Goal: Task Accomplishment & Management: Manage account settings

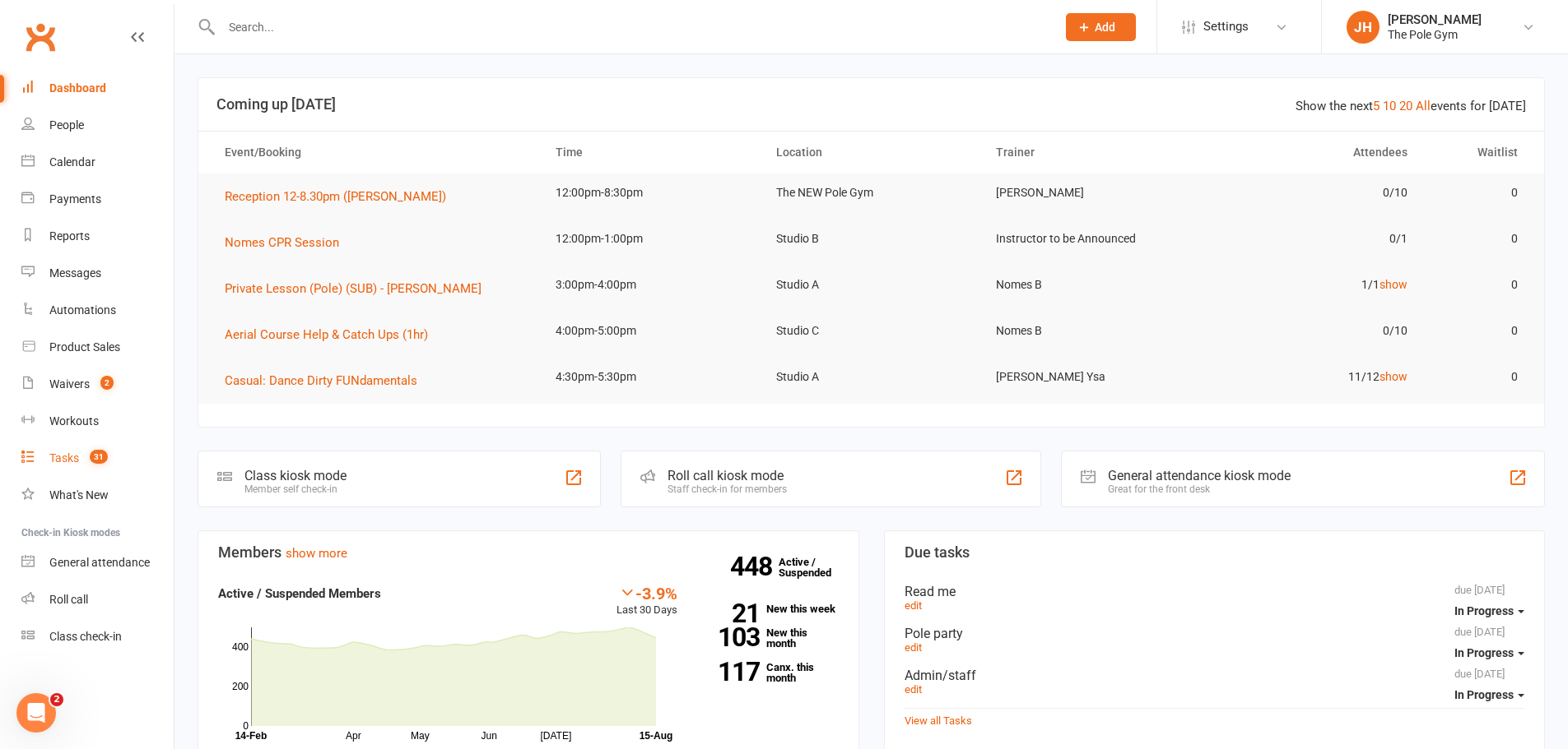
click at [94, 456] on span "31" at bounding box center [99, 457] width 18 height 14
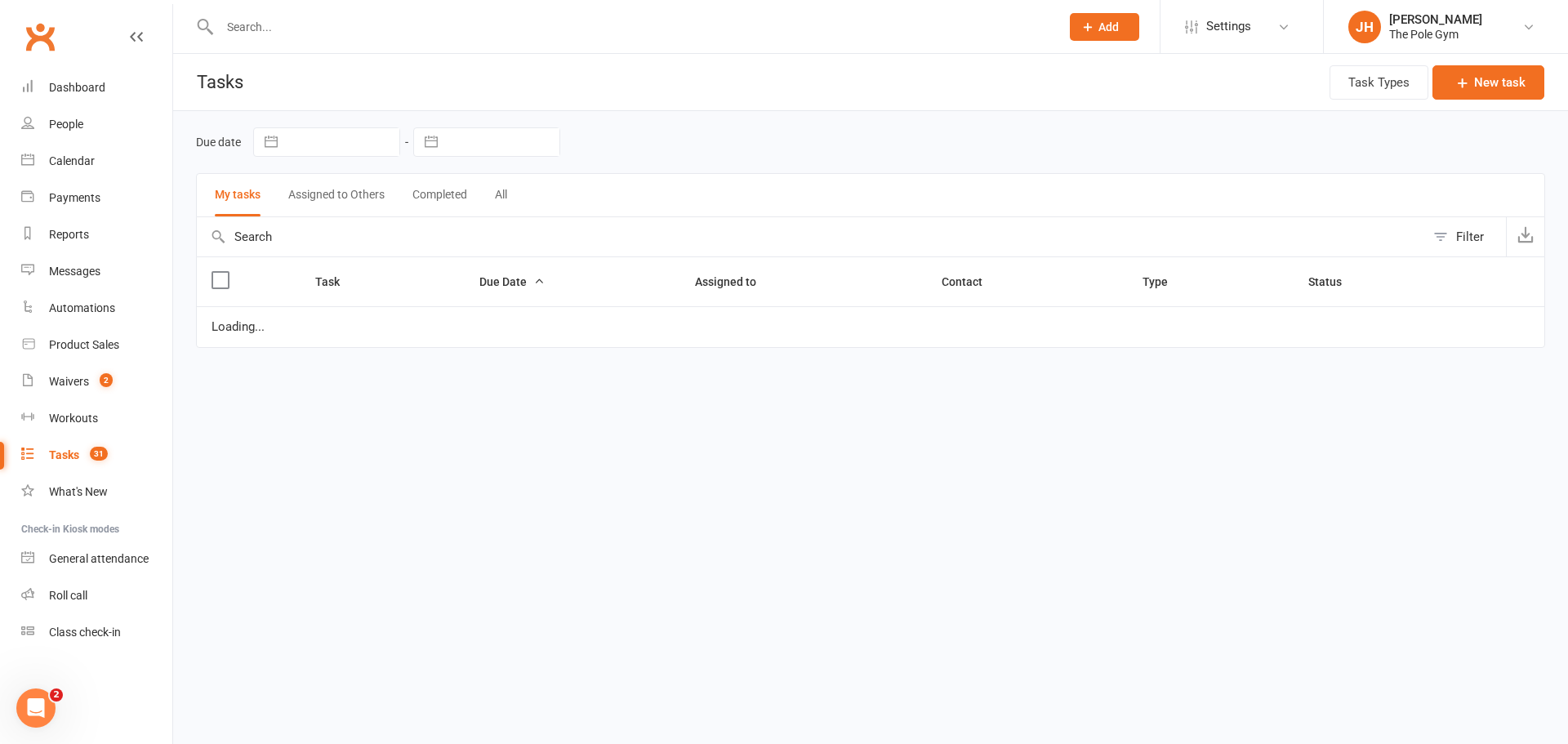
select select "started"
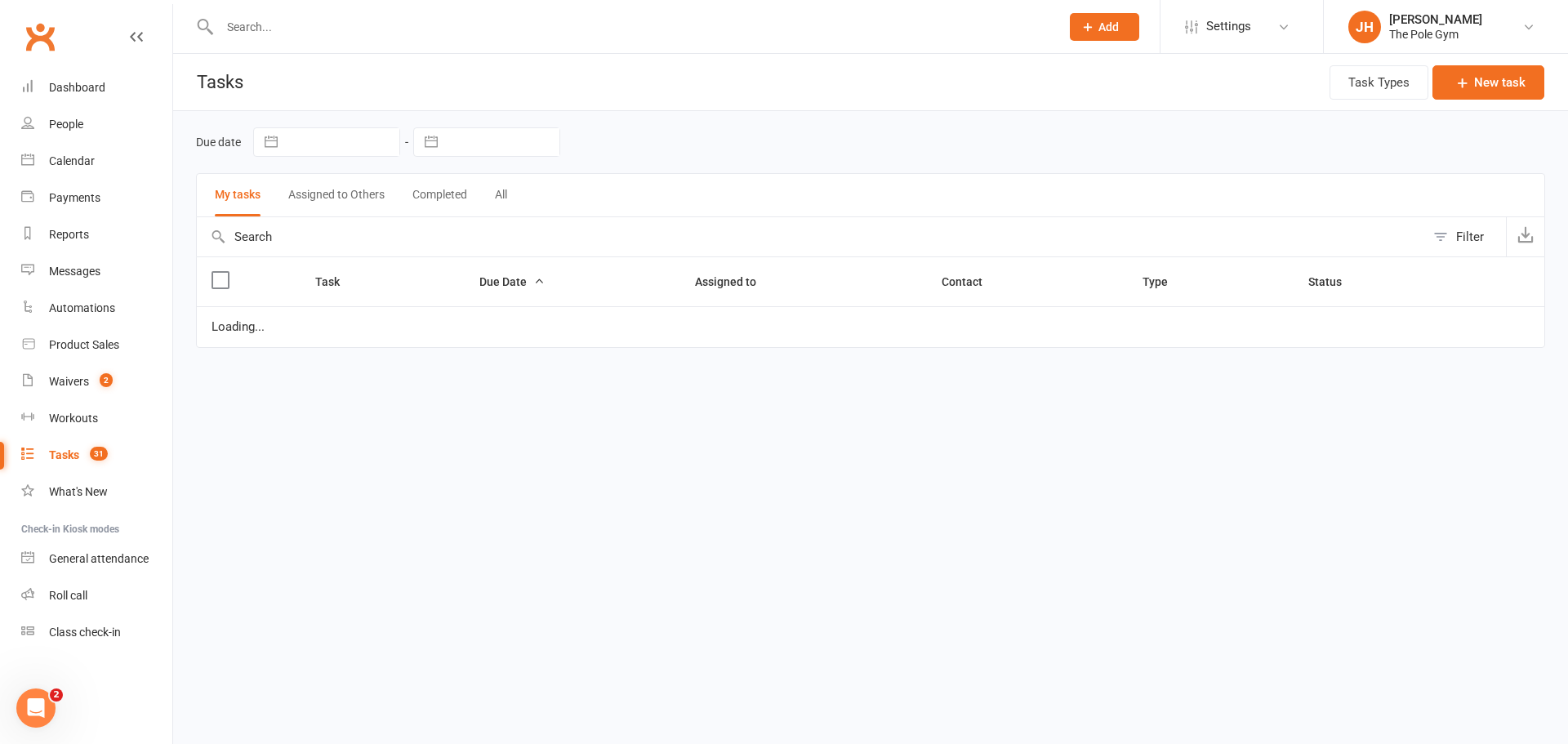
select select "waiting"
select select "started"
select select "waiting"
select select "started"
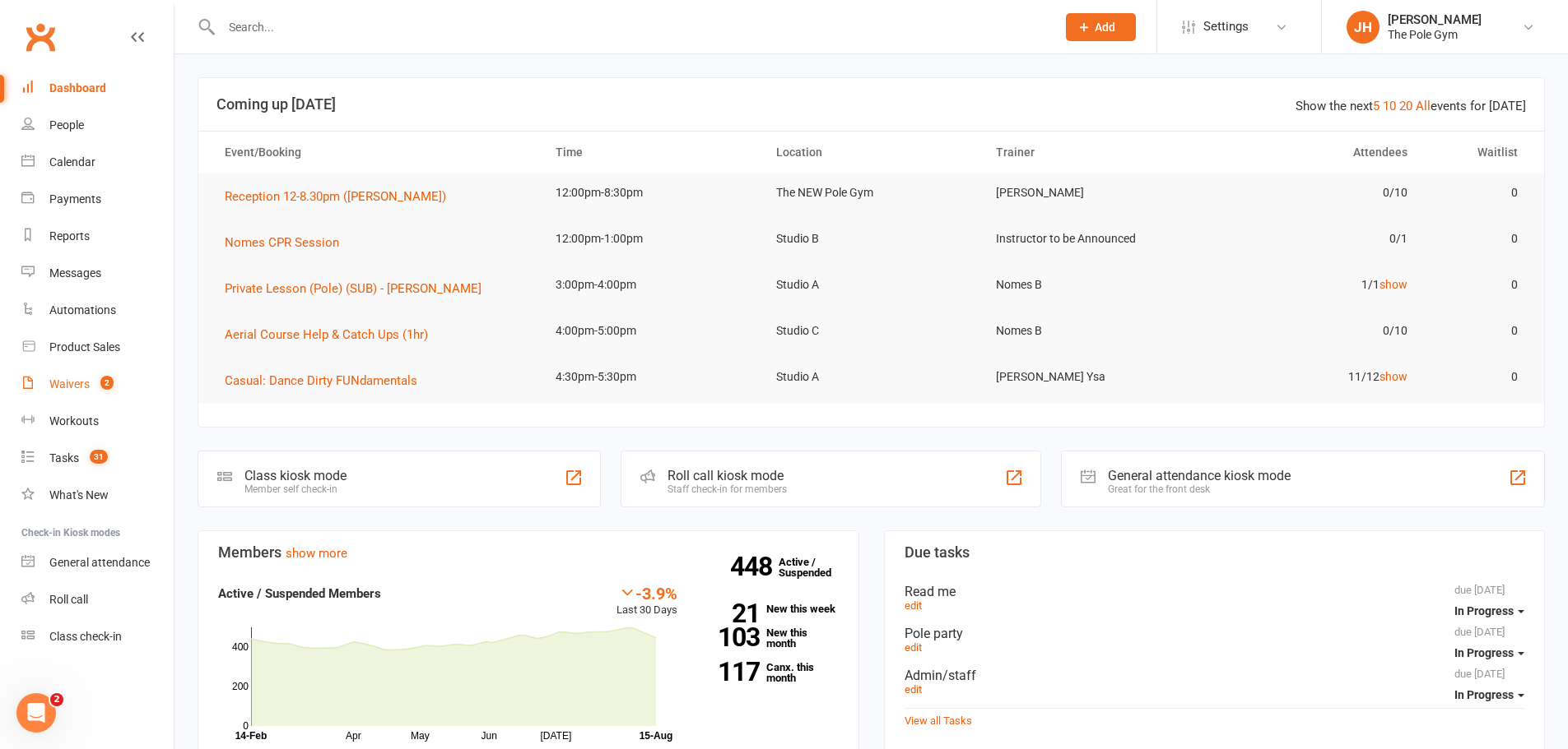
click at [77, 379] on div "Waivers" at bounding box center [69, 384] width 40 height 13
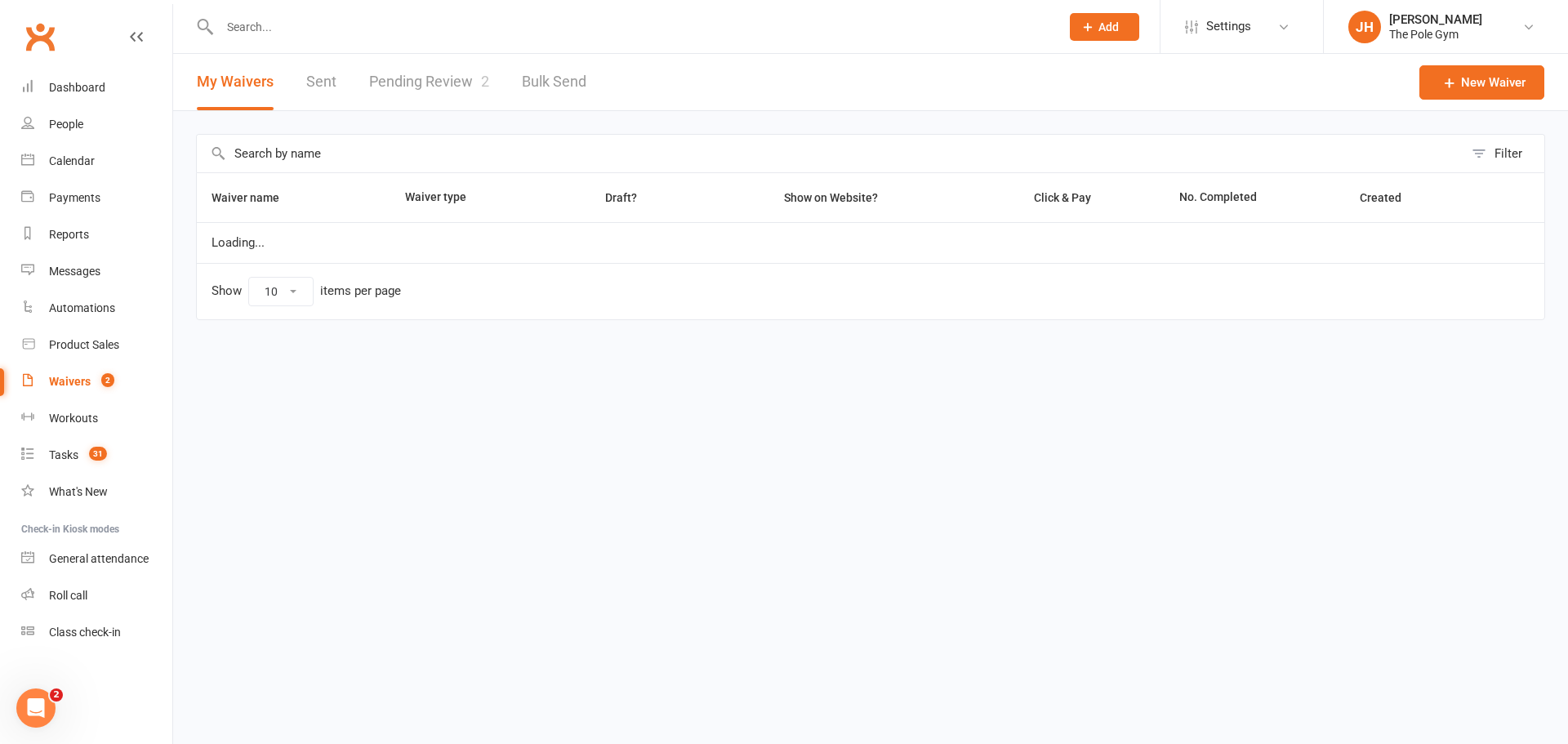
click at [451, 47] on div at bounding box center [622, 26] width 853 height 53
click at [434, 74] on link "Pending Review 2" at bounding box center [429, 82] width 121 height 57
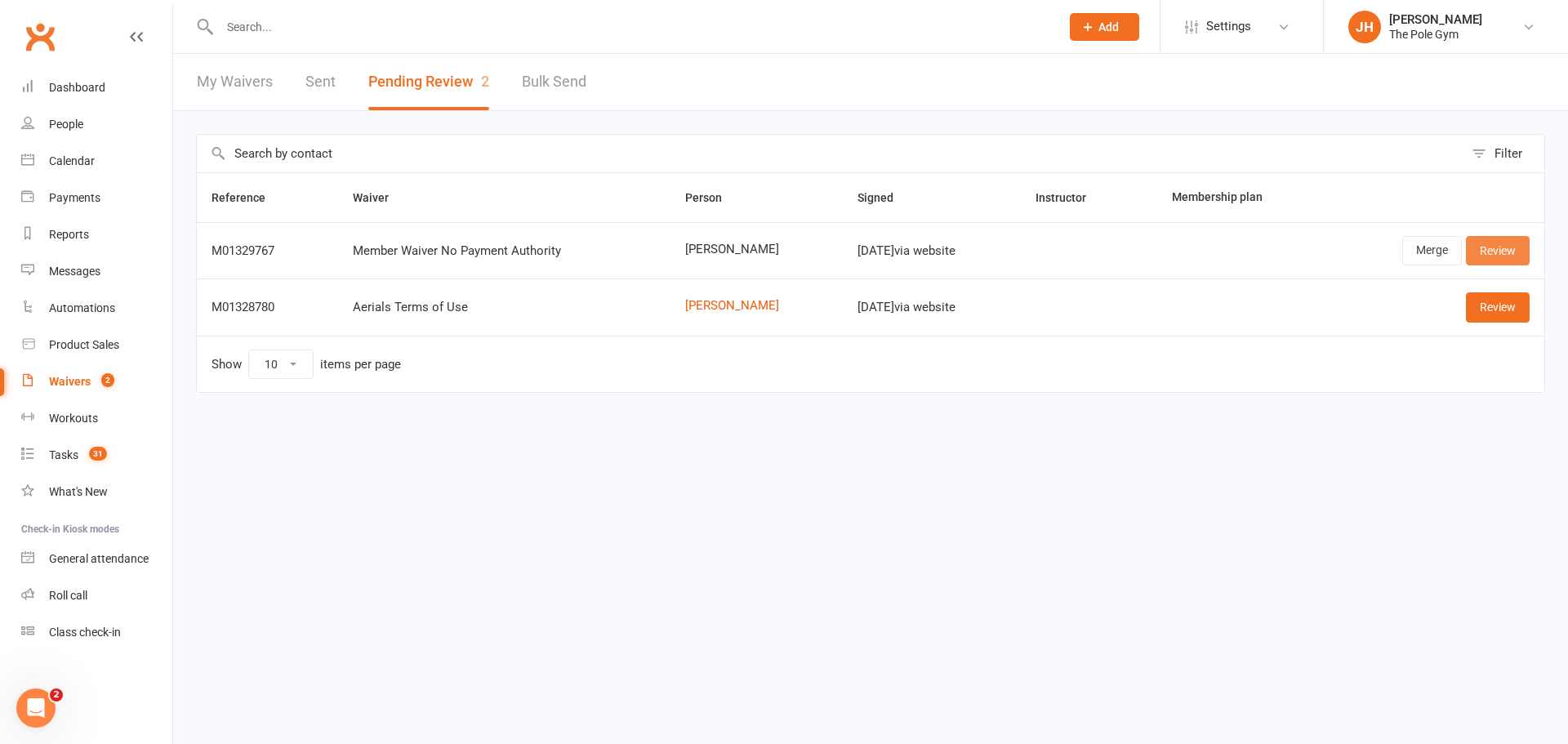
click at [1513, 249] on link "Review" at bounding box center [1497, 251] width 64 height 29
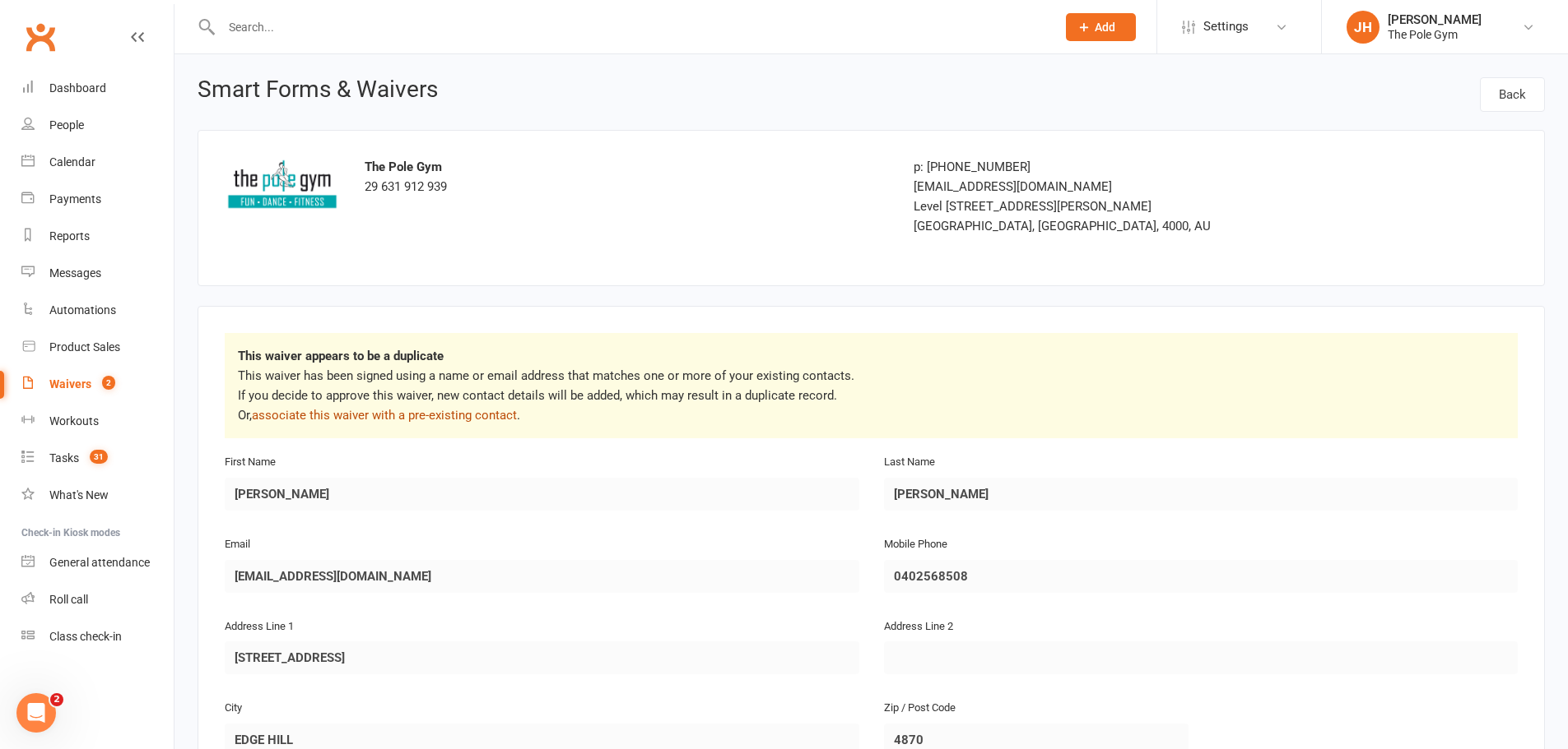
click at [406, 416] on link "associate this waiver with a pre-existing contact" at bounding box center [384, 414] width 265 height 15
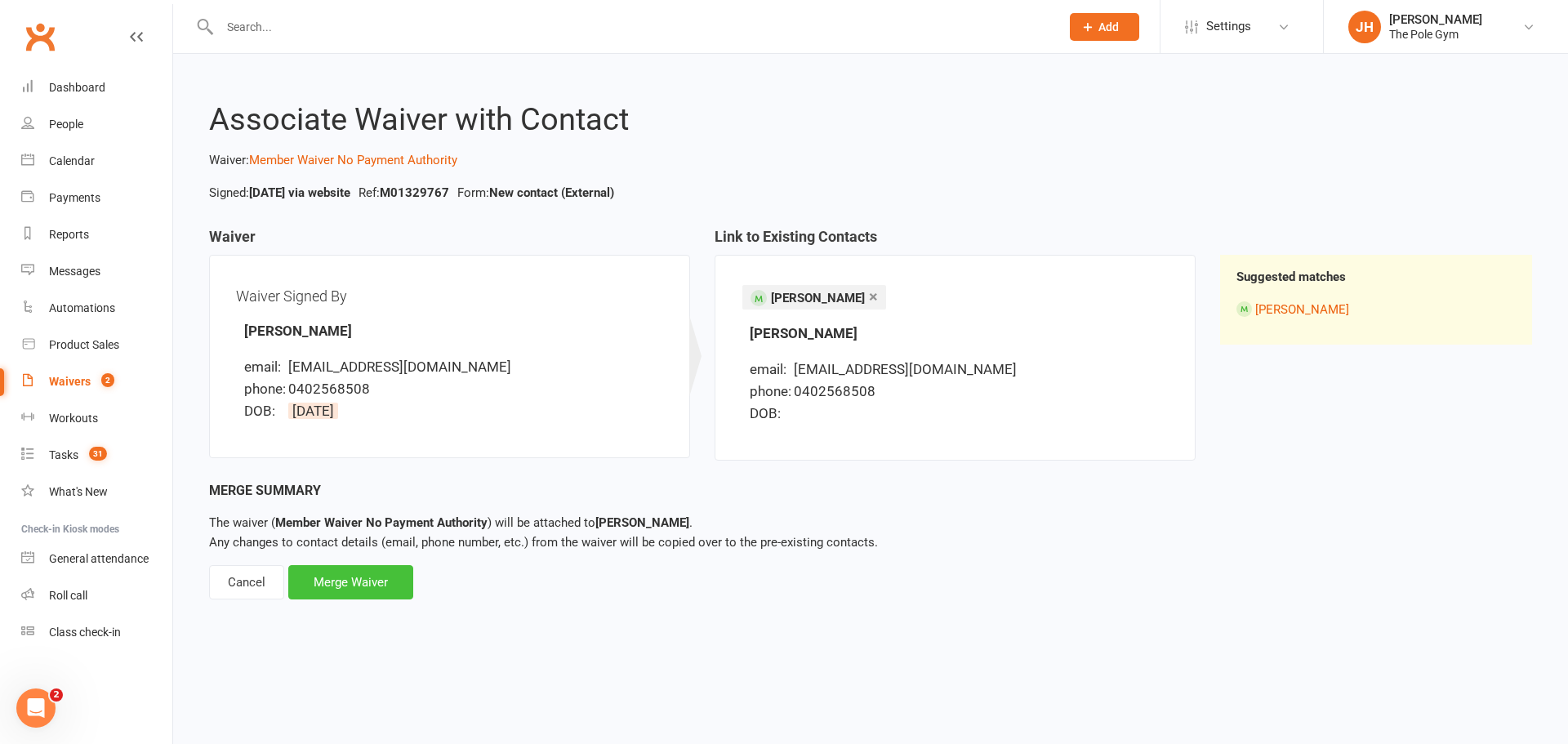
click at [366, 595] on div "Merge Waiver" at bounding box center [351, 582] width 125 height 34
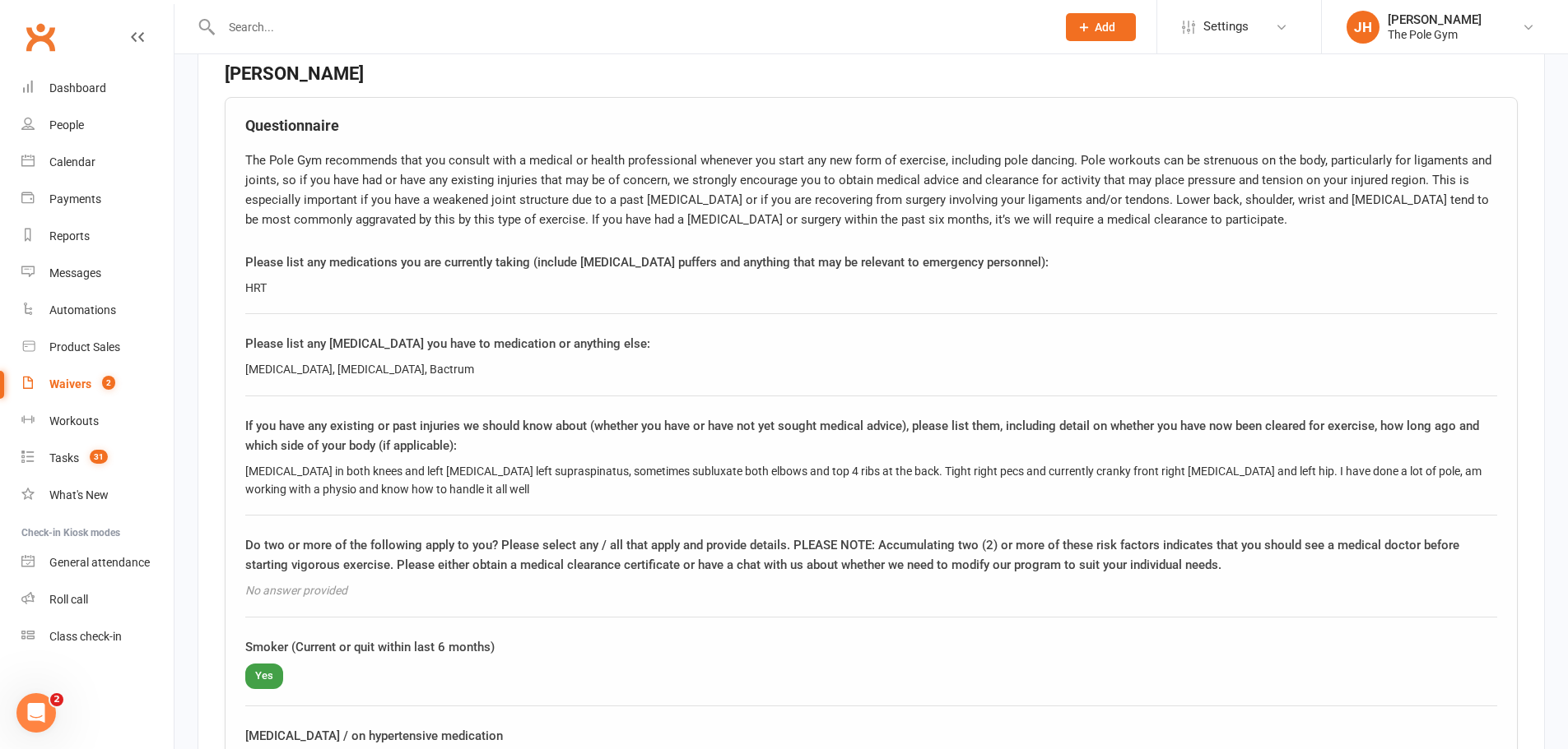
scroll to position [1316, 0]
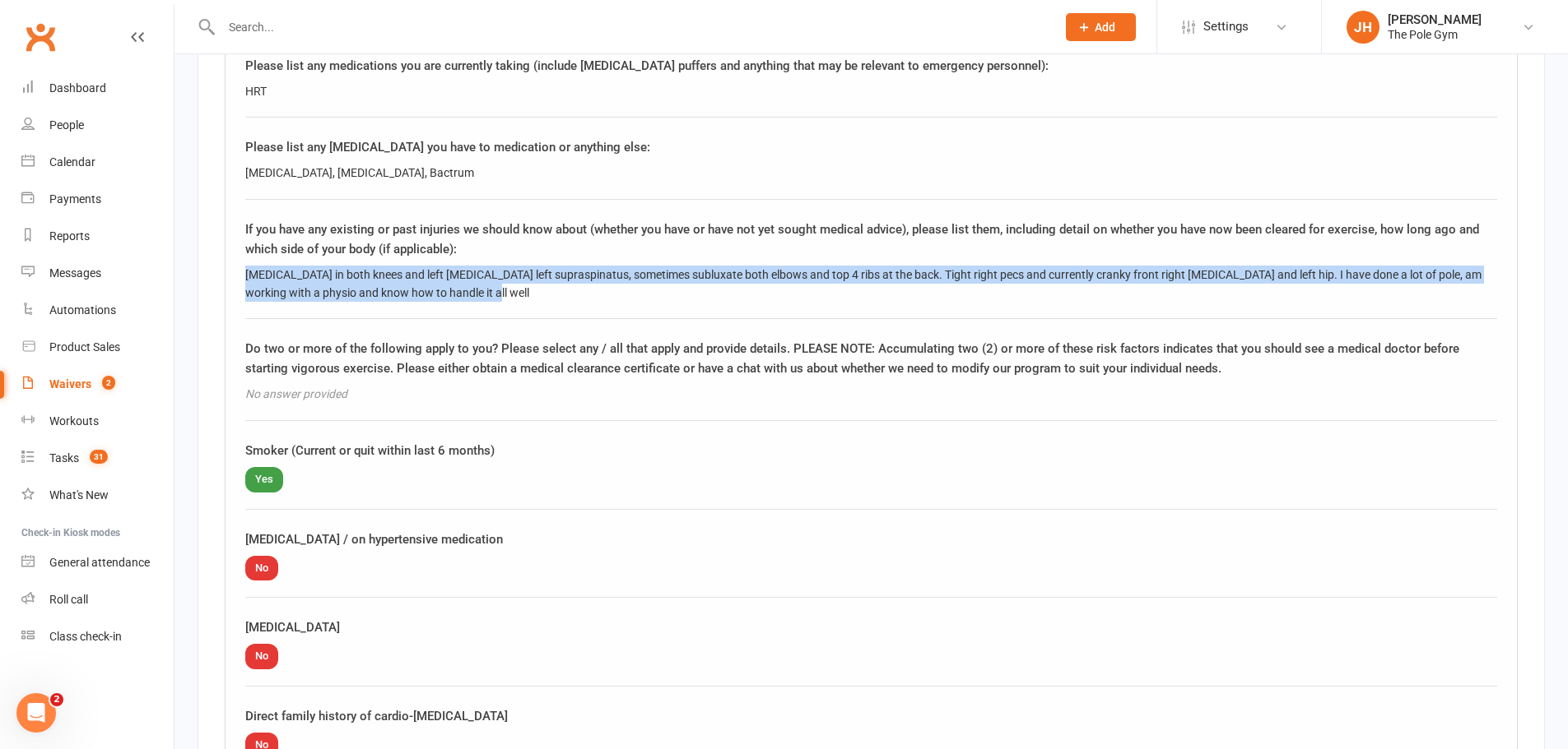
drag, startPoint x: 245, startPoint y: 269, endPoint x: 478, endPoint y: 284, distance: 233.5
click at [478, 284] on div "Questionnaire The Pole Gym recommends that you consult with a medical or health…" at bounding box center [871, 675] width 1293 height 1550
copy div "Bursitis in both knees and left shoulder, tendonitis left supraspinatus, someti…"
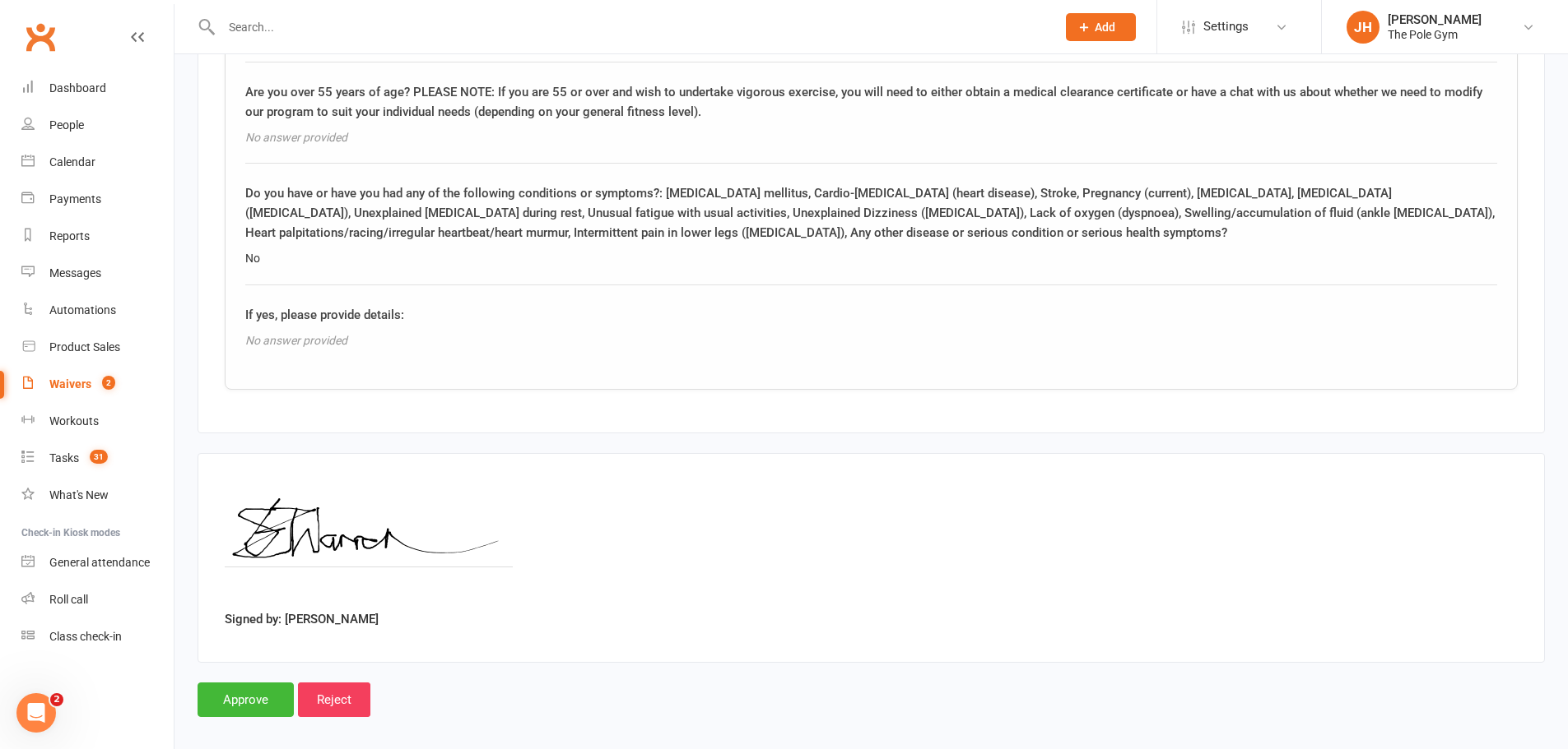
scroll to position [2385, 0]
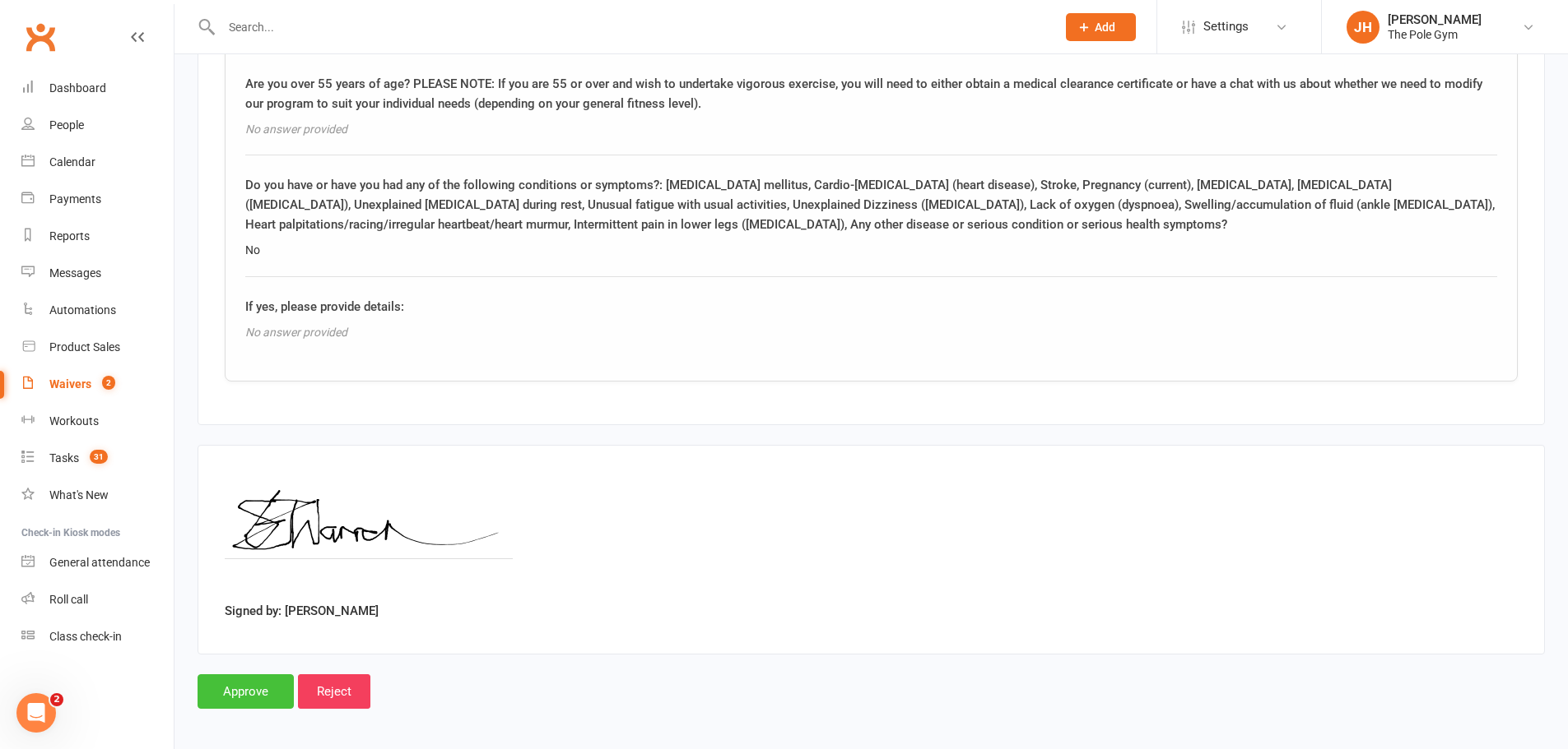
click at [250, 680] on input "Approve" at bounding box center [246, 691] width 97 height 35
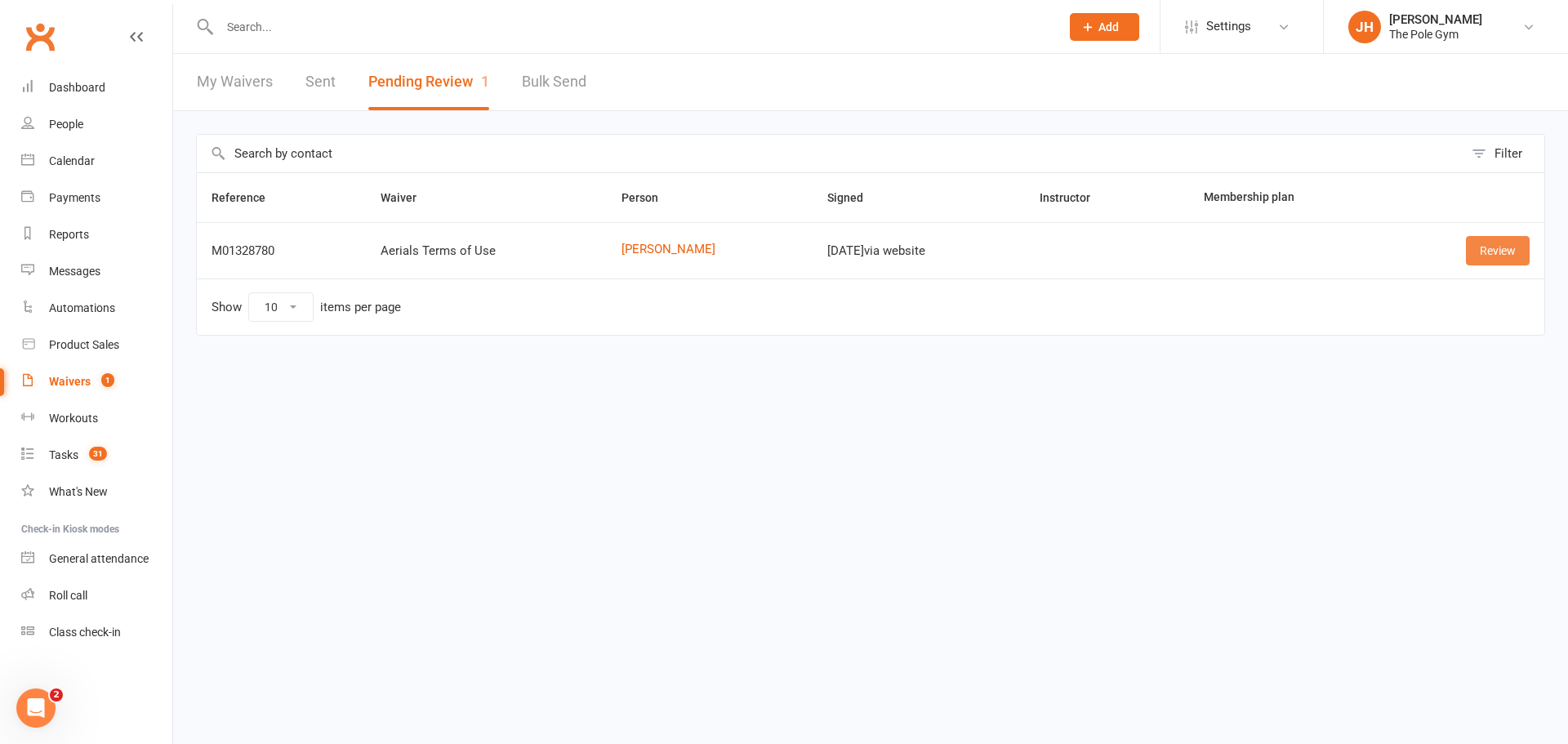
click at [1515, 254] on link "Review" at bounding box center [1497, 251] width 64 height 29
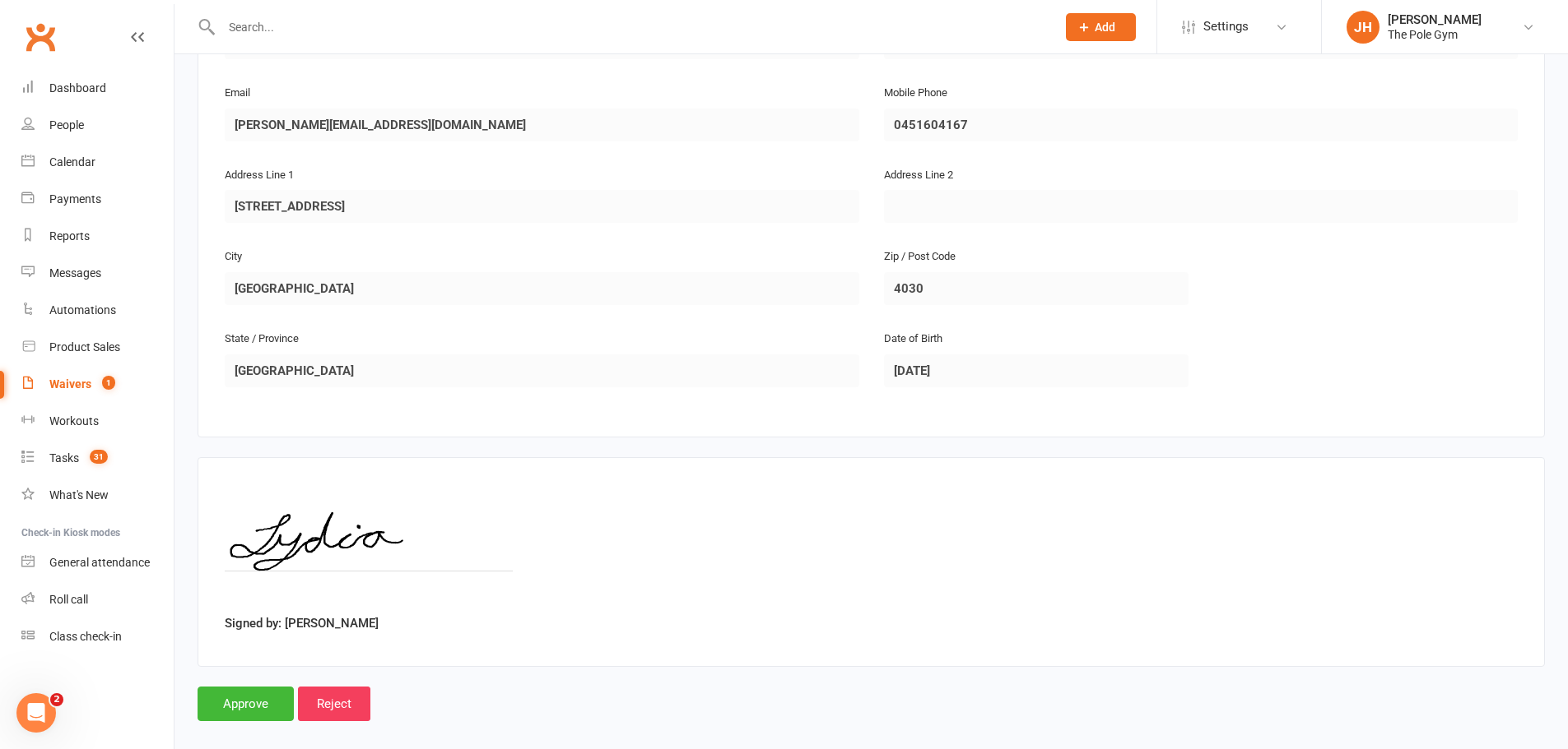
scroll to position [371, 0]
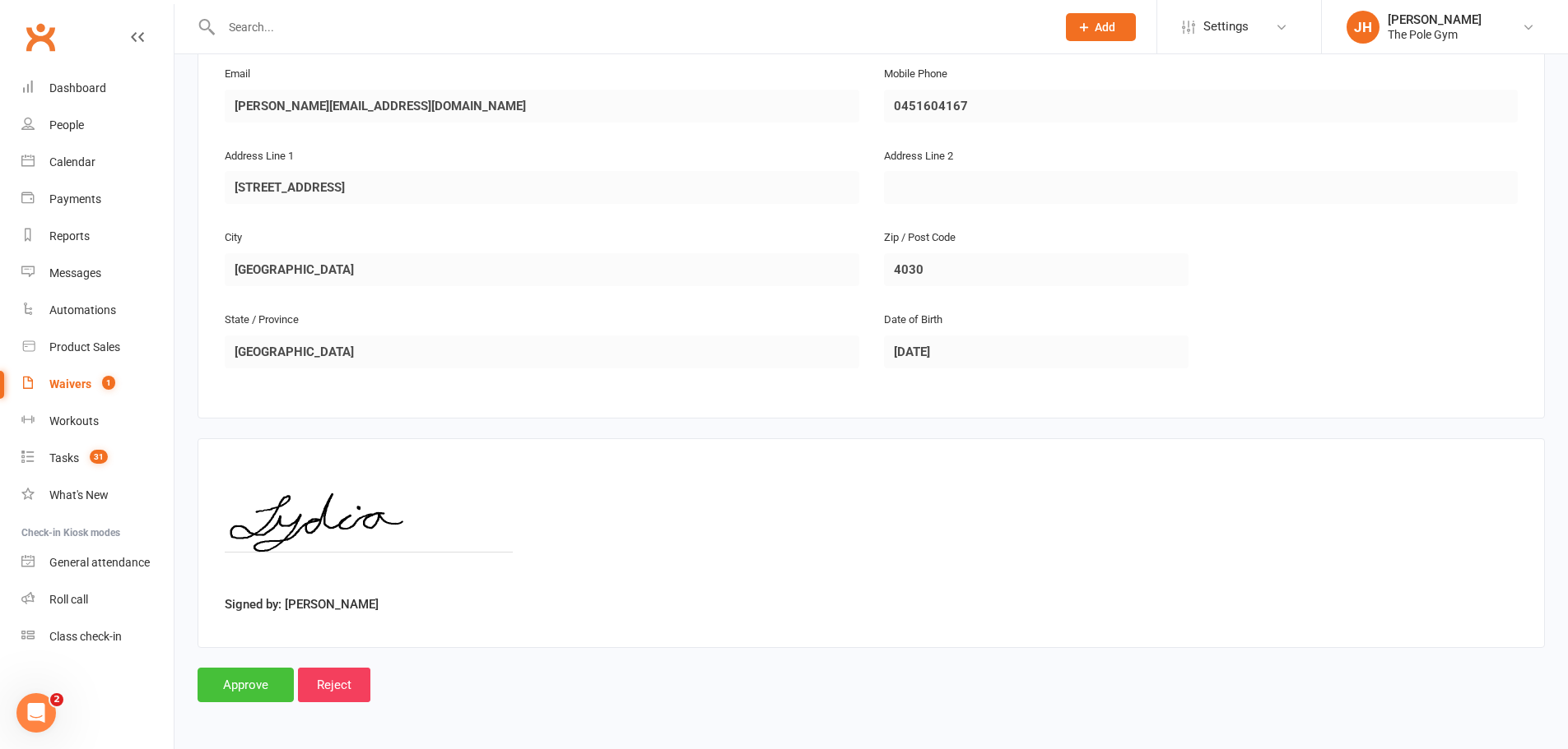
click at [261, 682] on input "Approve" at bounding box center [246, 685] width 97 height 35
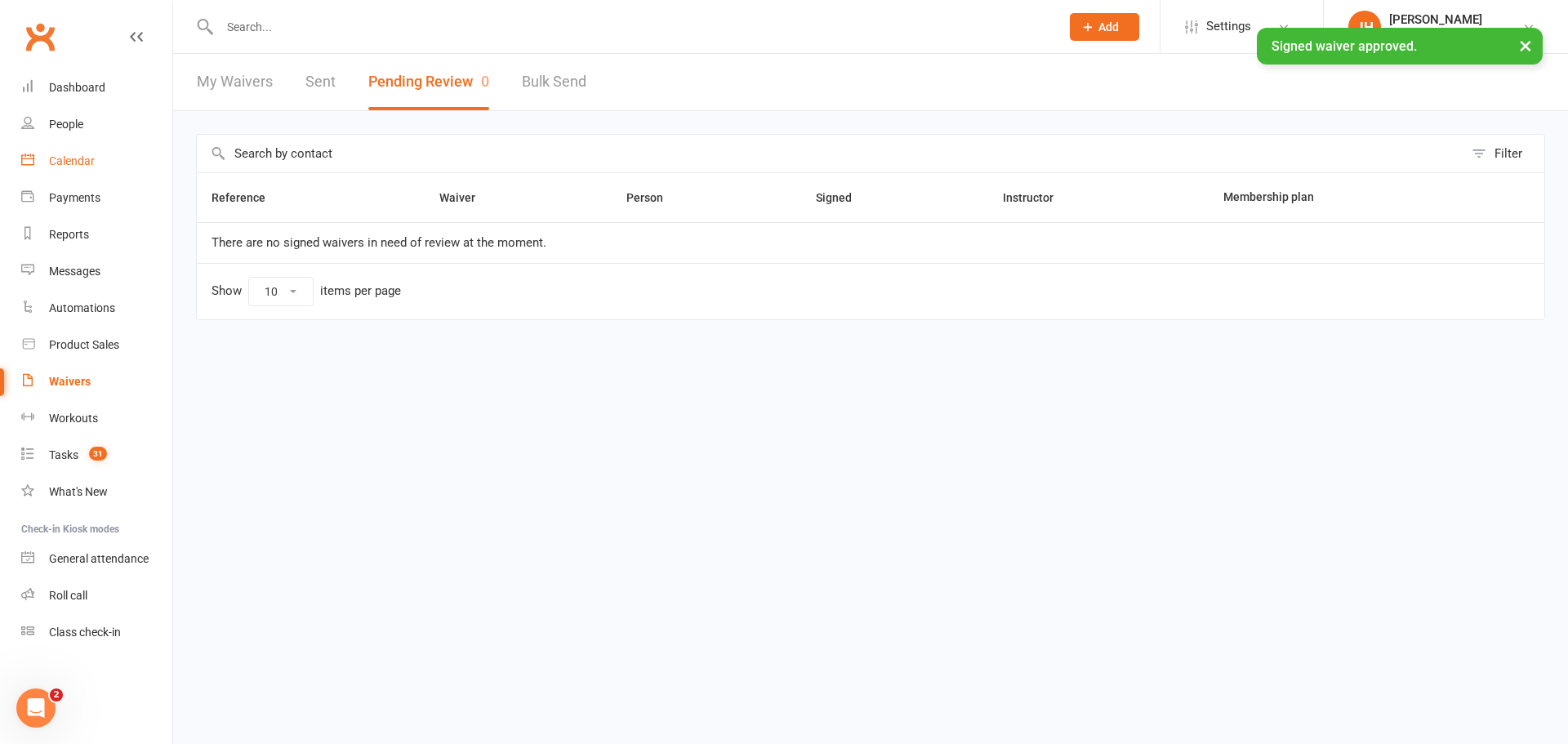
click at [86, 165] on div "Calendar" at bounding box center [72, 161] width 46 height 13
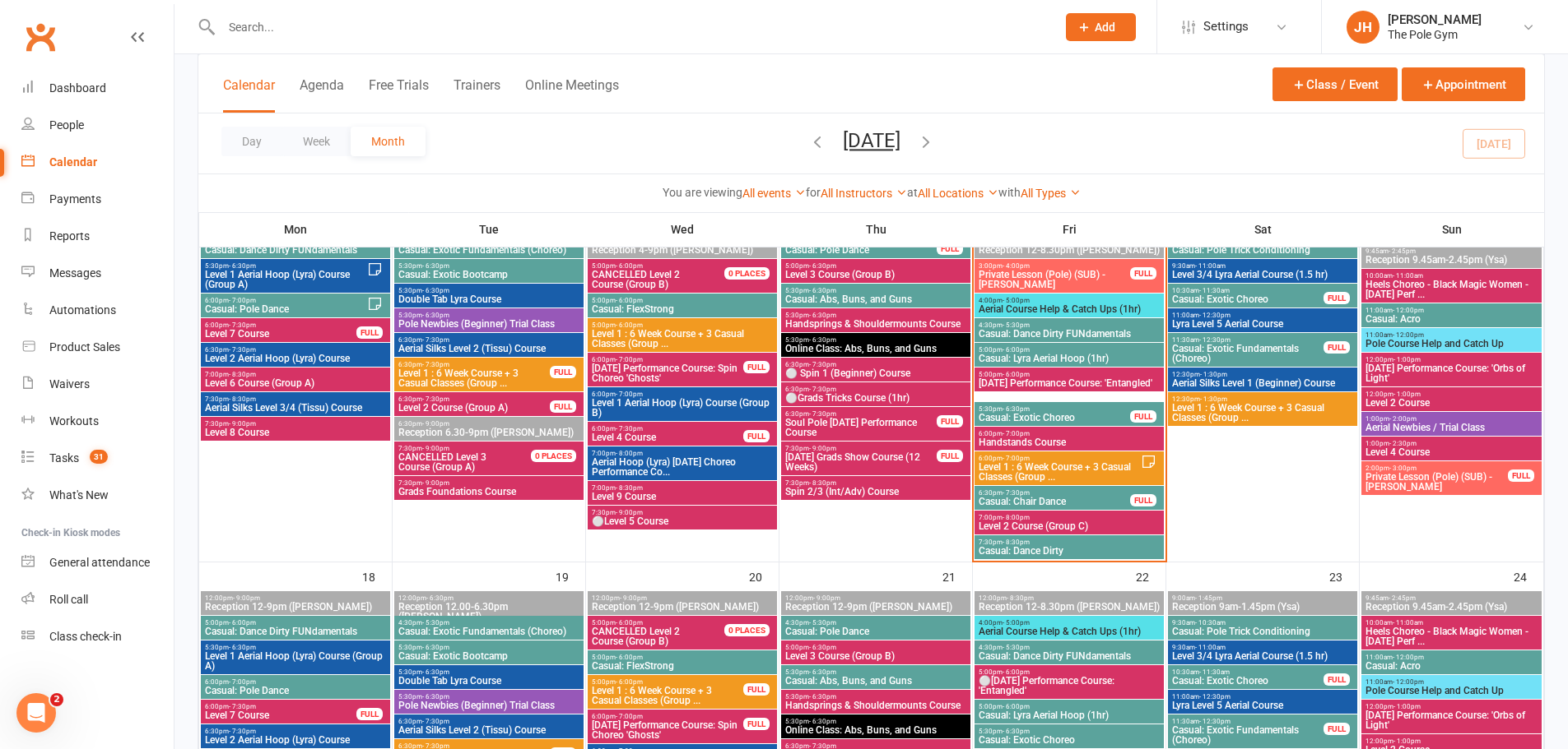
scroll to position [822, 0]
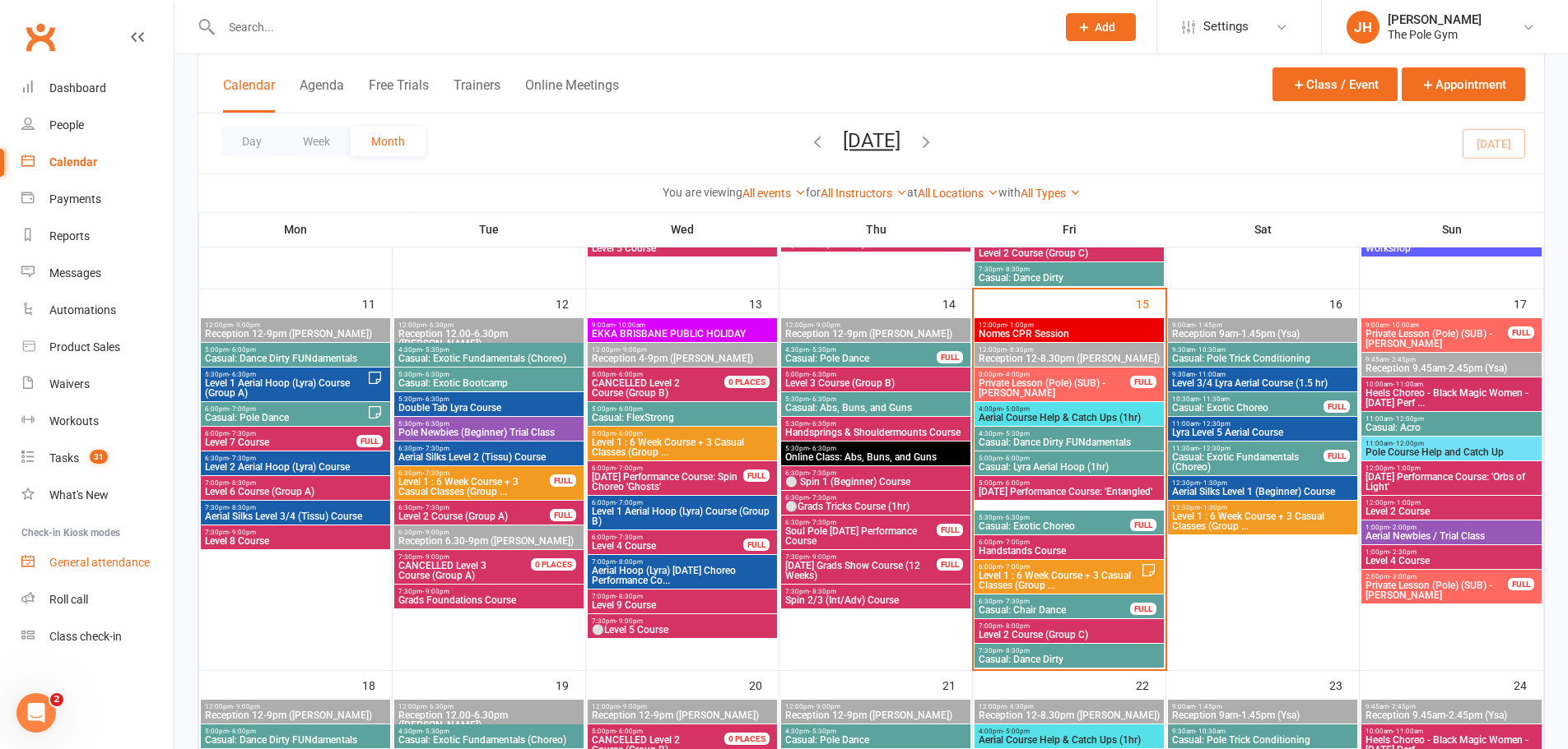
click at [112, 563] on div "General attendance" at bounding box center [100, 562] width 101 height 13
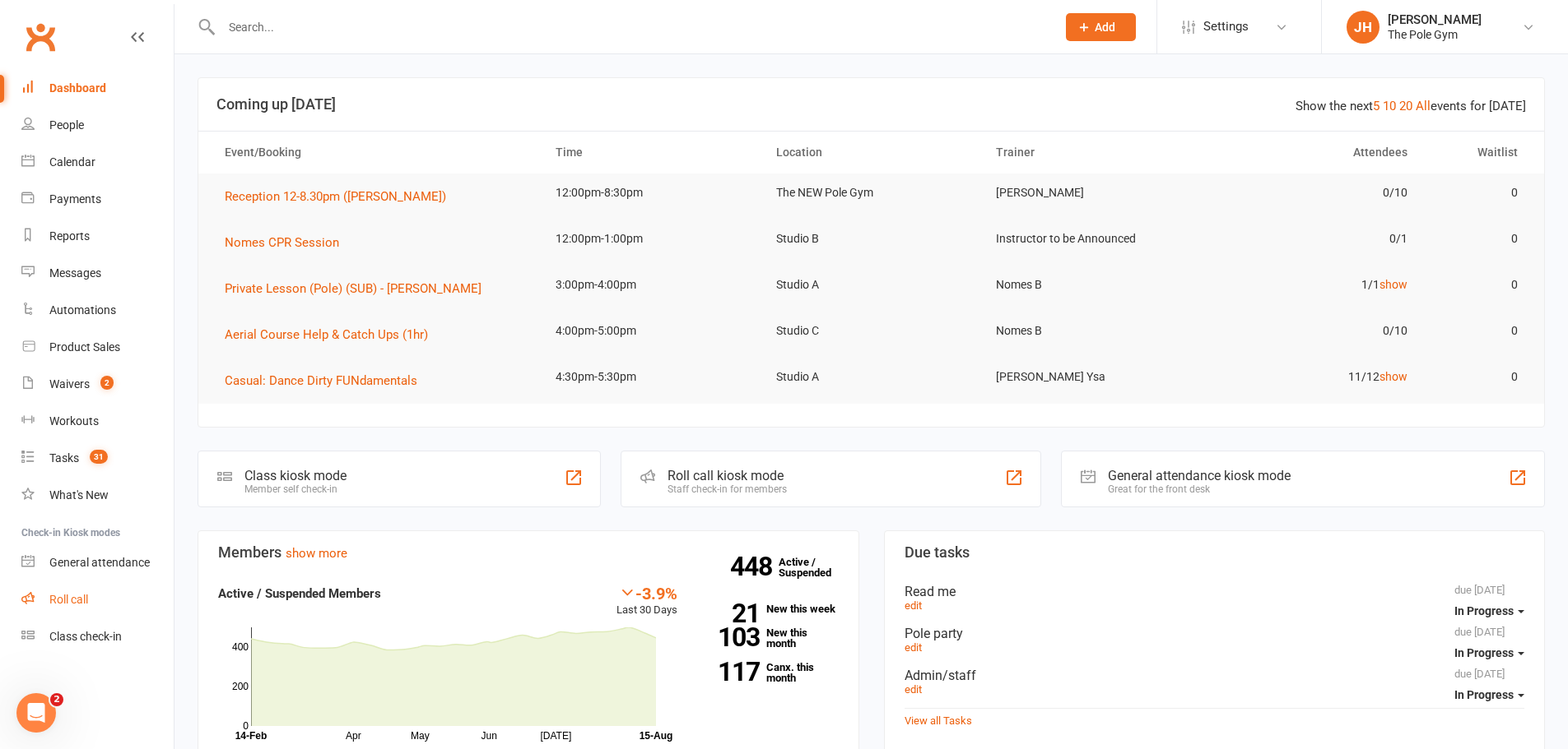
click at [79, 595] on div "Roll call" at bounding box center [68, 599] width 39 height 13
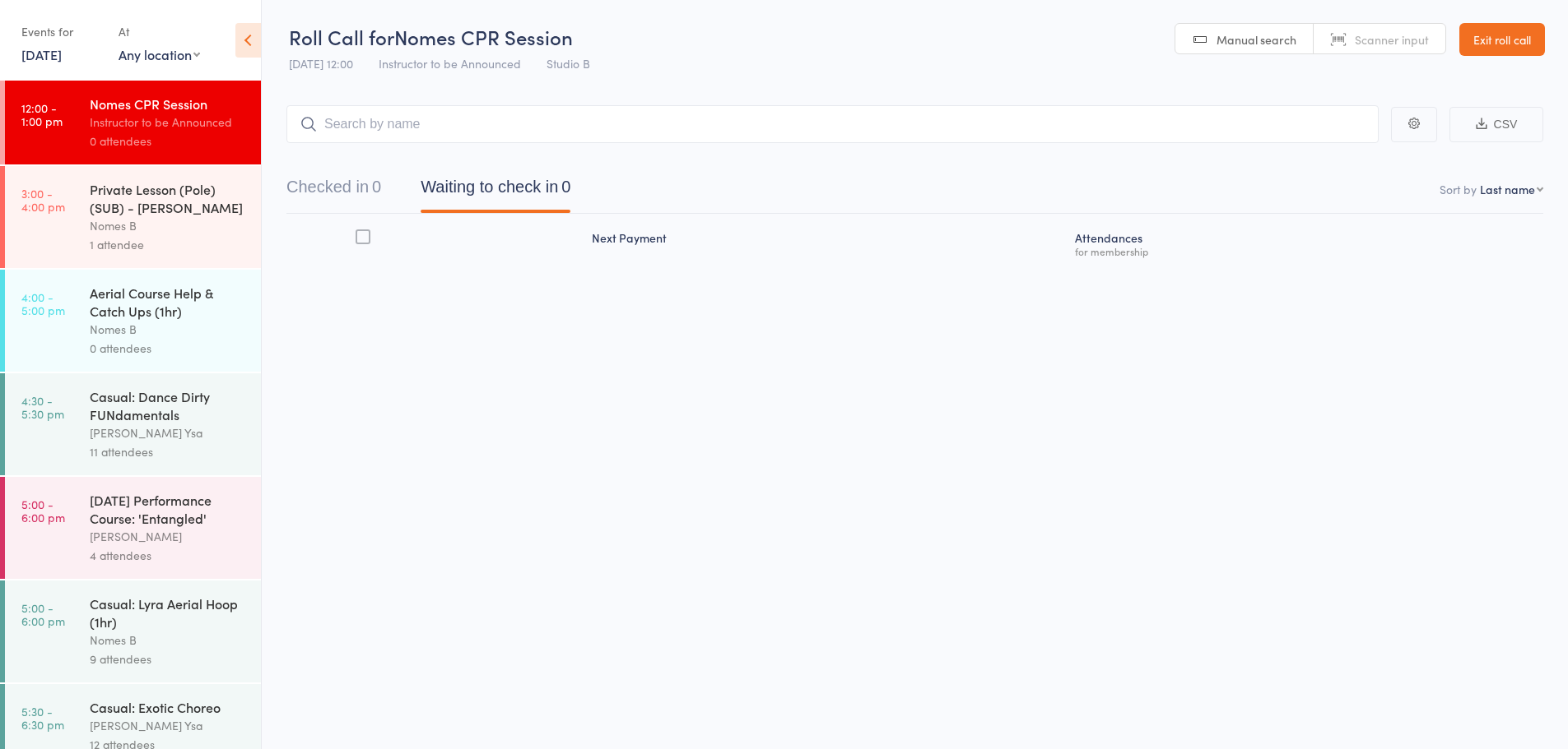
click at [113, 197] on div "Private Lesson (Pole) (SUB) - [PERSON_NAME]" at bounding box center [168, 198] width 157 height 37
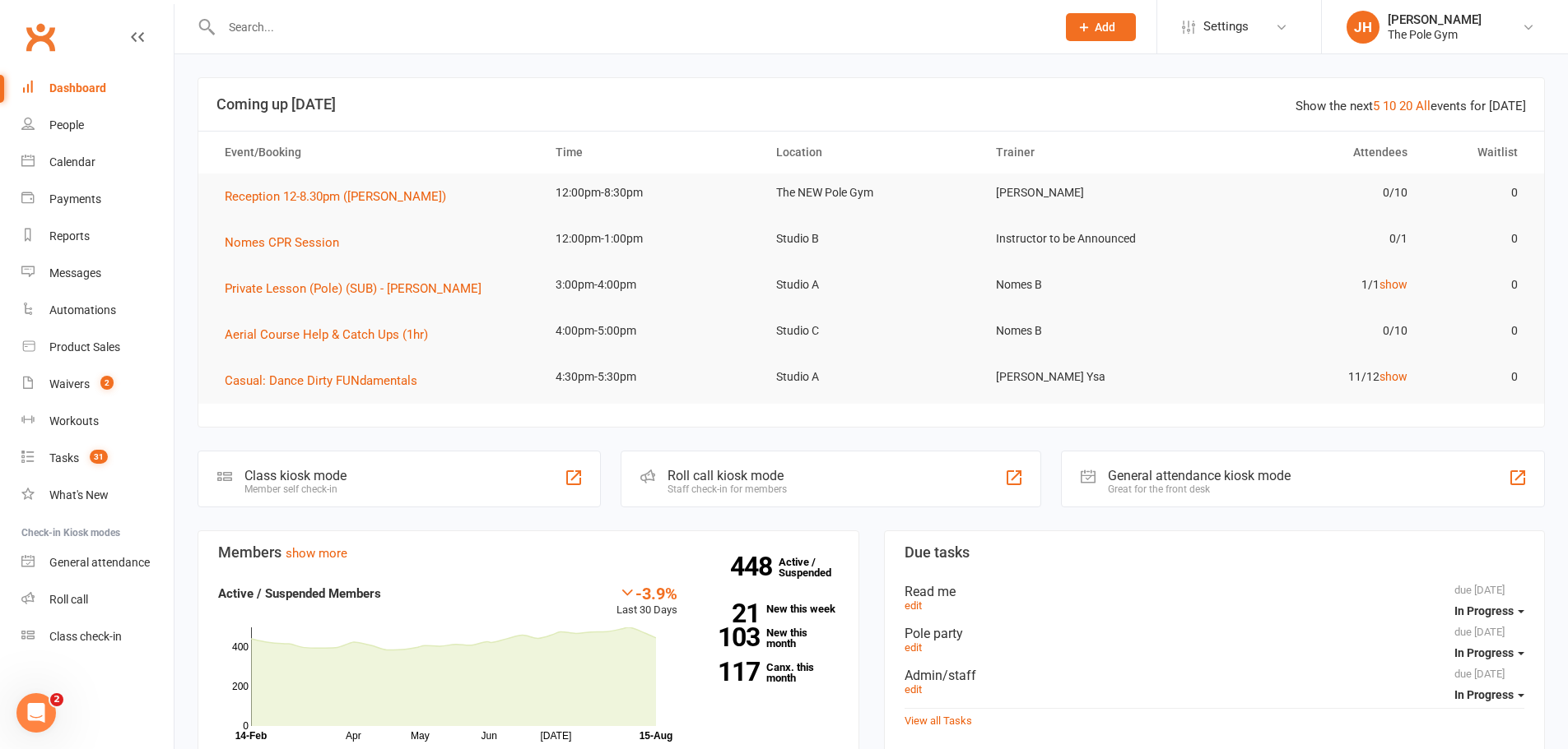
click at [549, 13] on div at bounding box center [621, 27] width 847 height 53
click at [518, 33] on input "text" at bounding box center [630, 27] width 827 height 23
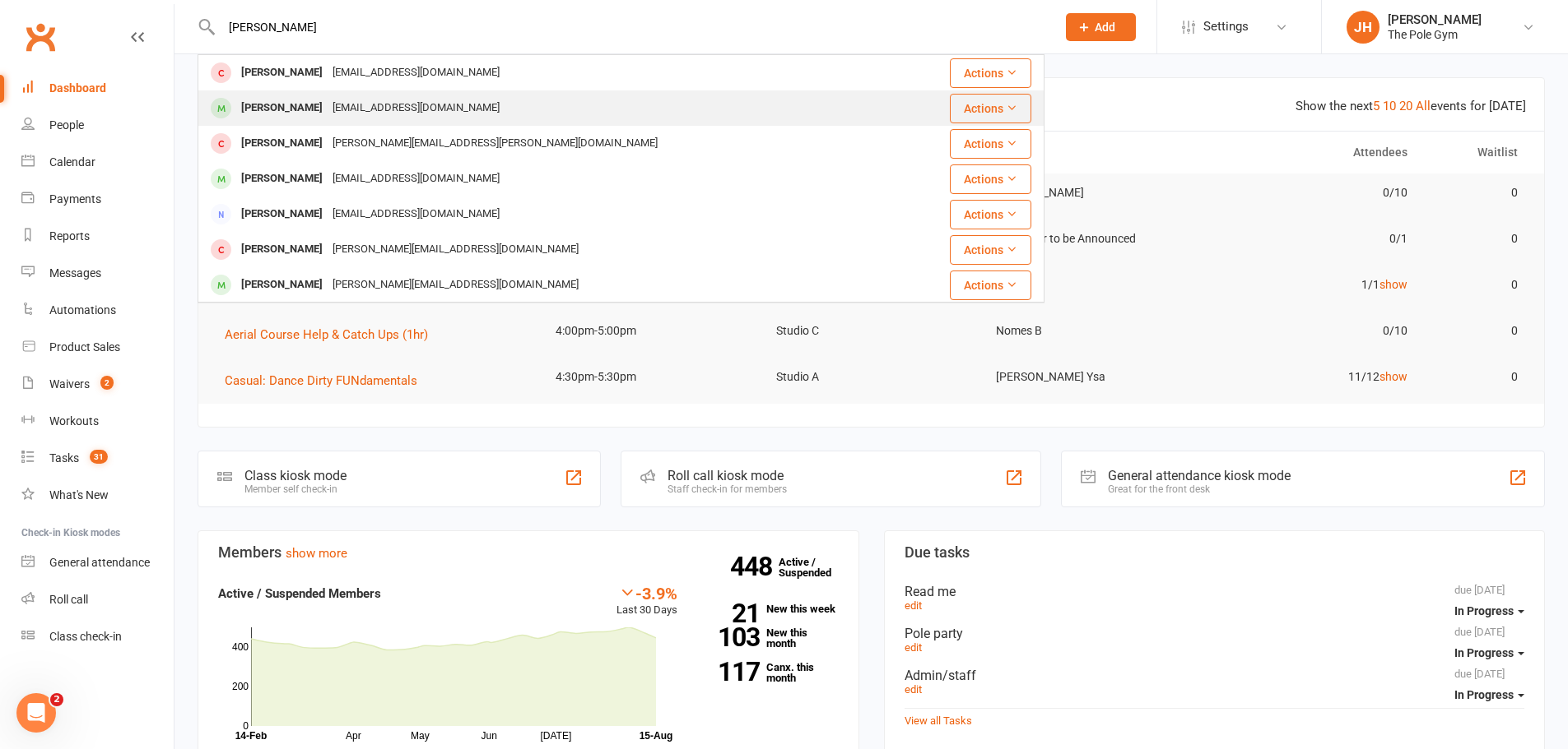
type input "[PERSON_NAME]"
click at [299, 108] on div "[PERSON_NAME]" at bounding box center [281, 109] width 92 height 24
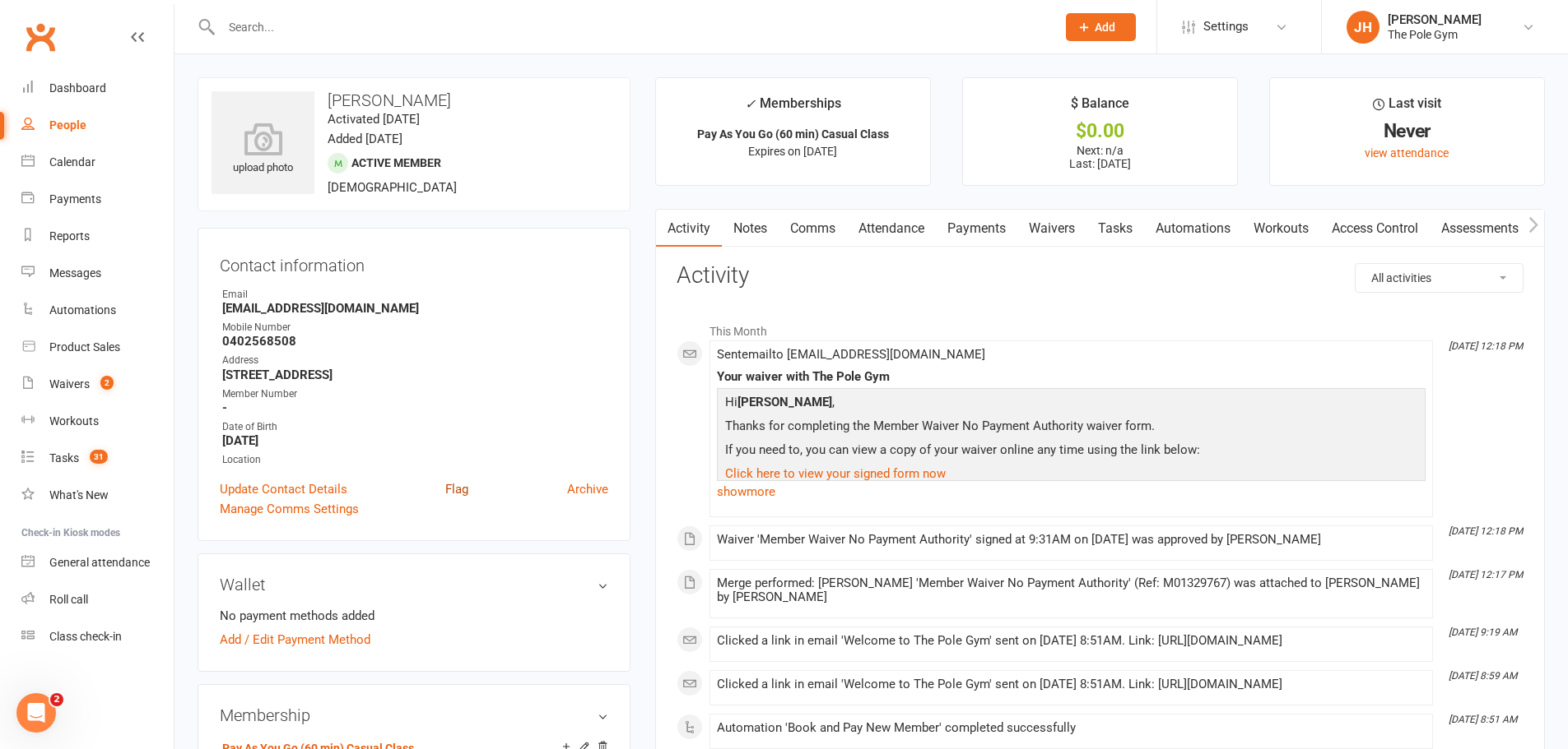
click at [460, 486] on link "Flag" at bounding box center [456, 489] width 23 height 20
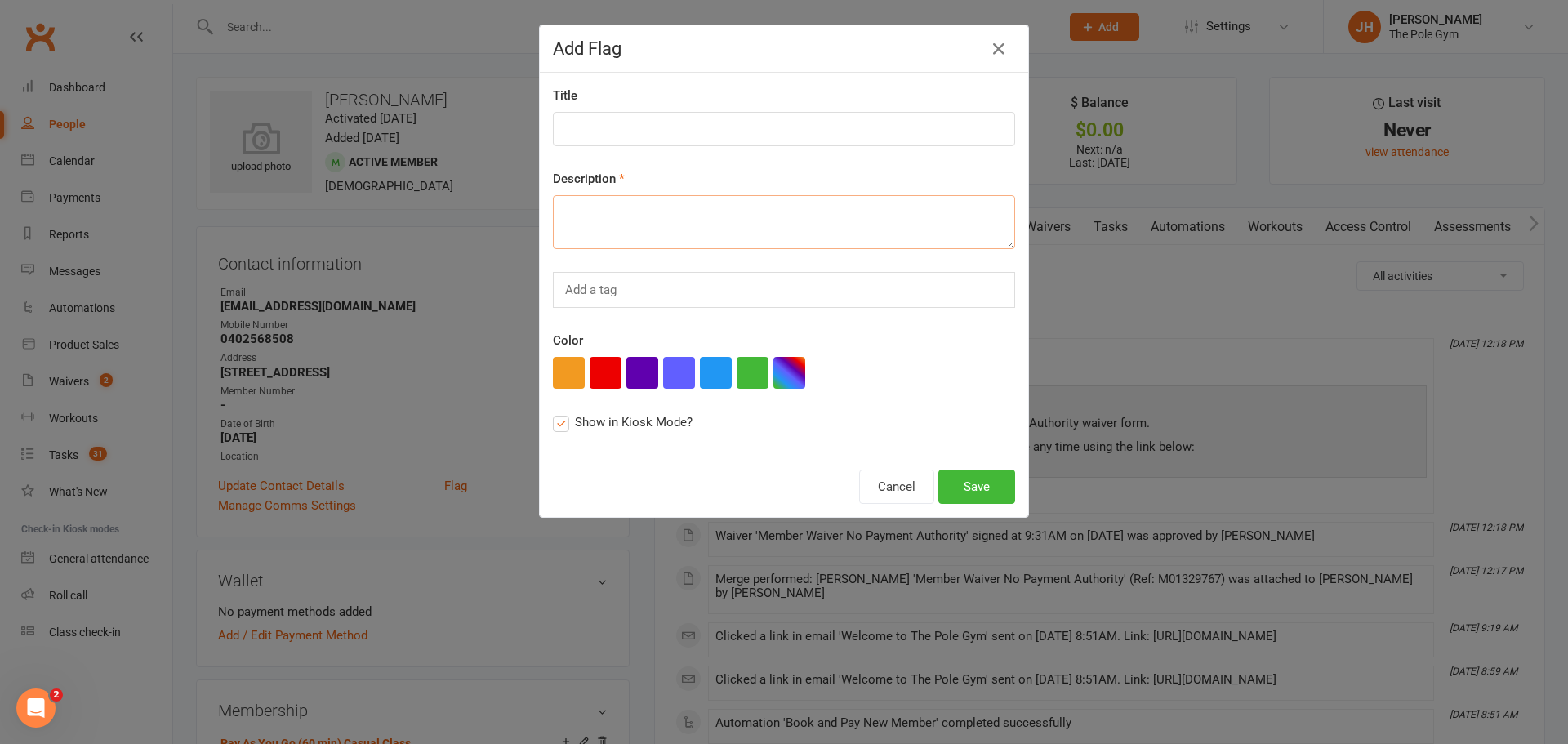
click at [710, 236] on textarea at bounding box center [784, 222] width 463 height 54
paste textarea "Bursitis in both knees and left shoulder, tendonitis left supraspinatus, someti…"
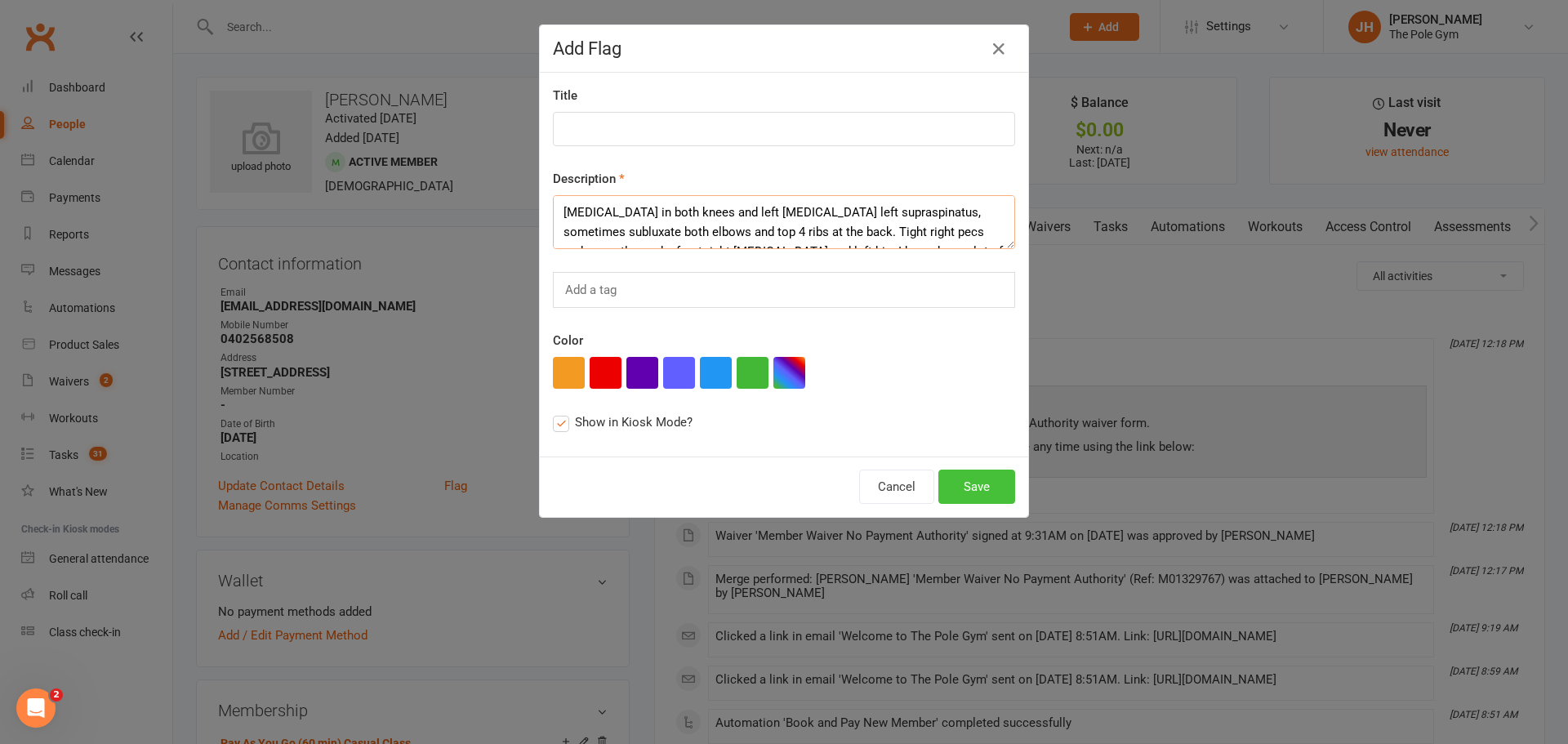
type textarea "Bursitis in both knees and left shoulder, tendonitis left supraspinatus, someti…"
click at [973, 493] on button "Save" at bounding box center [977, 486] width 76 height 34
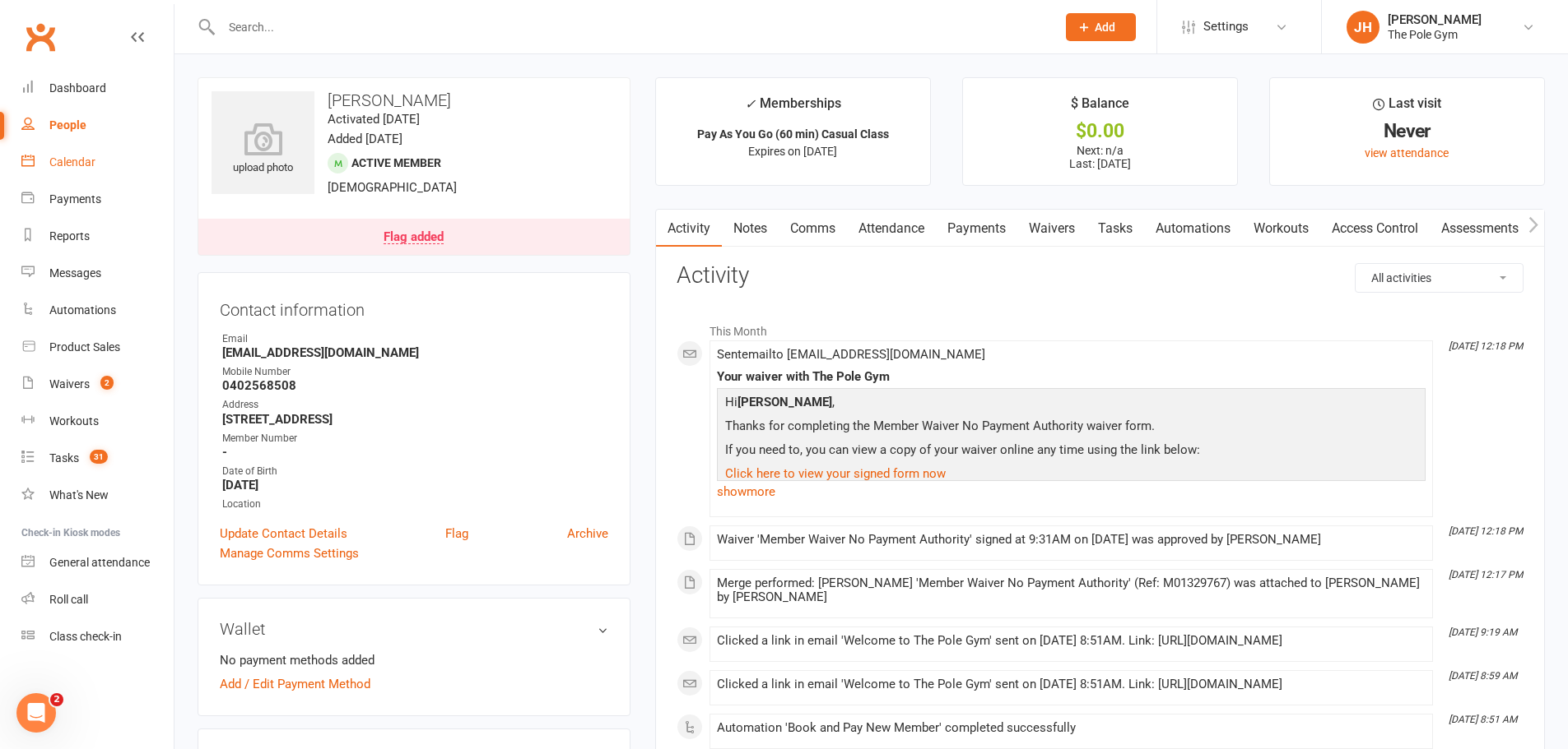
click at [109, 162] on link "Calendar" at bounding box center [98, 163] width 152 height 37
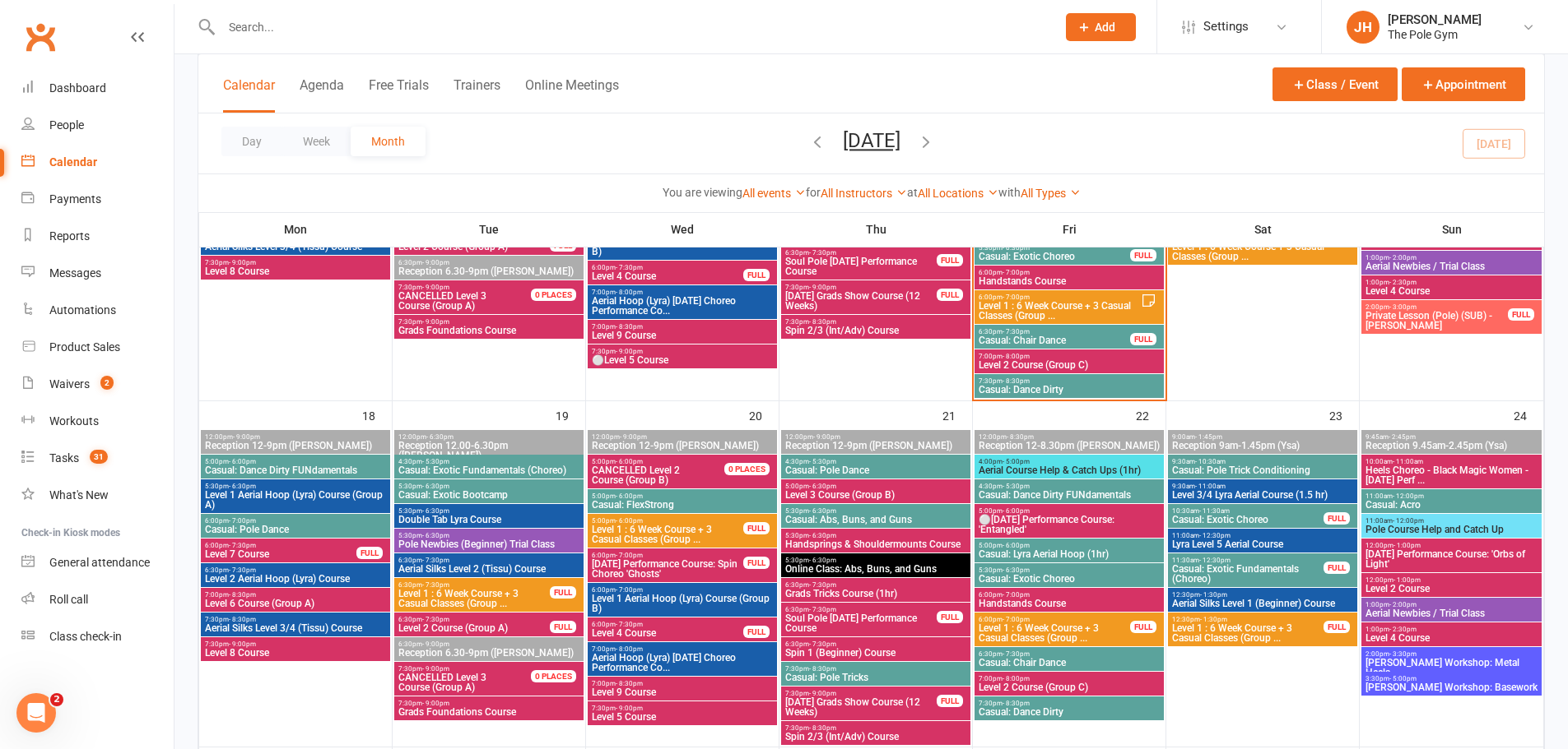
scroll to position [1152, 0]
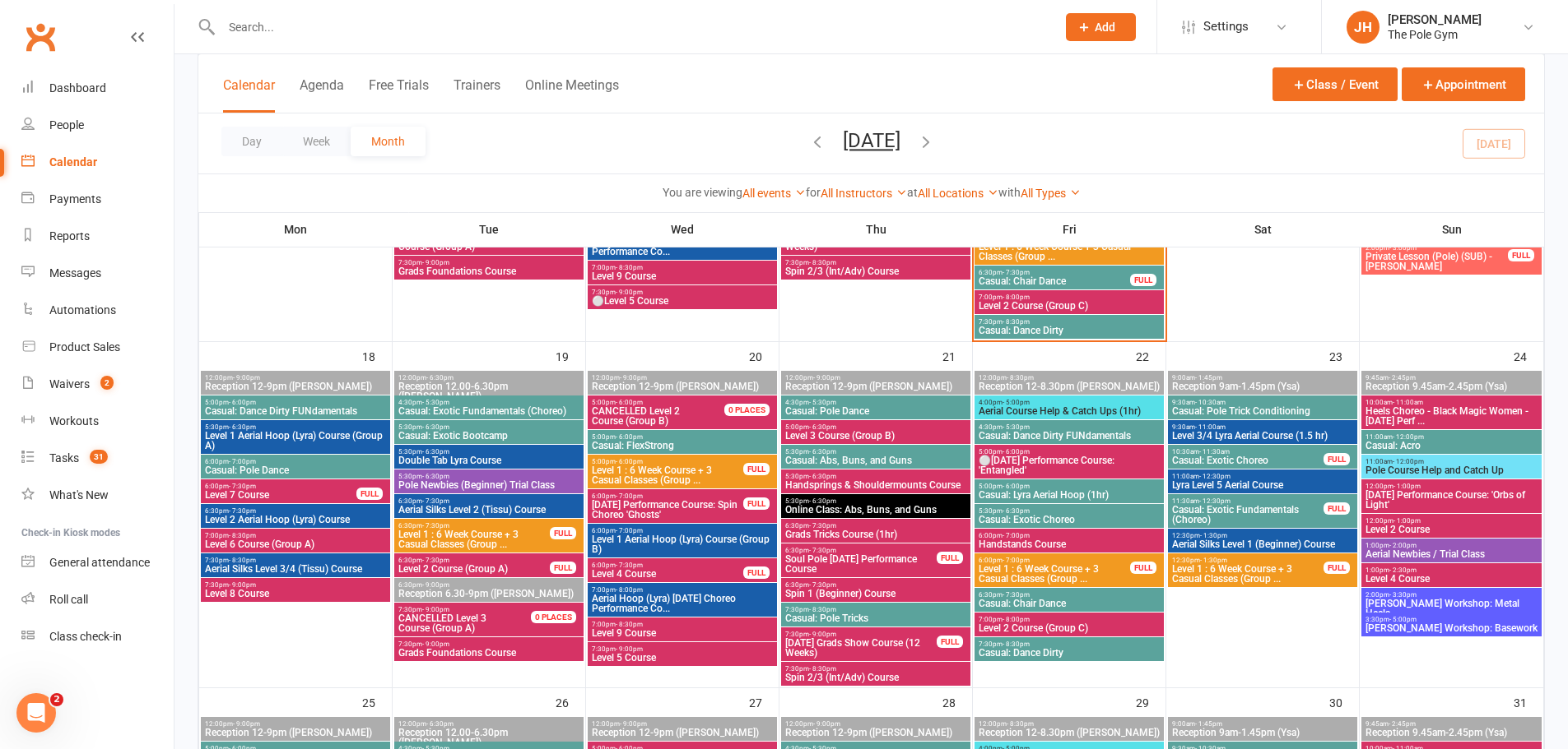
click at [1045, 431] on span "Casual: Dance Dirty FUNdamentals" at bounding box center [1068, 436] width 183 height 10
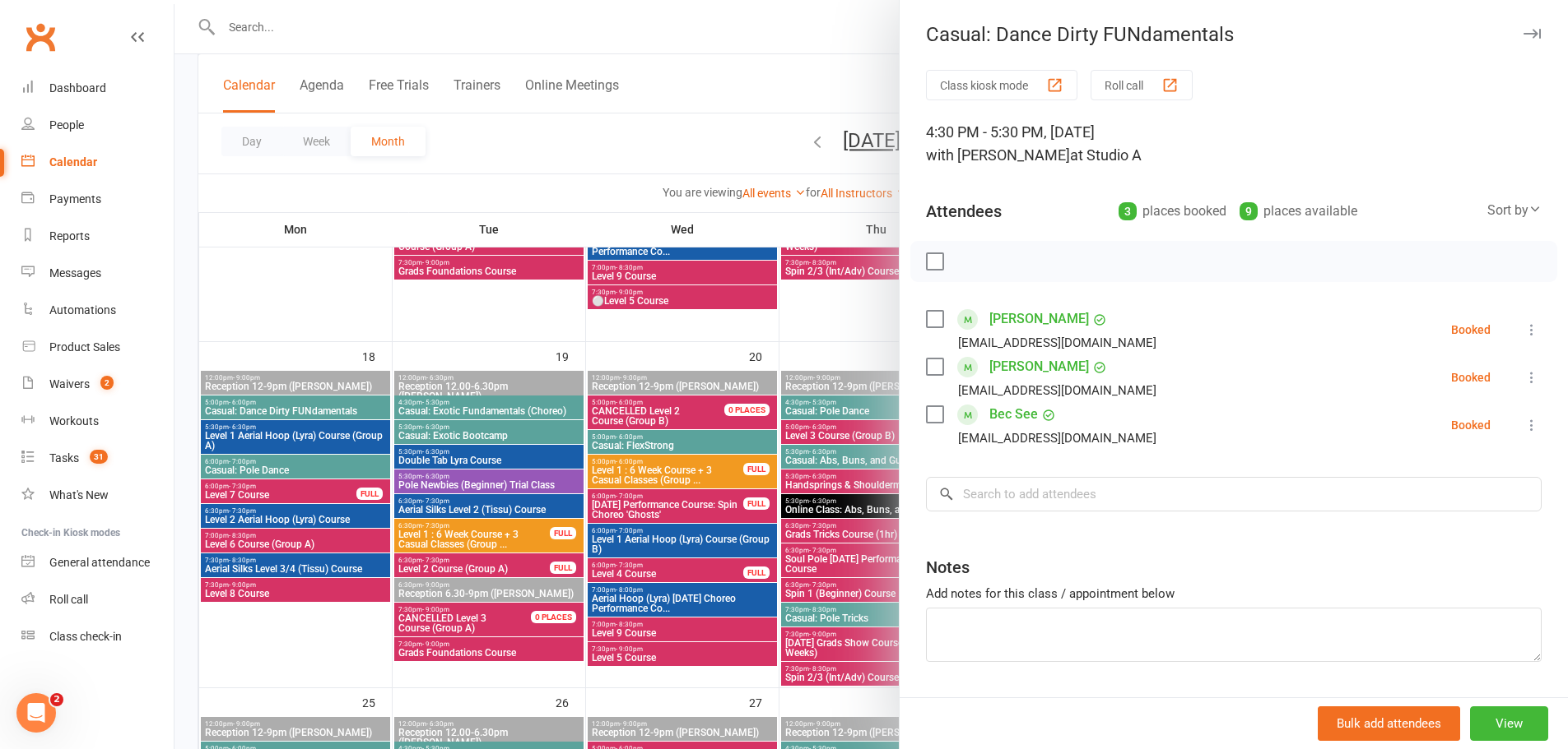
drag, startPoint x: 781, startPoint y: 490, endPoint x: 831, endPoint y: 492, distance: 50.0
click at [781, 491] on div at bounding box center [871, 374] width 1393 height 749
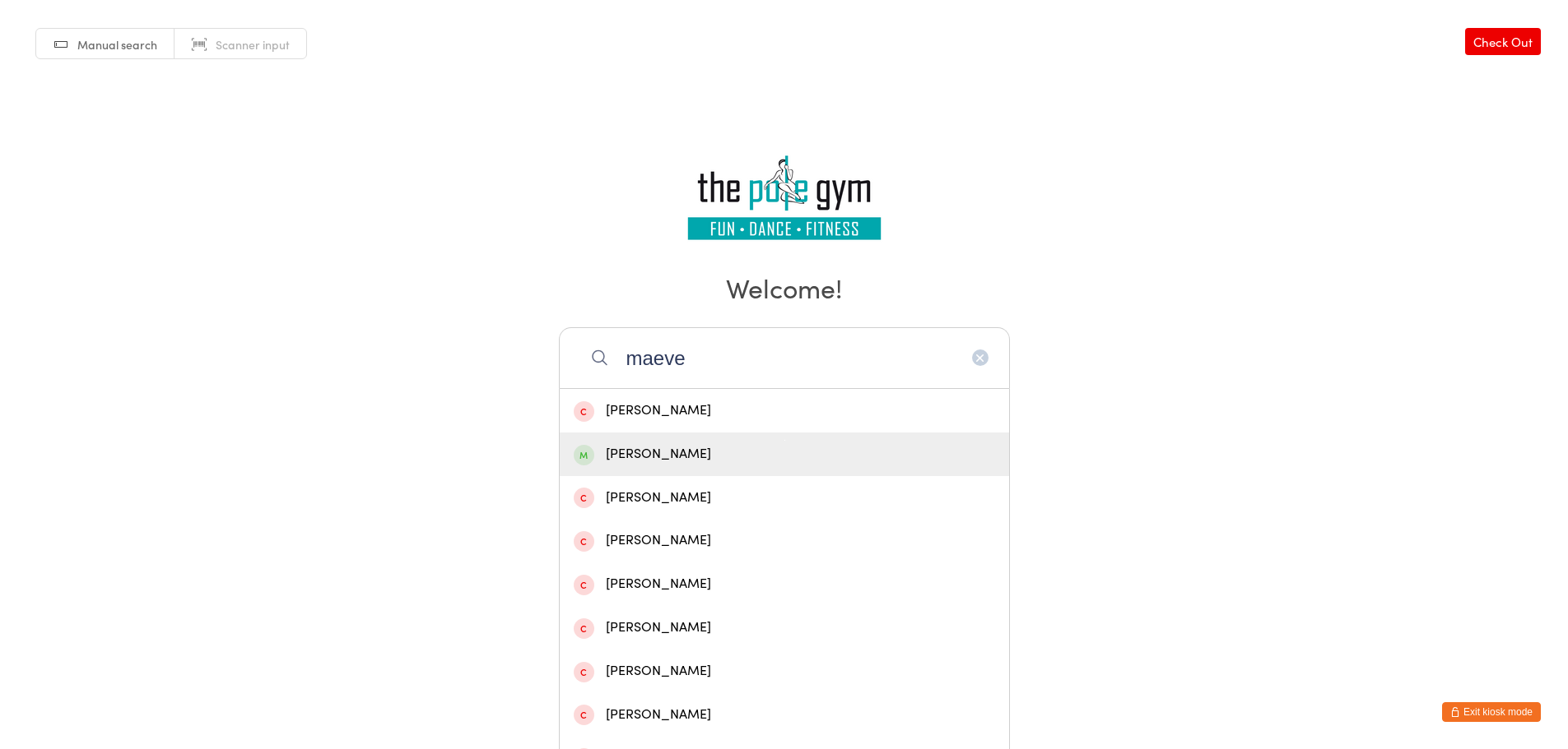
type input "maeve"
click at [659, 447] on div "[PERSON_NAME]" at bounding box center [784, 454] width 422 height 23
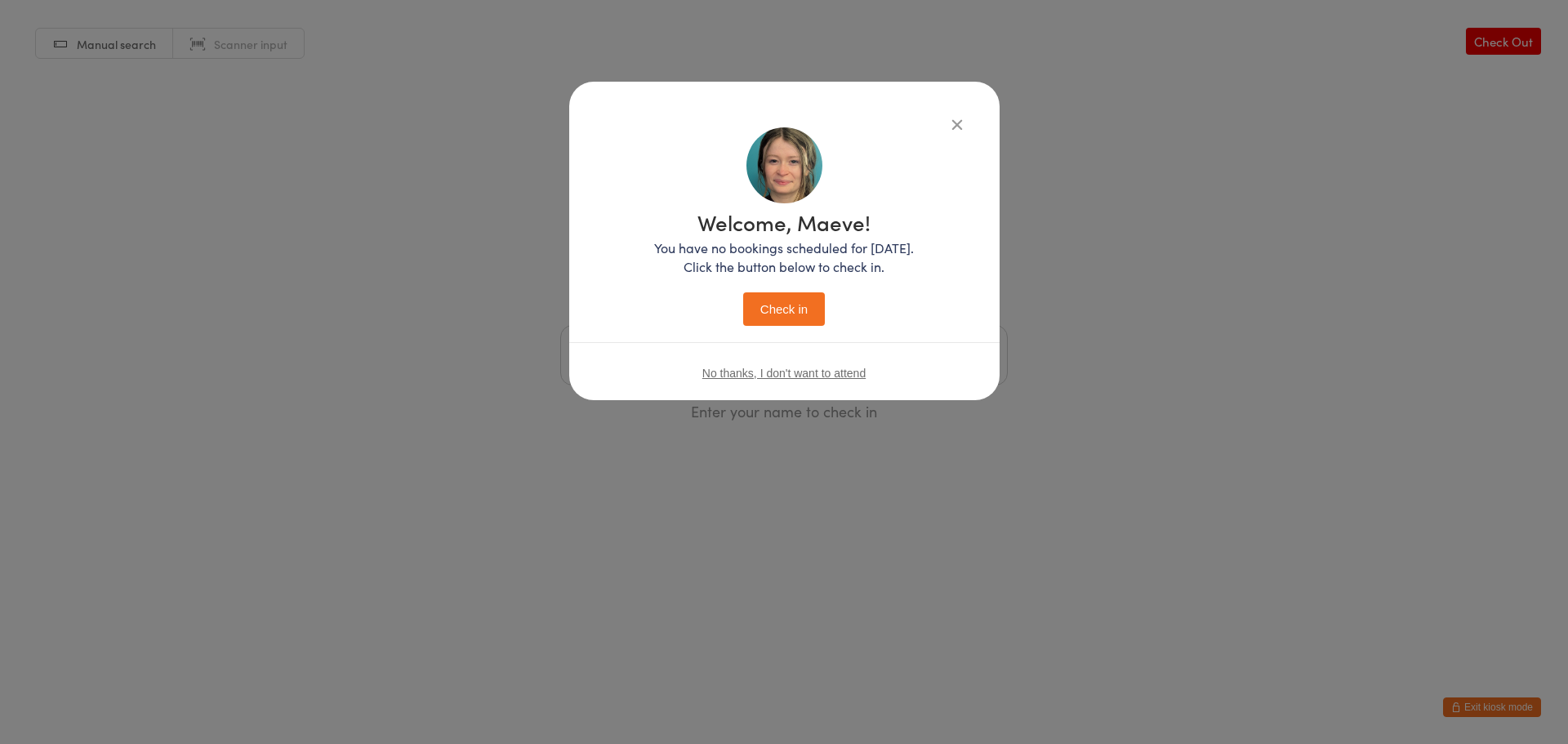
click at [771, 300] on button "Check in" at bounding box center [783, 309] width 81 height 33
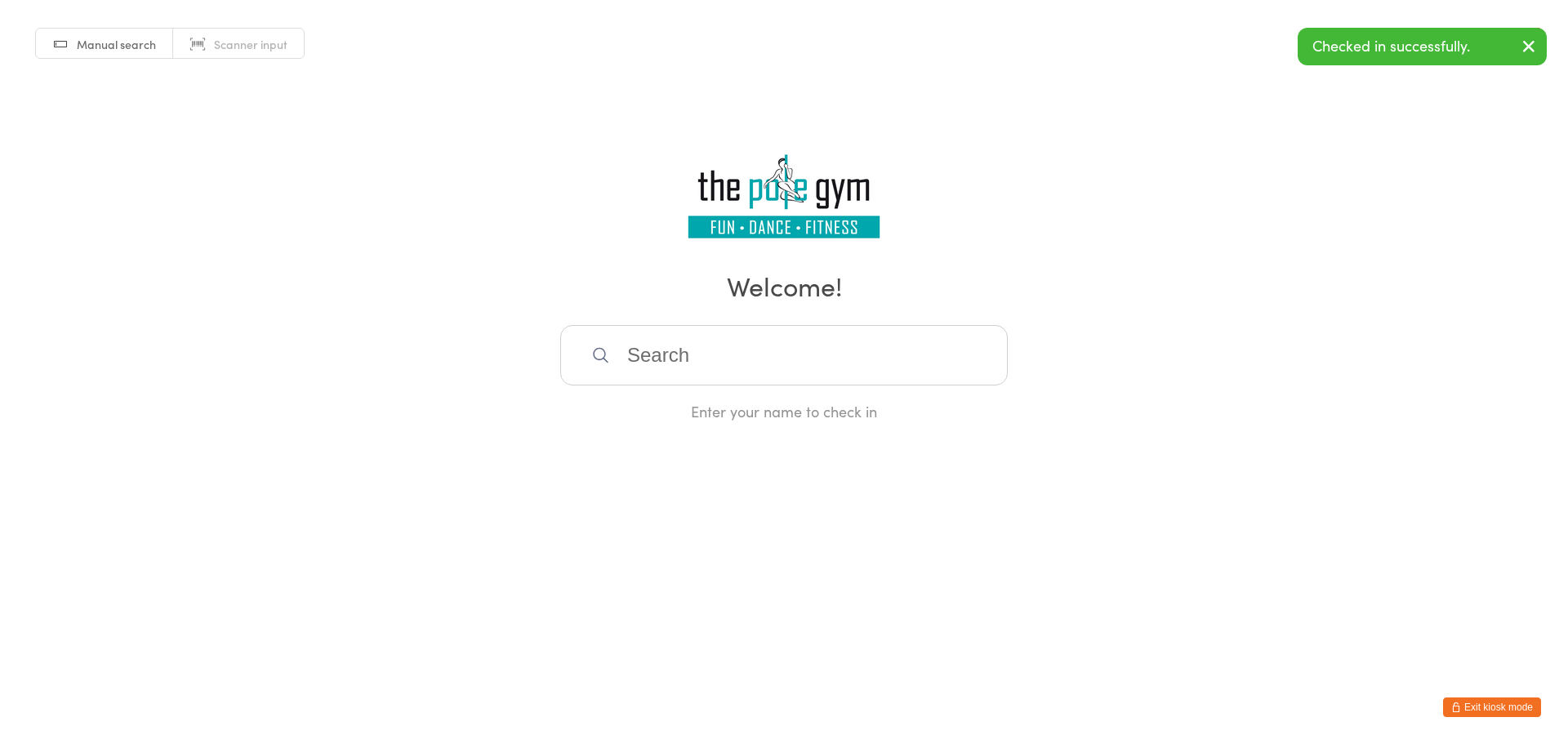
click at [1479, 702] on button "Exit kiosk mode" at bounding box center [1493, 708] width 98 height 20
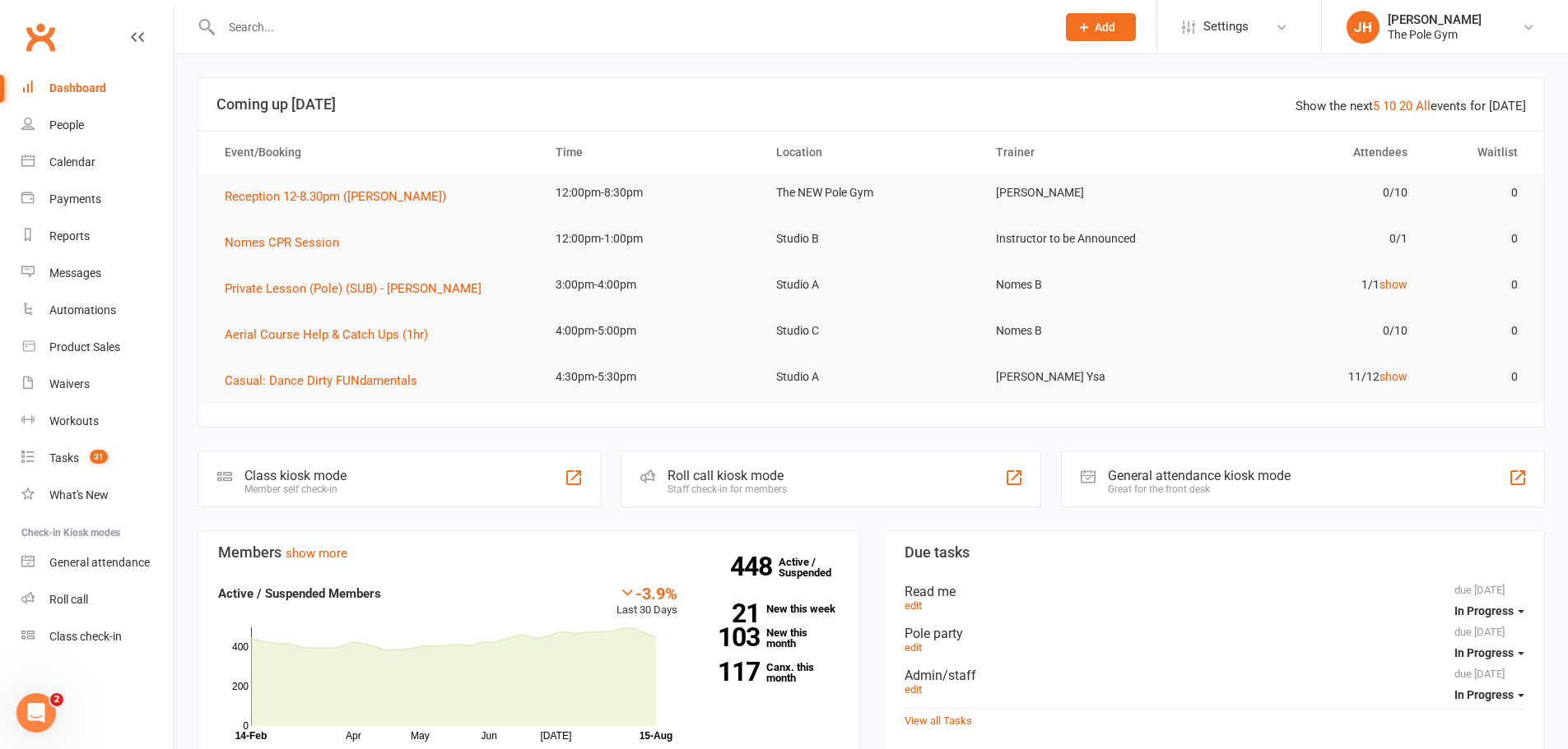
click at [707, 36] on input "text" at bounding box center [630, 27] width 827 height 23
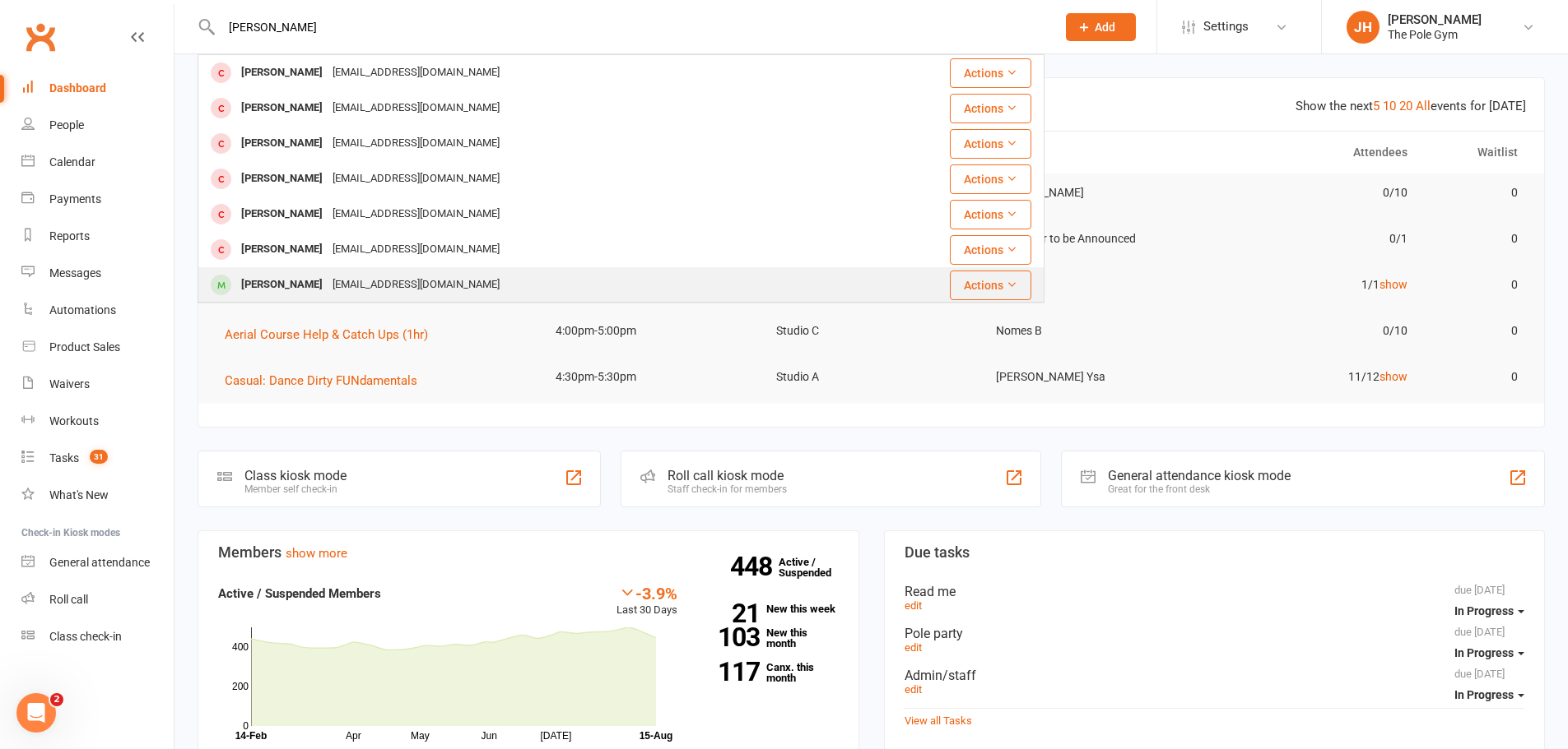
type input "melissa"
click at [255, 289] on div "Melissa Hartwig" at bounding box center [281, 285] width 92 height 24
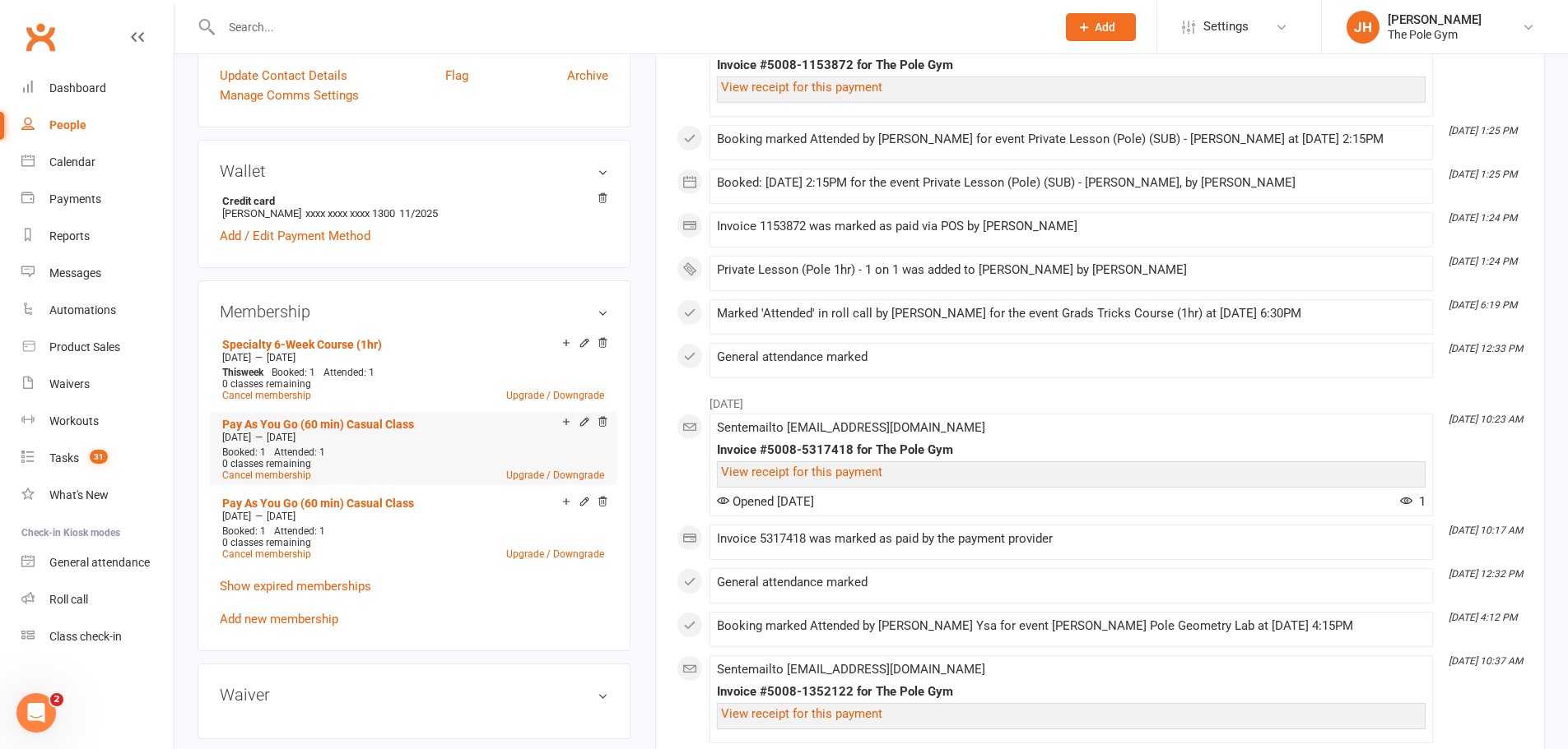
scroll to position [493, 0]
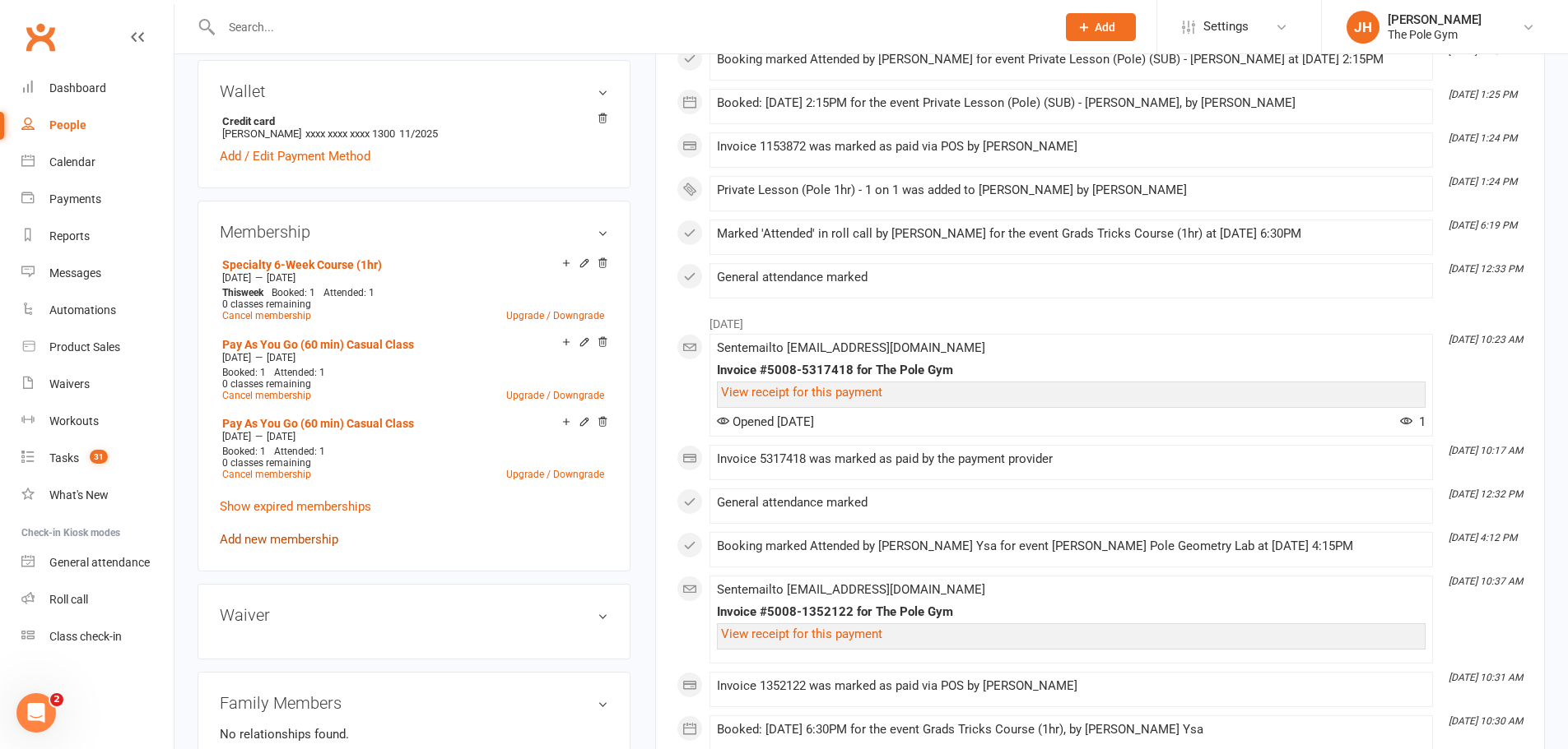
click at [305, 532] on link "Add new membership" at bounding box center [279, 539] width 118 height 15
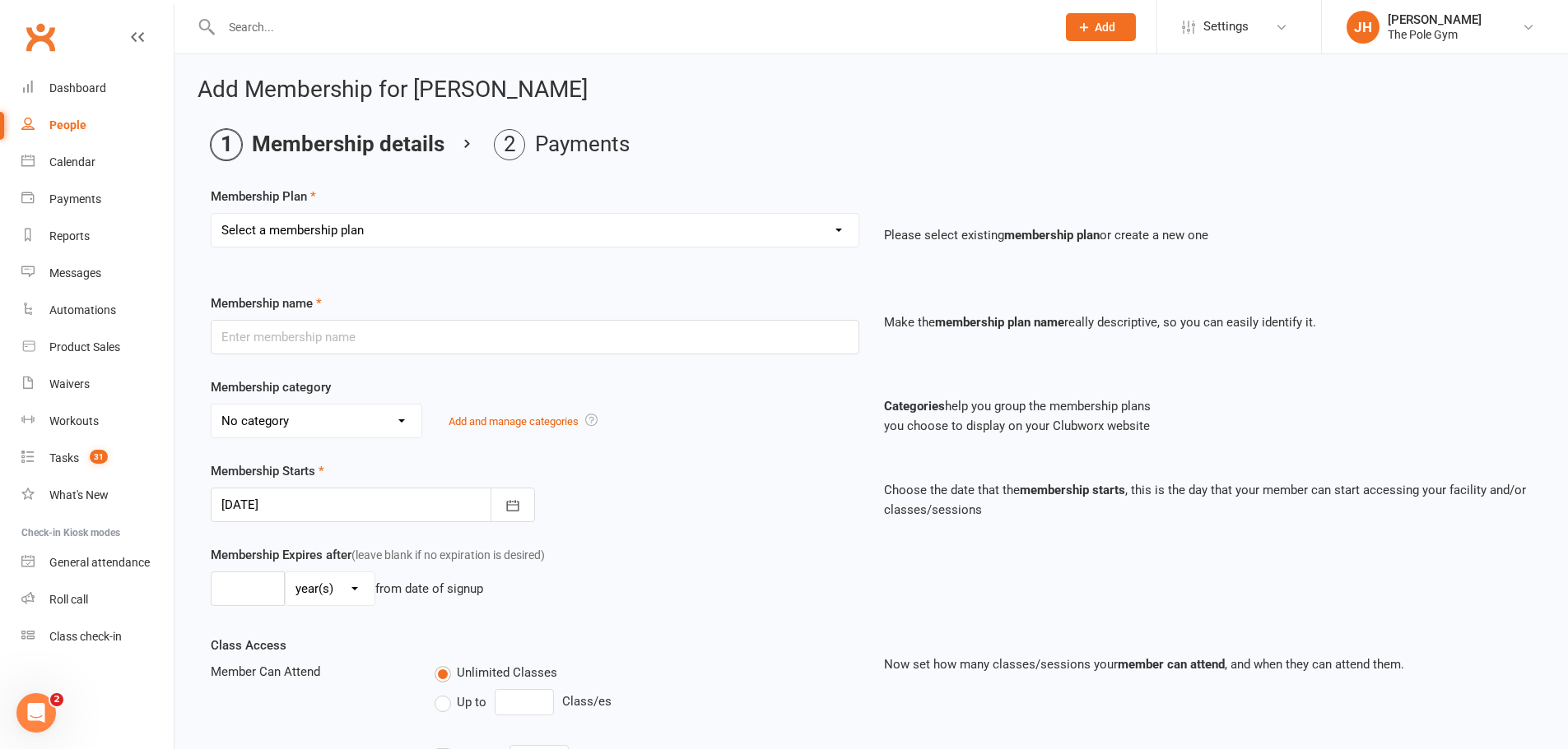
click at [380, 234] on select "Select a membership plan Create new Membership Plan Pay As You Go (45 min) Casu…" at bounding box center [534, 230] width 647 height 33
select select "32"
click at [211, 214] on select "Select a membership plan Create new Membership Plan Pay As You Go (45 min) Casu…" at bounding box center [534, 230] width 647 height 33
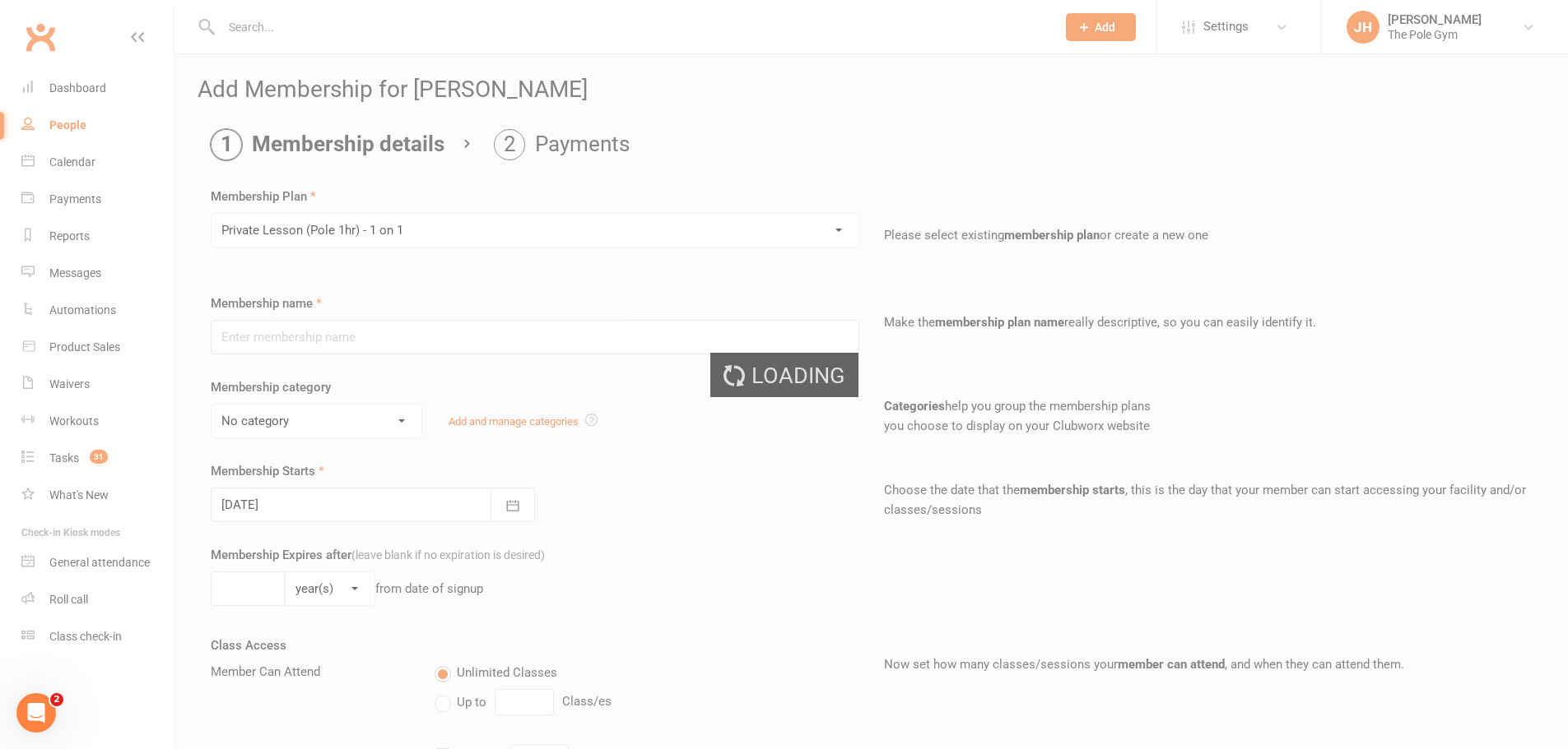
type input "Private Lesson (Pole 1hr) - 1 on 1"
select select "16"
type input "1"
select select "0"
type input "1"
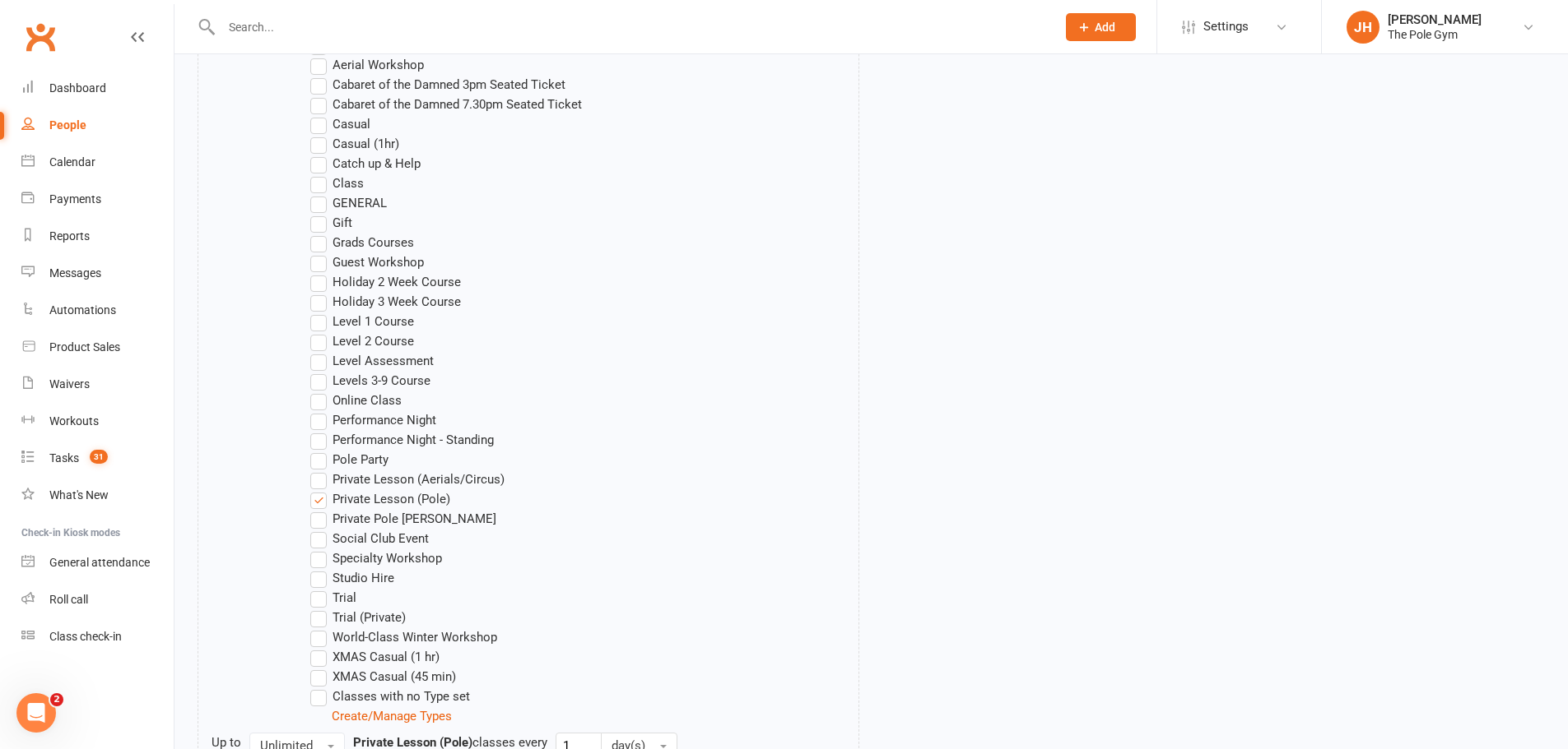
scroll to position [1285, 0]
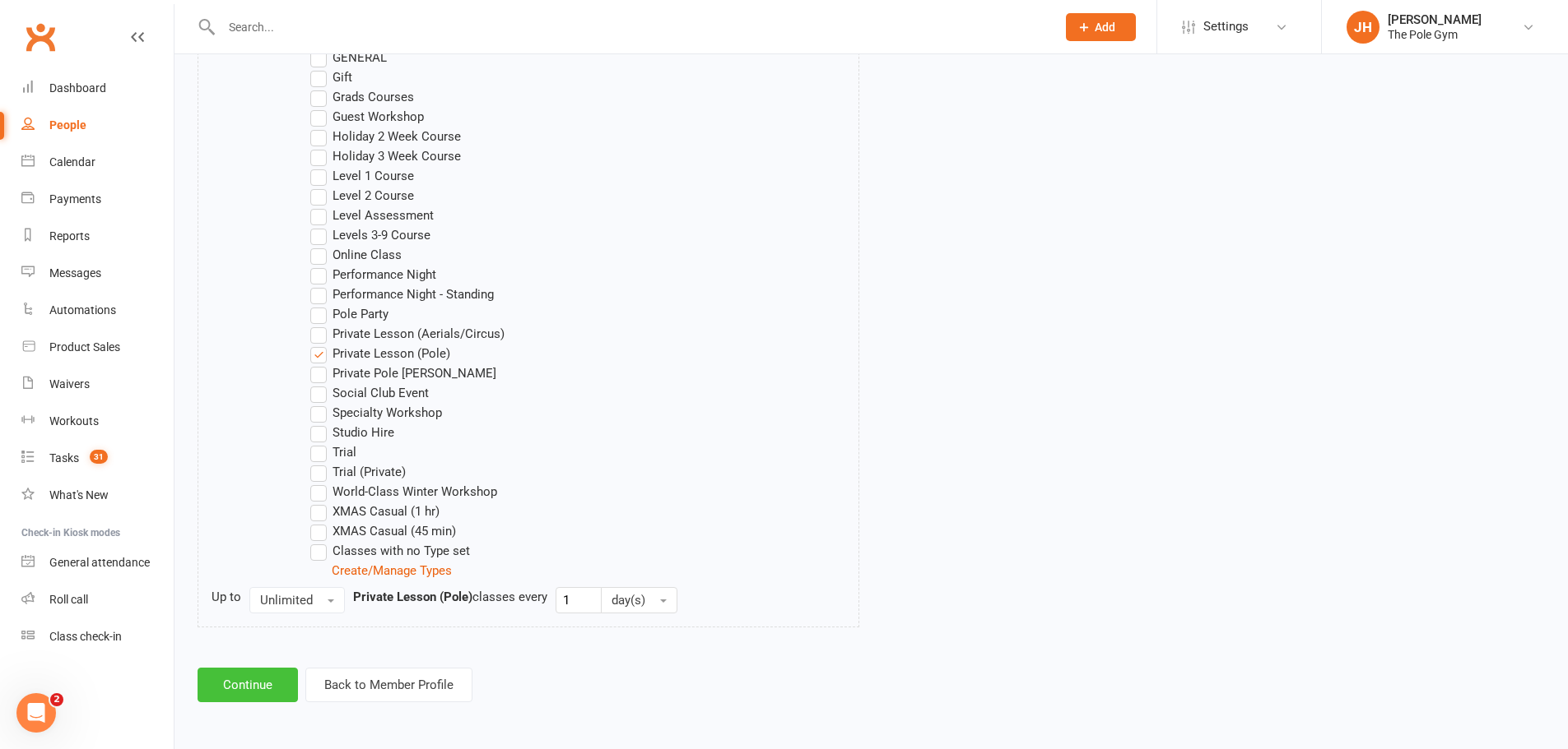
click at [270, 688] on button "Continue" at bounding box center [248, 685] width 101 height 35
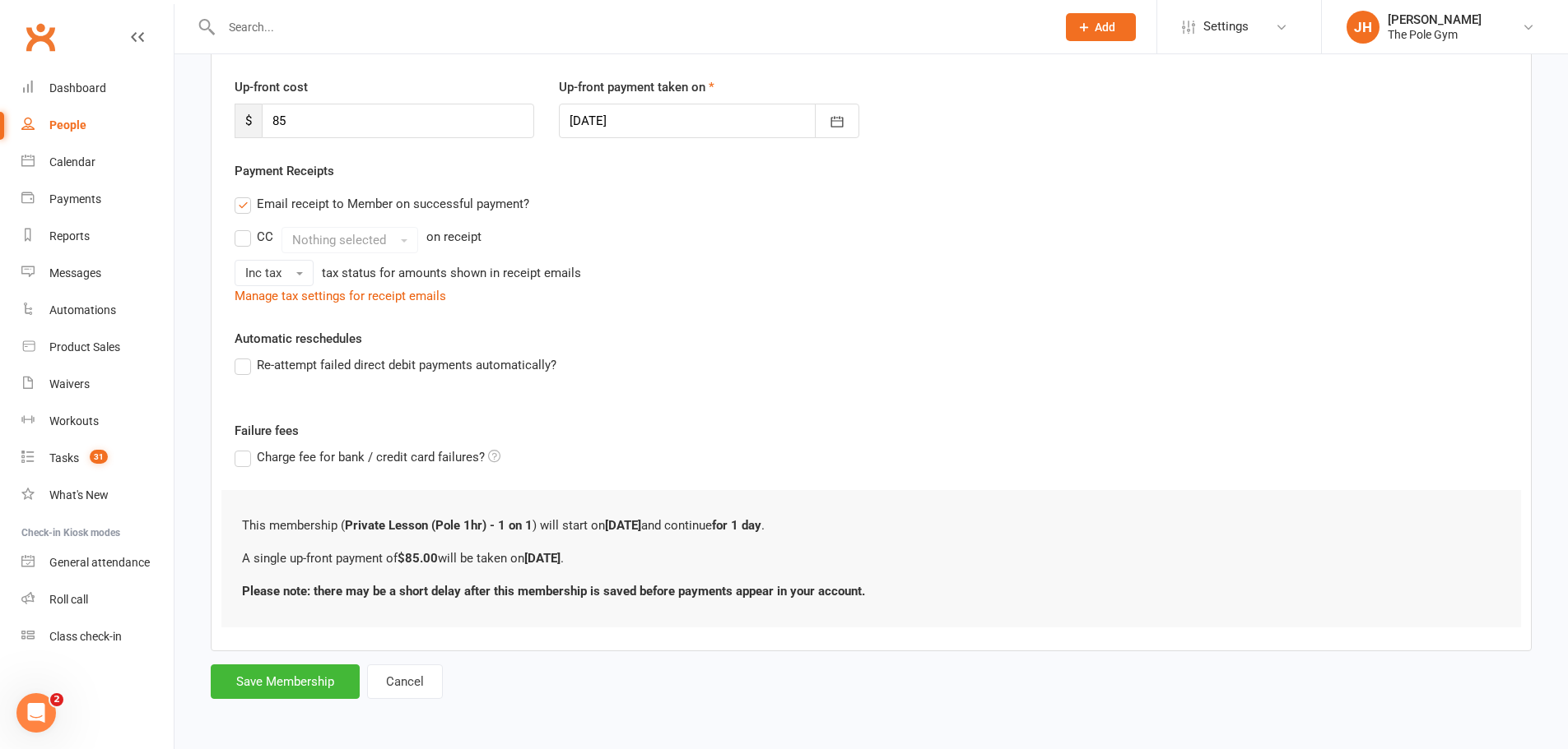
scroll to position [0, 0]
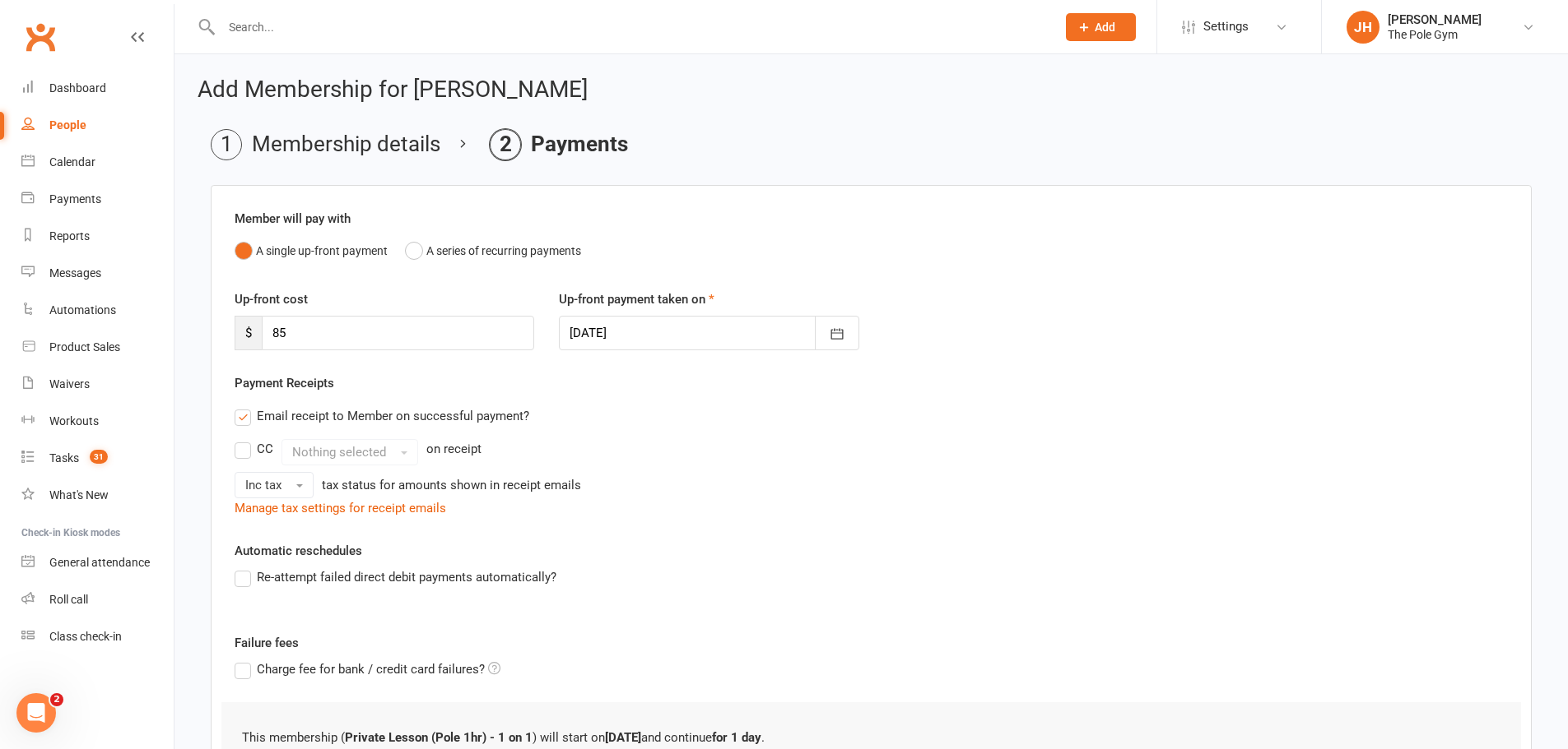
click at [645, 338] on div at bounding box center [708, 333] width 299 height 35
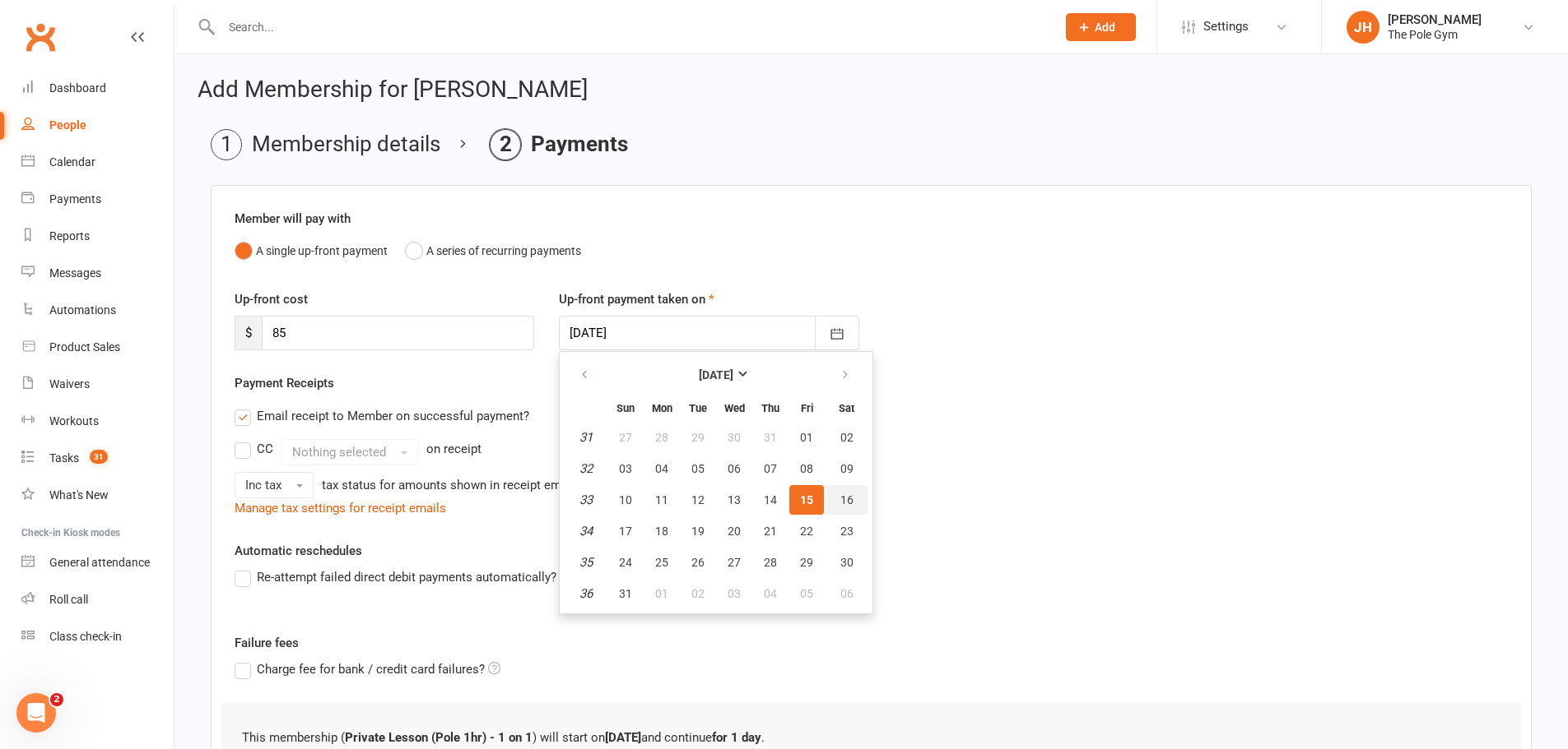
drag, startPoint x: 857, startPoint y: 489, endPoint x: 847, endPoint y: 492, distance: 10.4
click at [857, 489] on button "16" at bounding box center [846, 500] width 42 height 30
type input "16 Aug 2025"
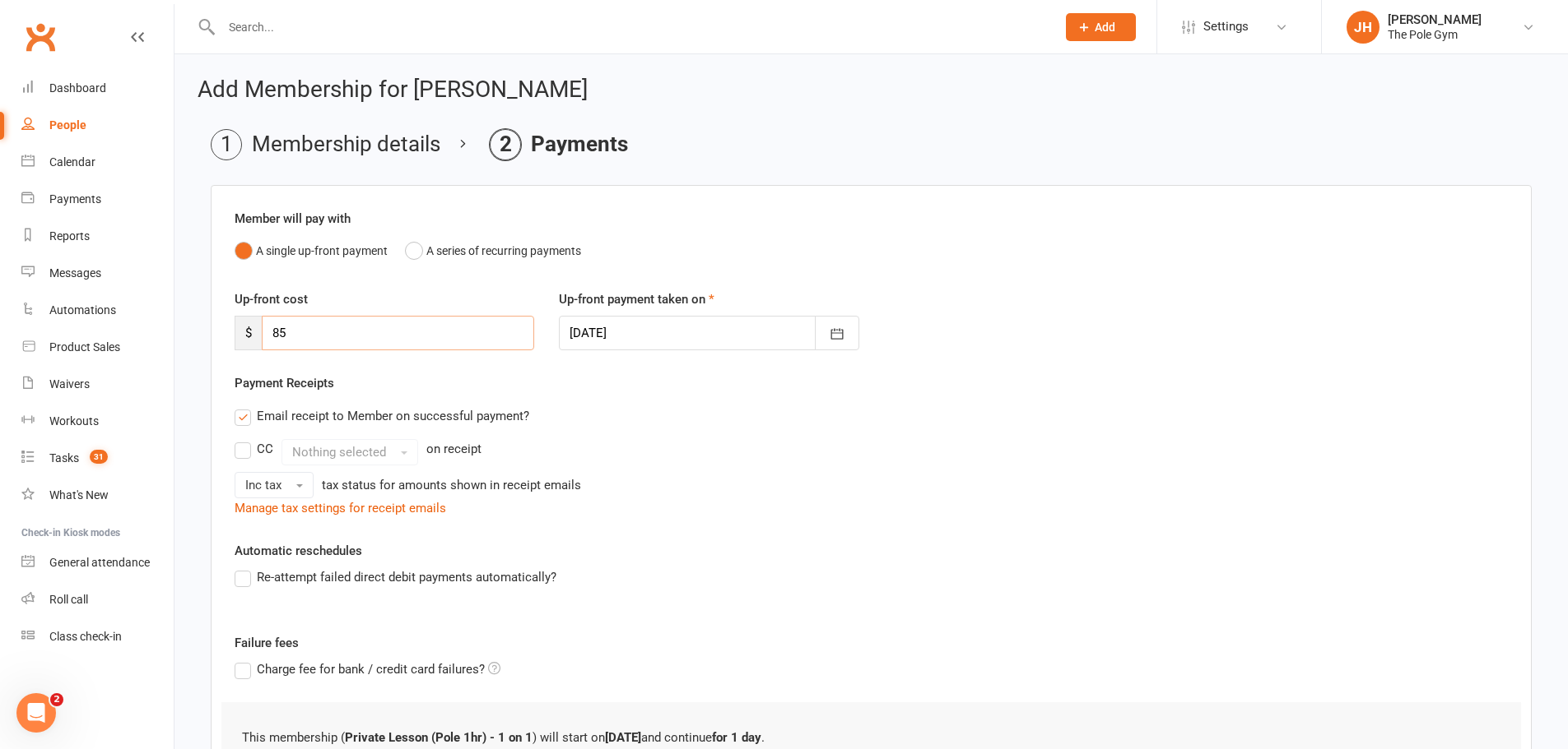
drag, startPoint x: 276, startPoint y: 330, endPoint x: 215, endPoint y: 321, distance: 61.7
click at [216, 323] on div "Member will pay with A single up-front payment A series of recurring payments U…" at bounding box center [871, 525] width 1321 height 679
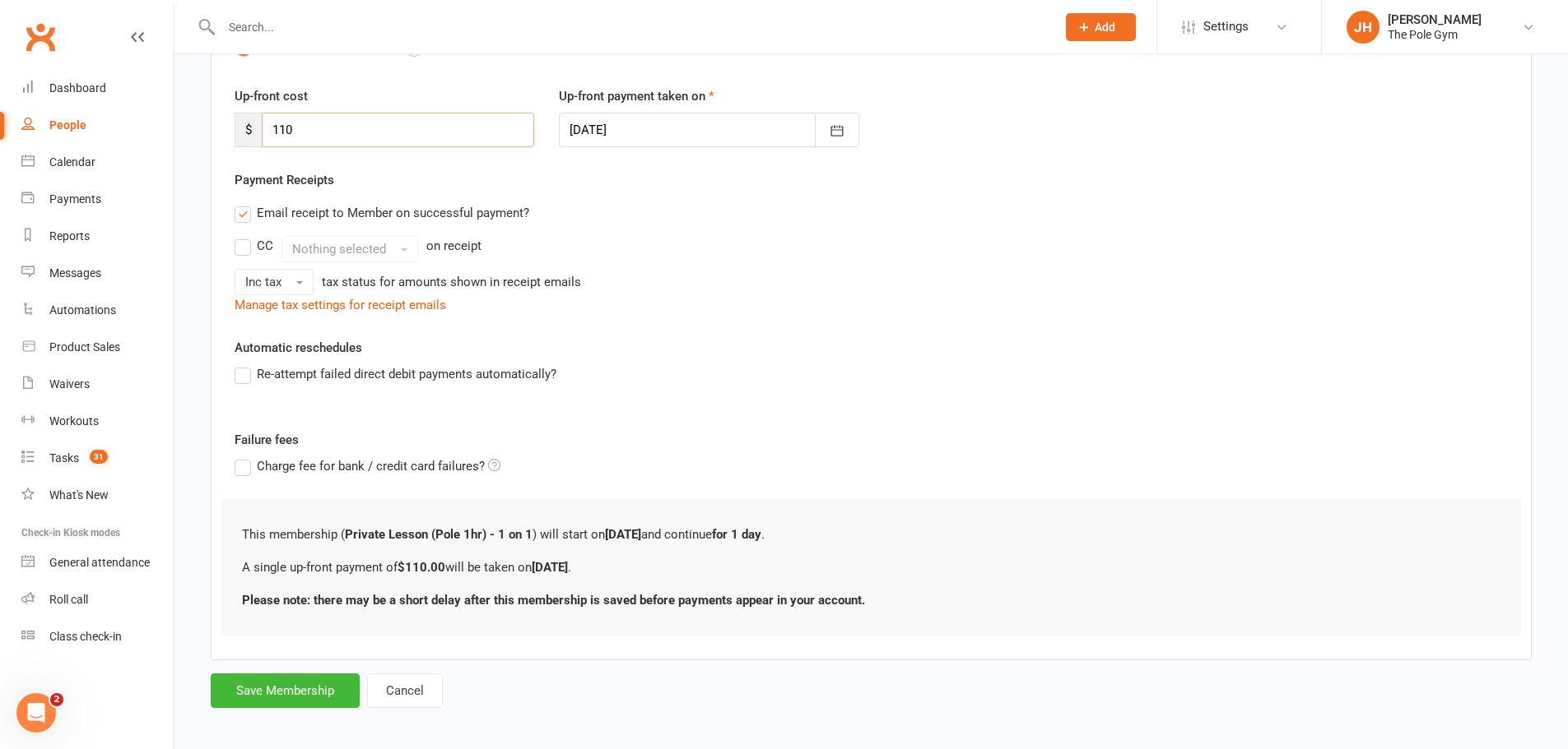
scroll to position [212, 0]
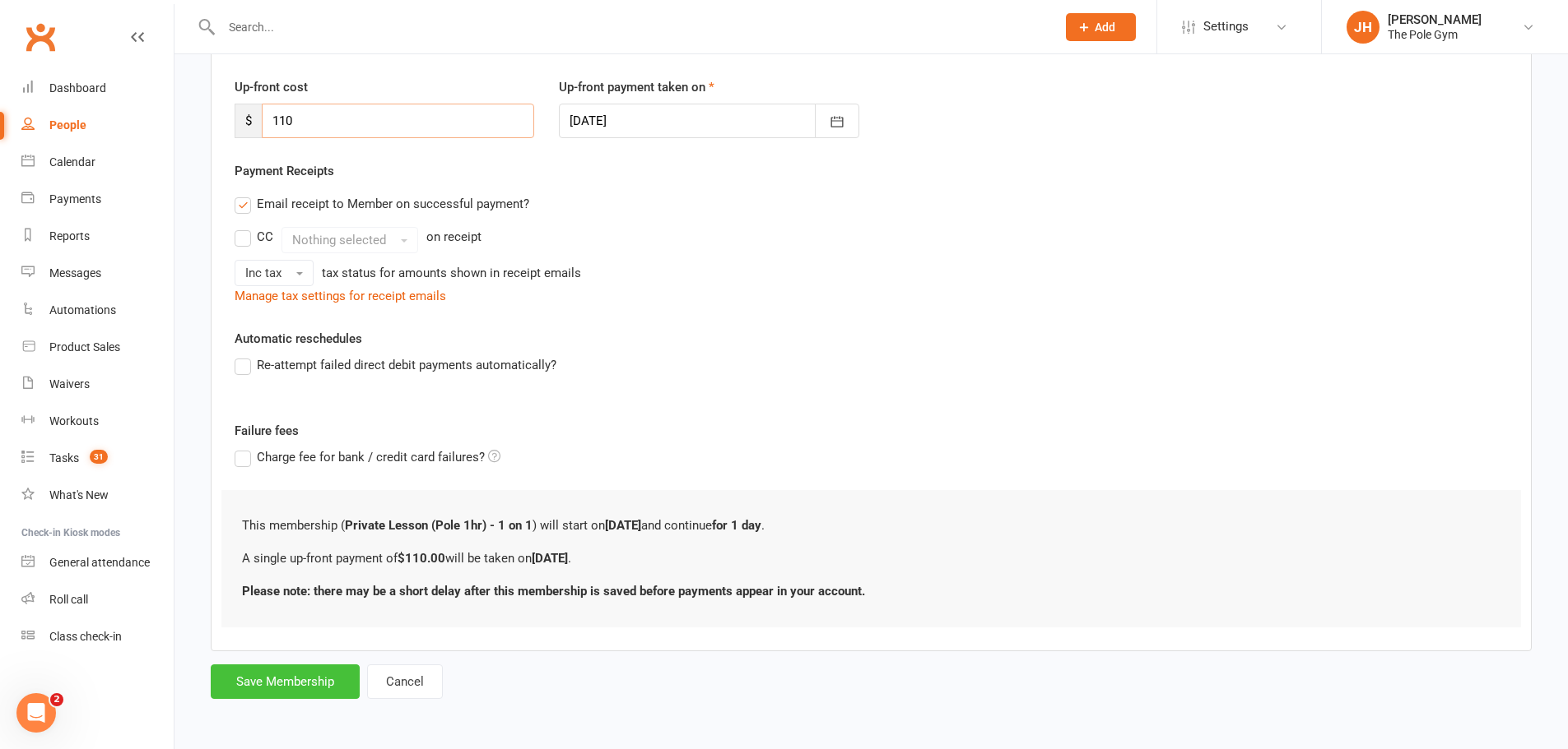
type input "110"
click at [304, 679] on button "Save Membership" at bounding box center [284, 681] width 149 height 35
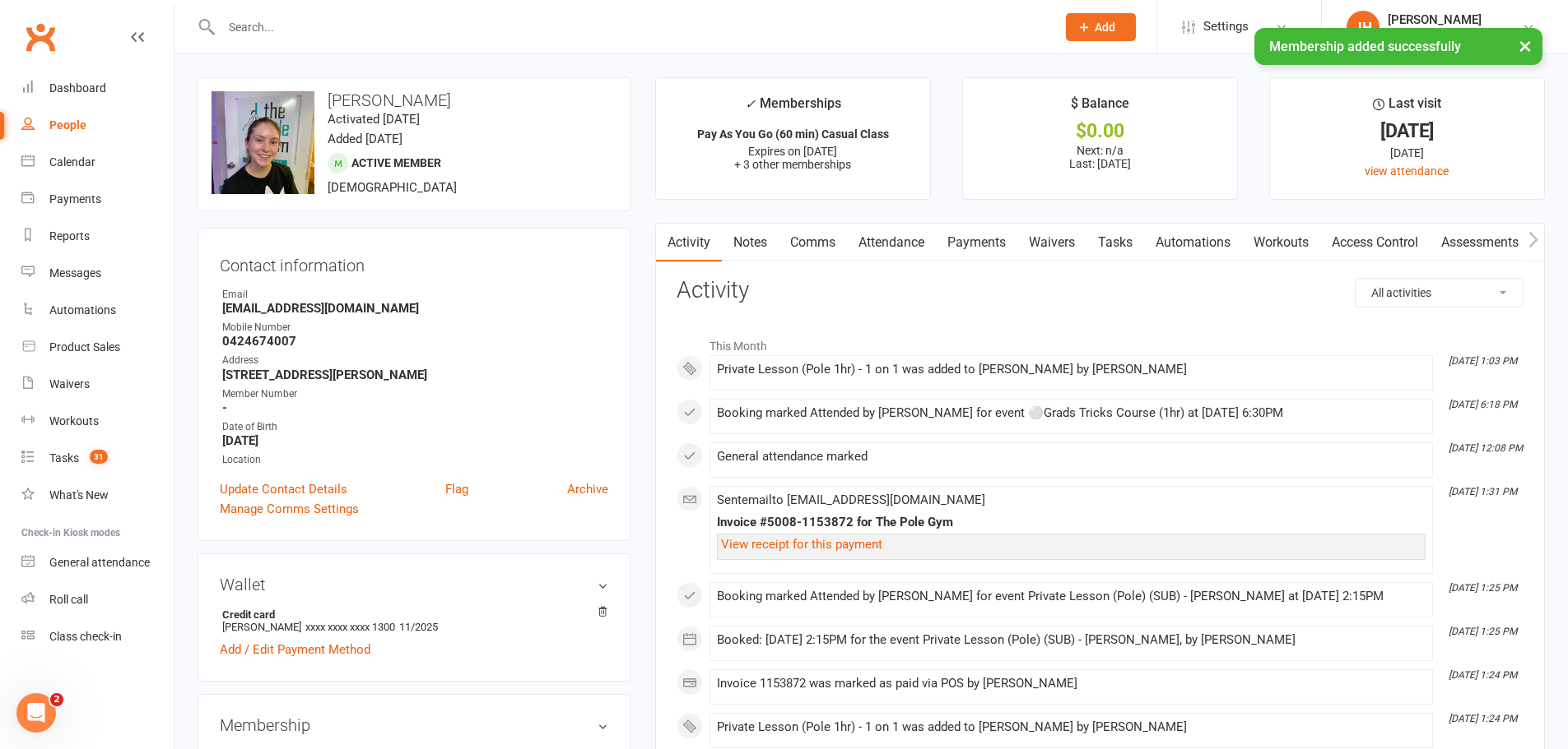
click at [961, 236] on link "Payments" at bounding box center [977, 243] width 82 height 37
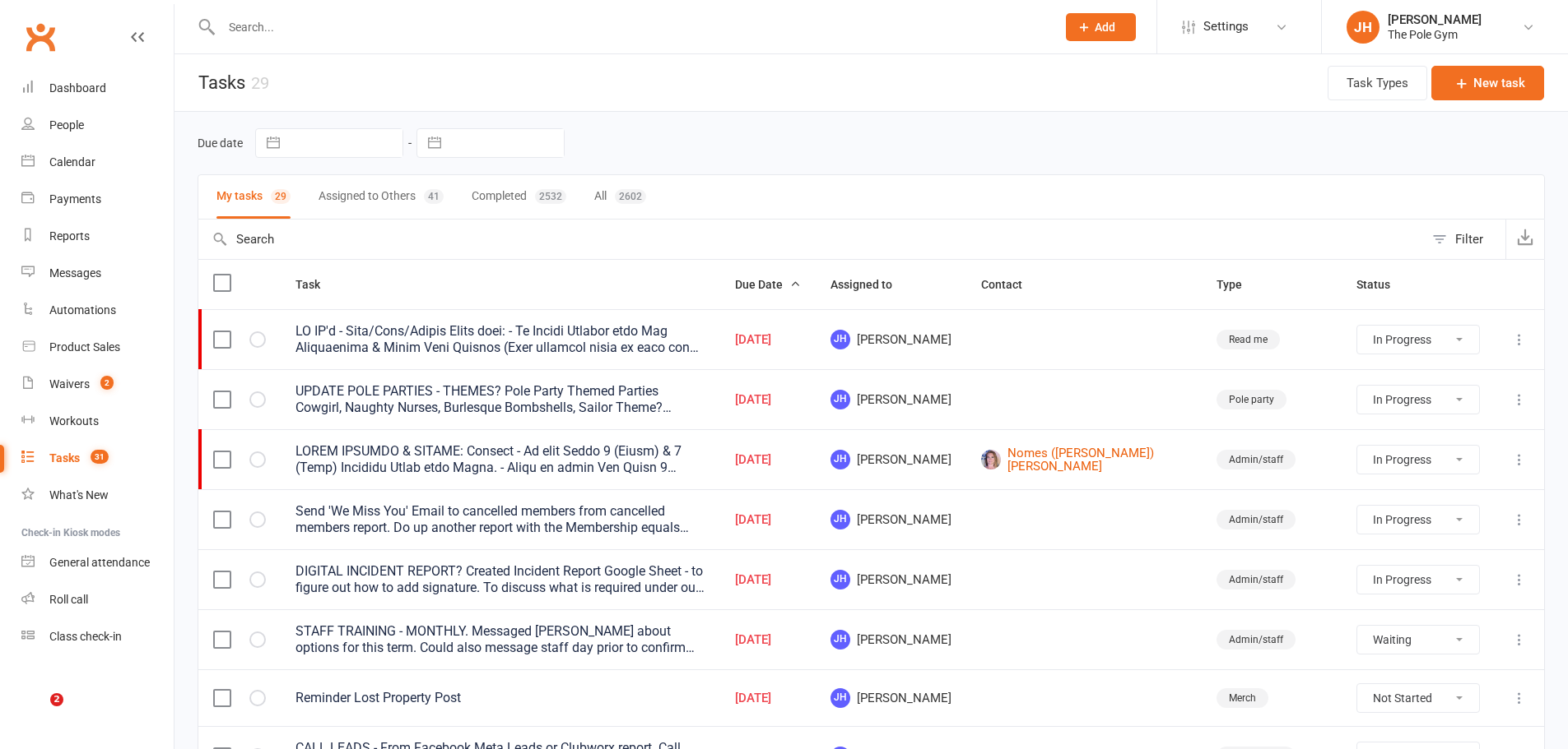
select select "started"
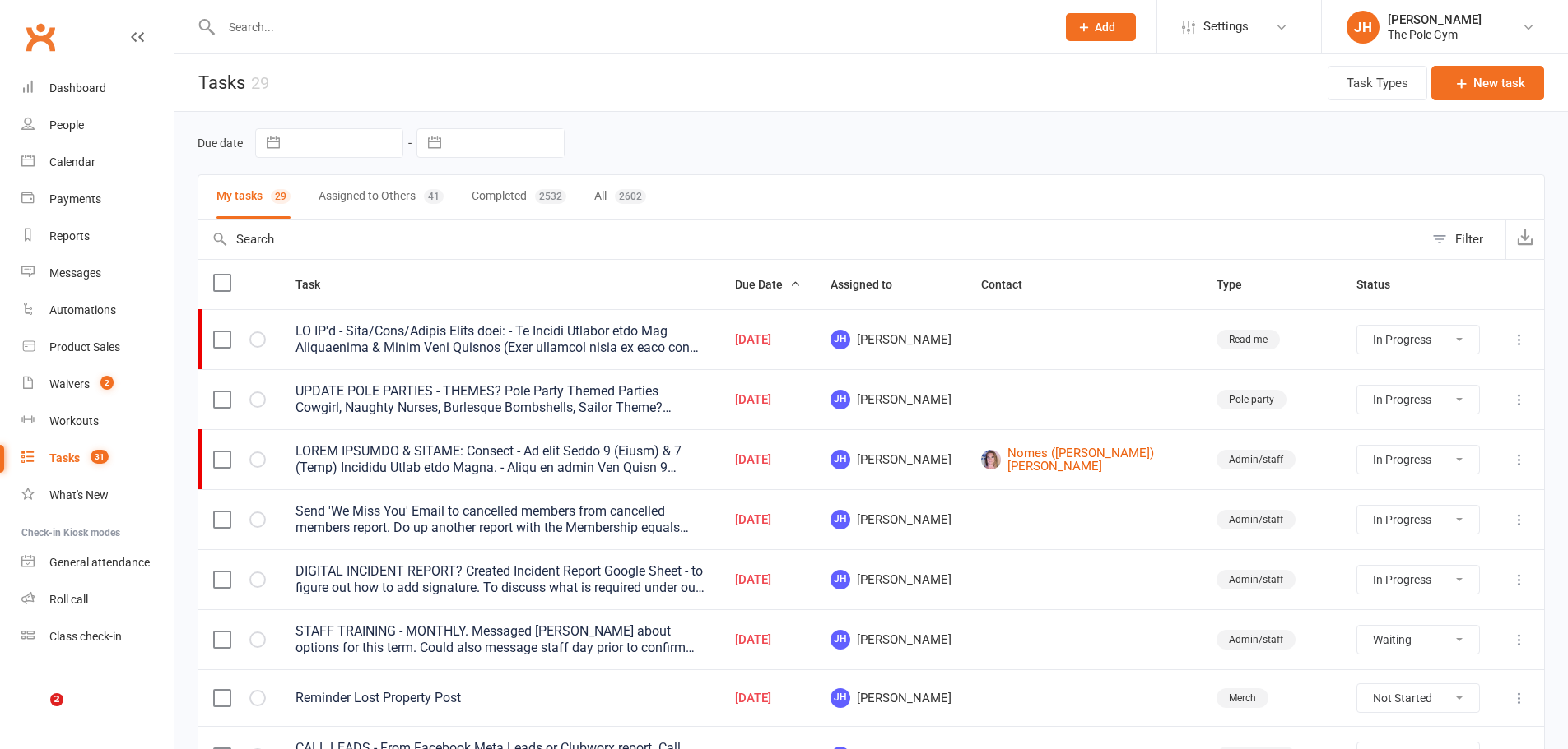
select select "waiting"
select select "started"
select select "waiting"
select select "started"
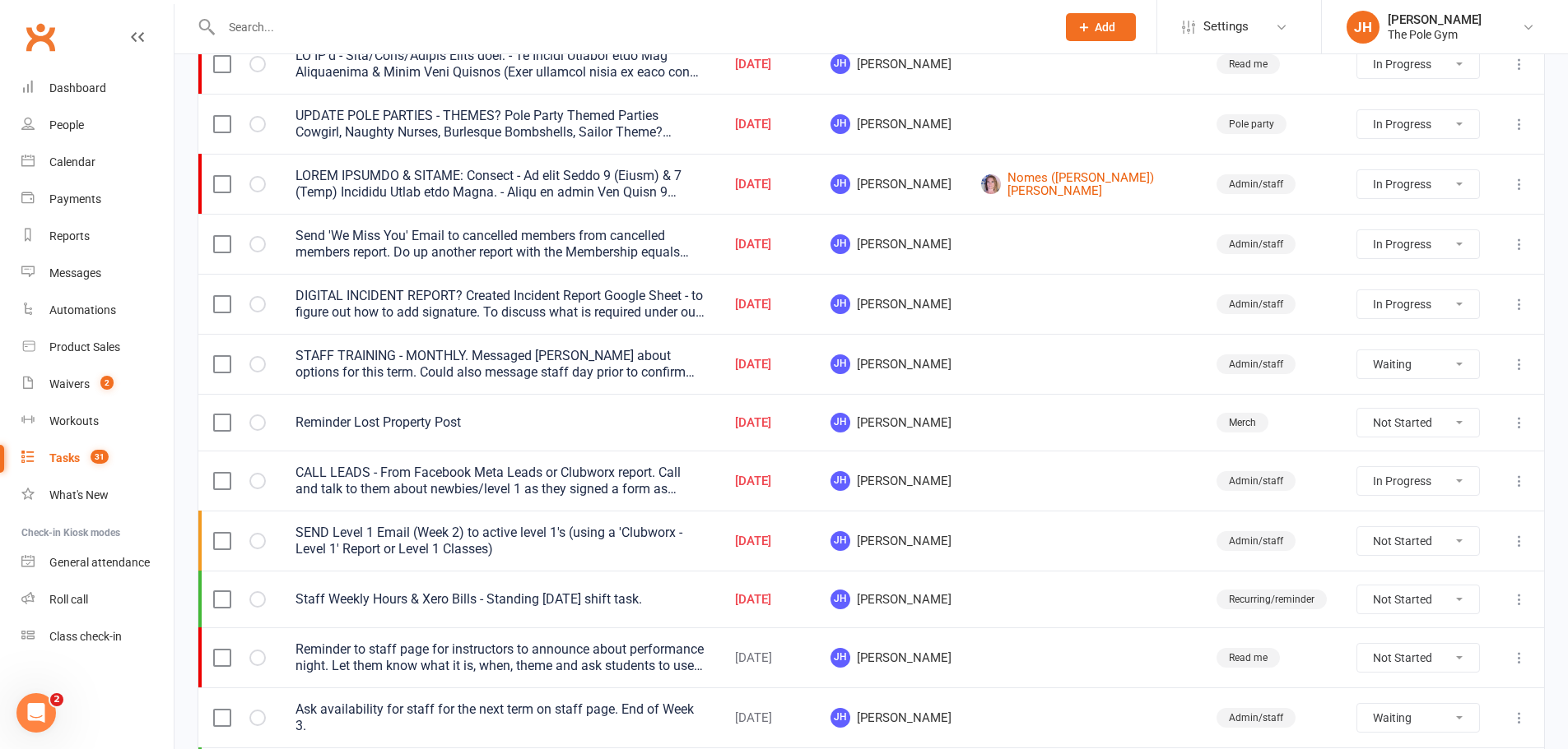
scroll to position [247, 0]
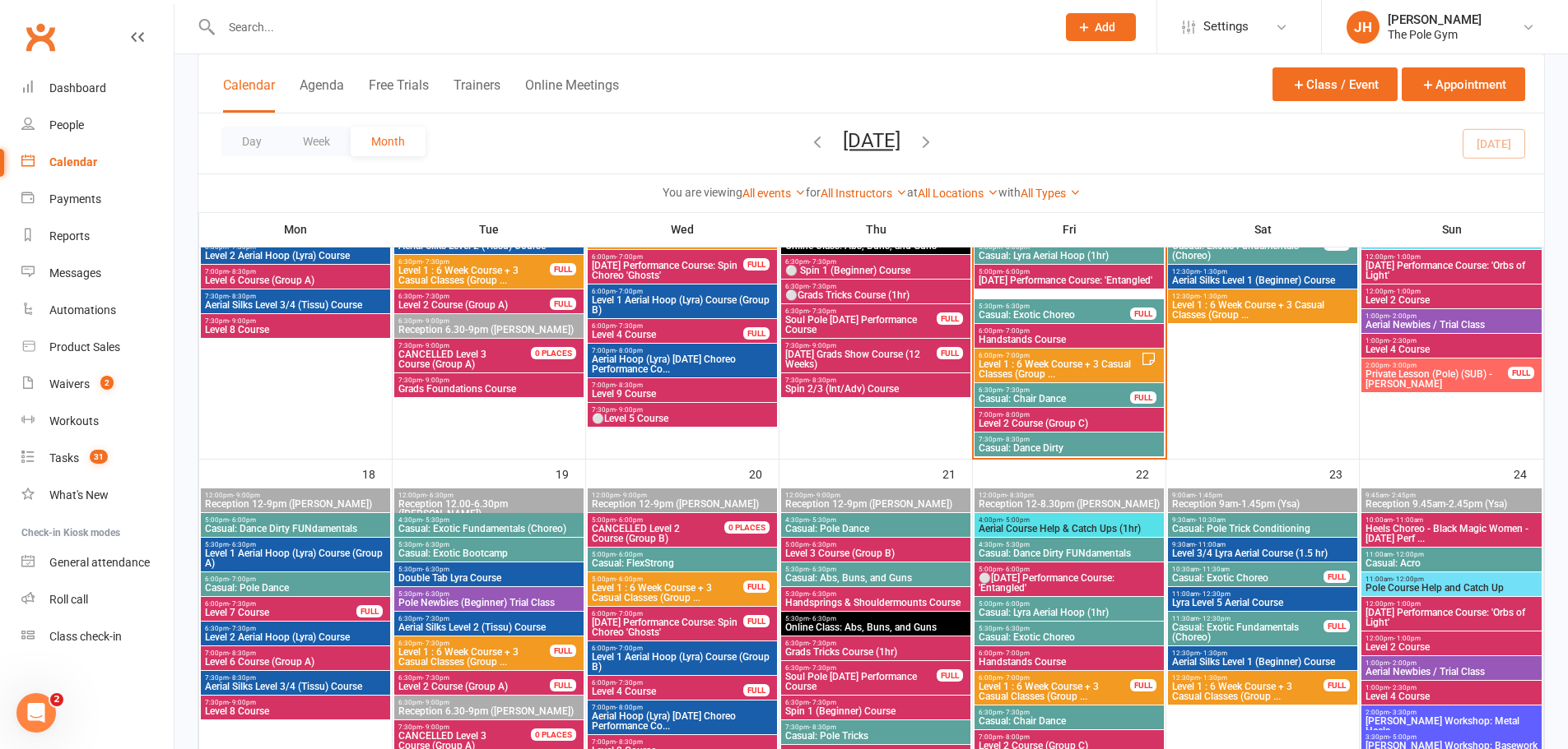
scroll to position [822, 0]
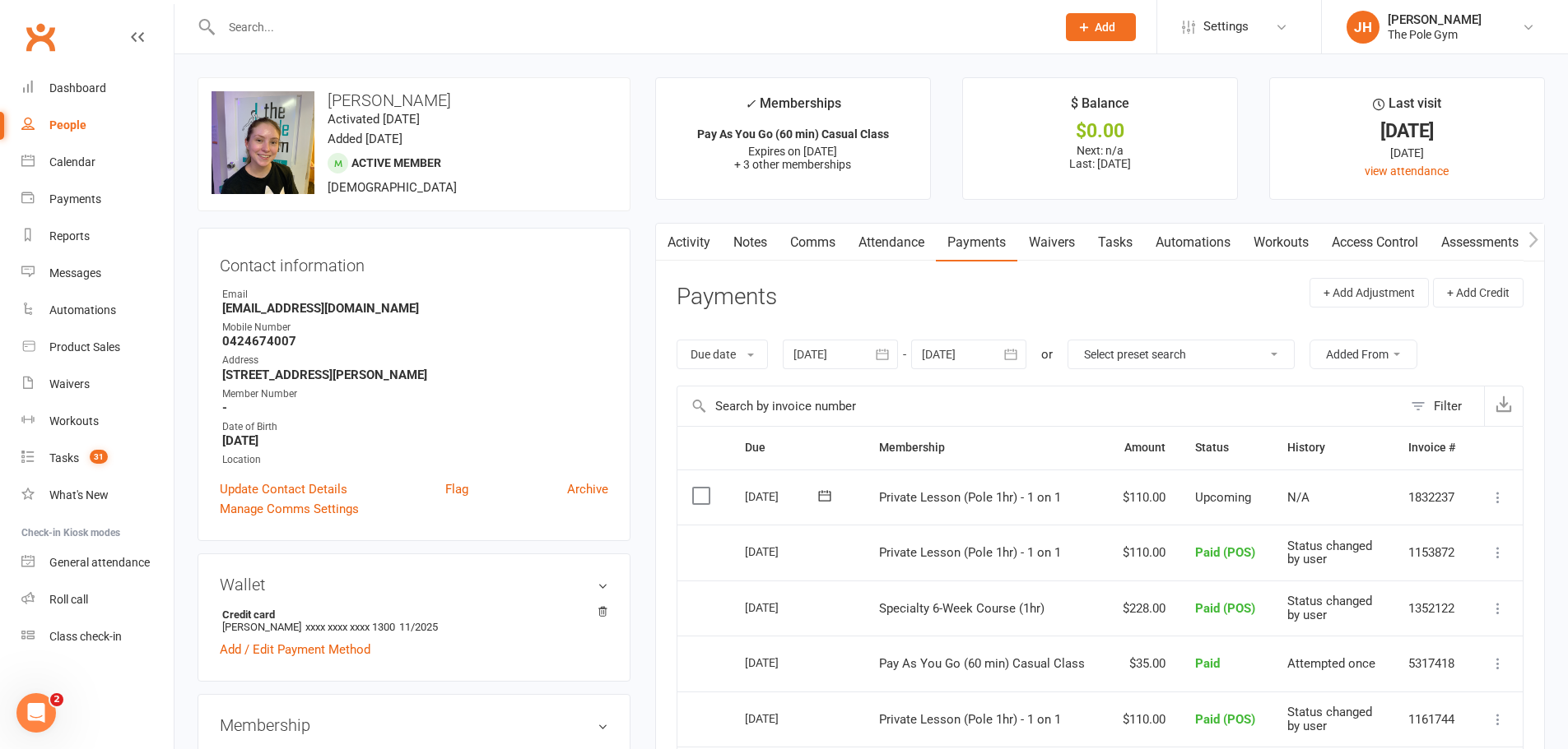
click at [1500, 495] on icon at bounding box center [1498, 497] width 17 height 17
click at [1465, 559] on link "Mark as Paid (POS)" at bounding box center [1425, 562] width 163 height 33
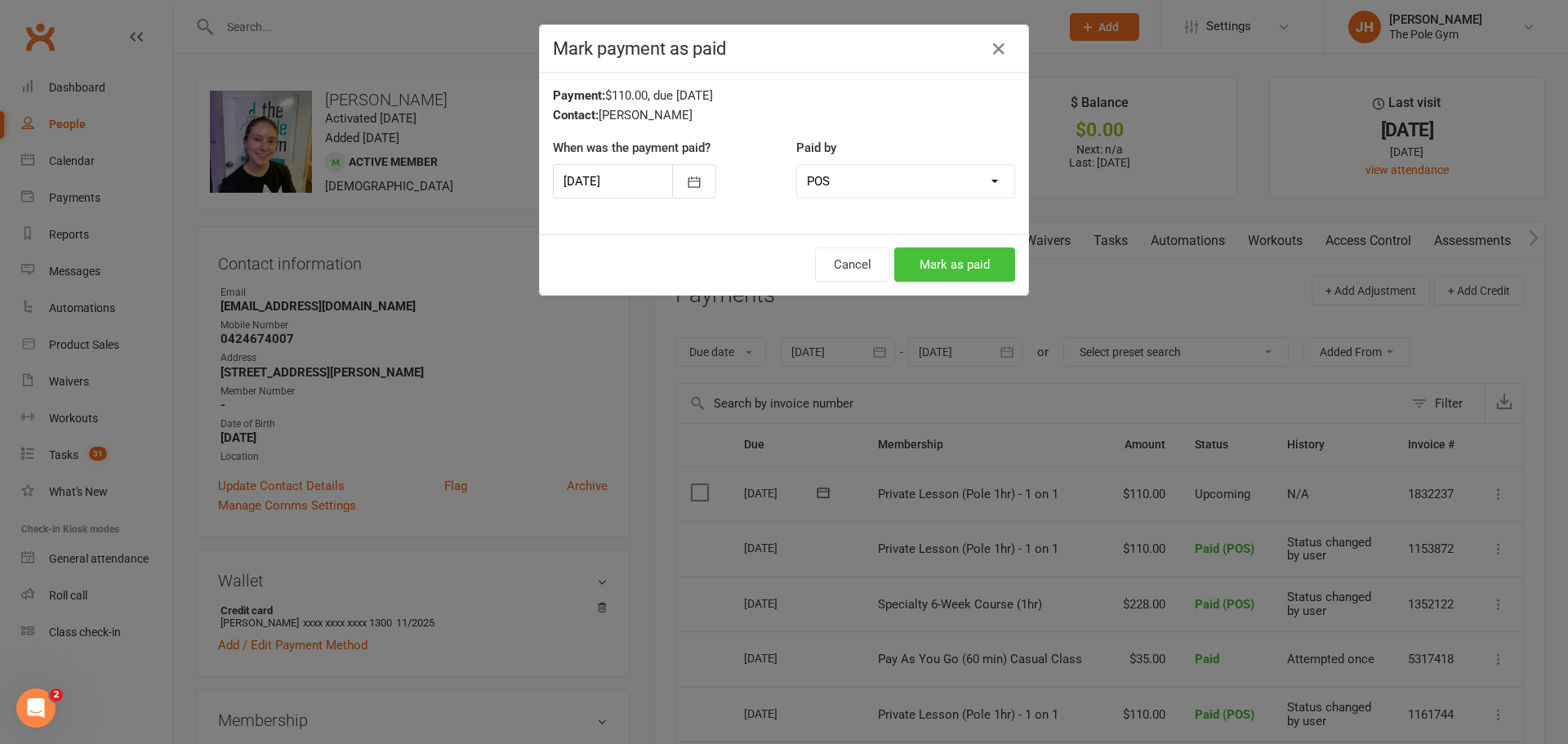
click at [971, 263] on button "Mark as paid" at bounding box center [955, 265] width 121 height 34
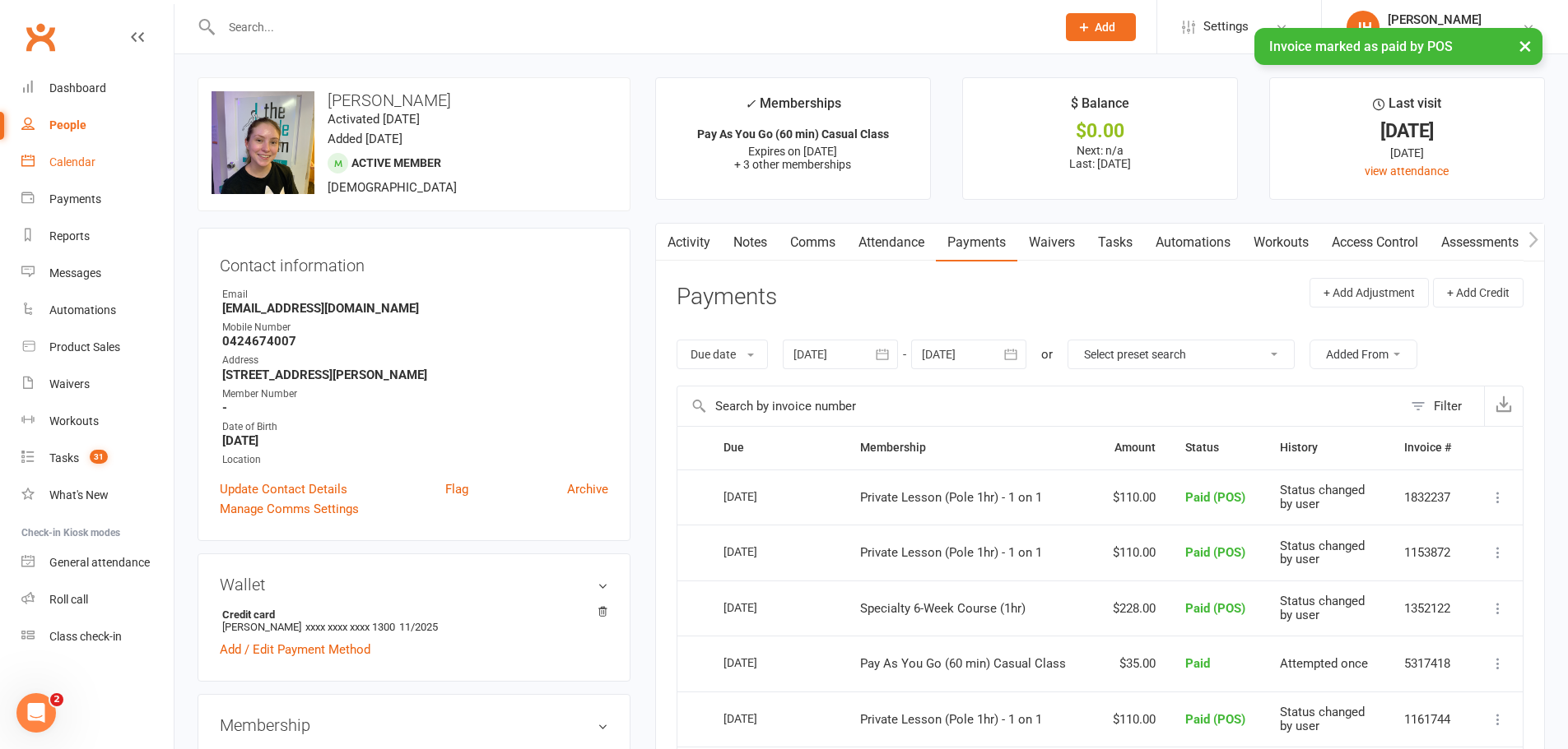
click at [114, 166] on link "Calendar" at bounding box center [98, 163] width 152 height 37
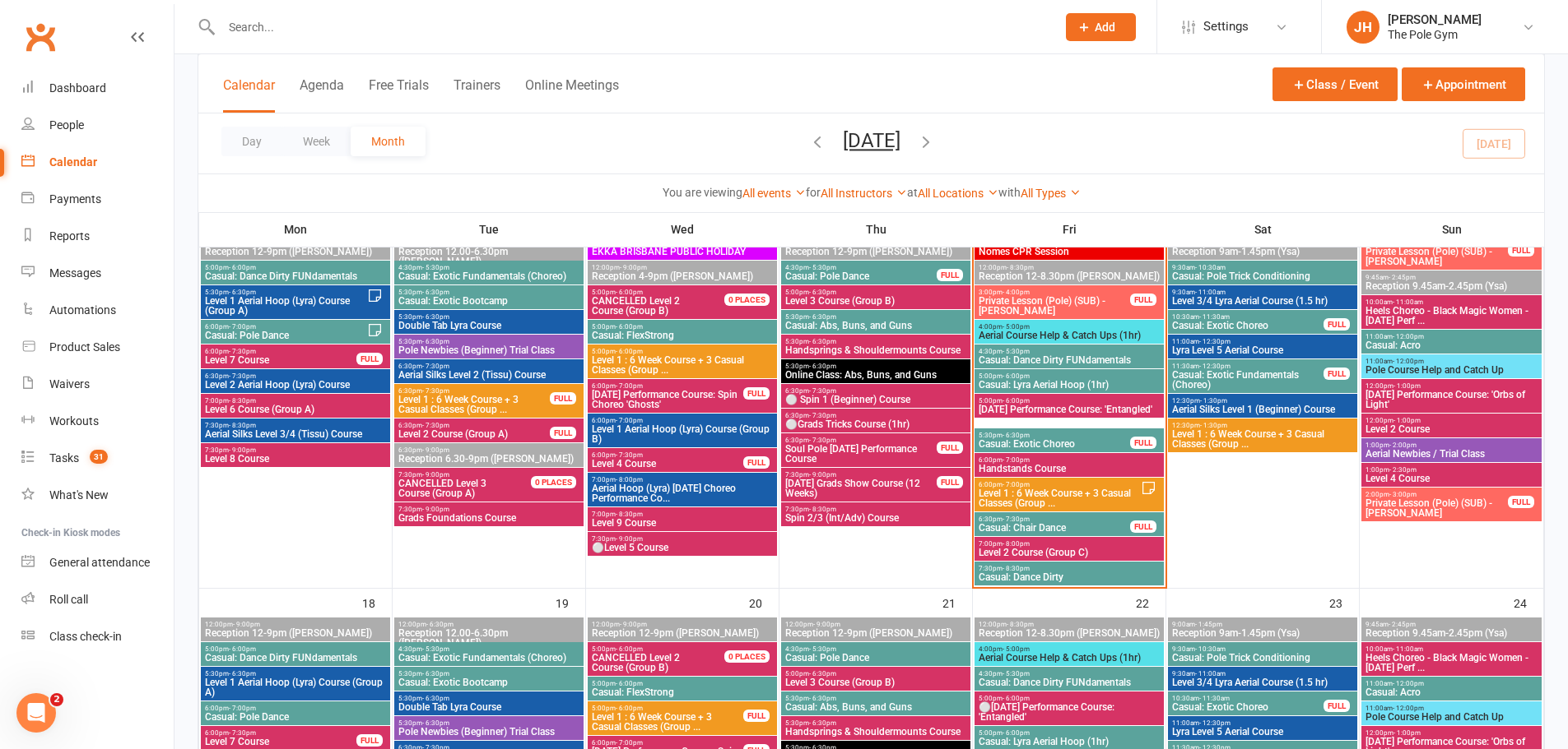
scroll to position [822, 0]
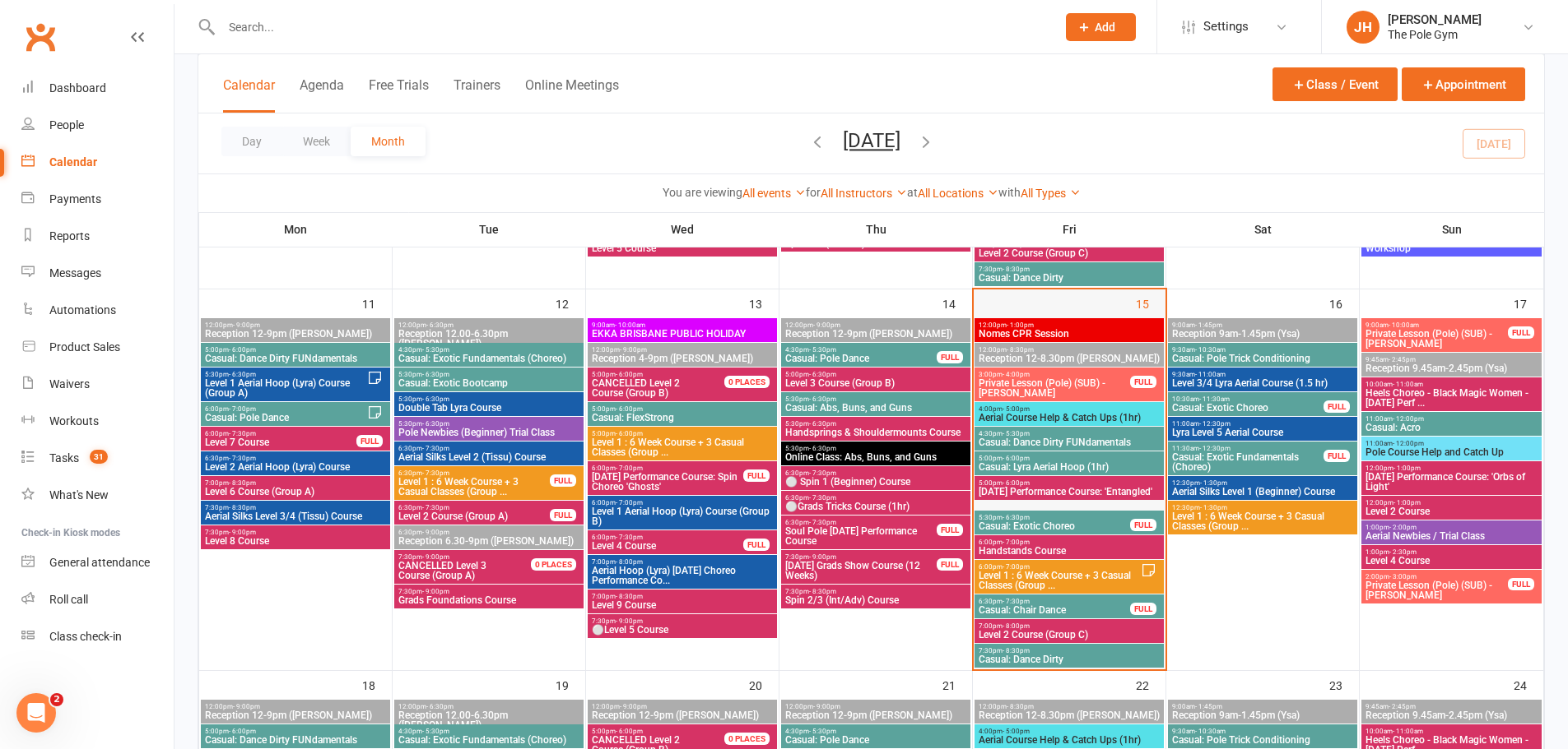
click at [1013, 293] on div "15" at bounding box center [1069, 479] width 192 height 380
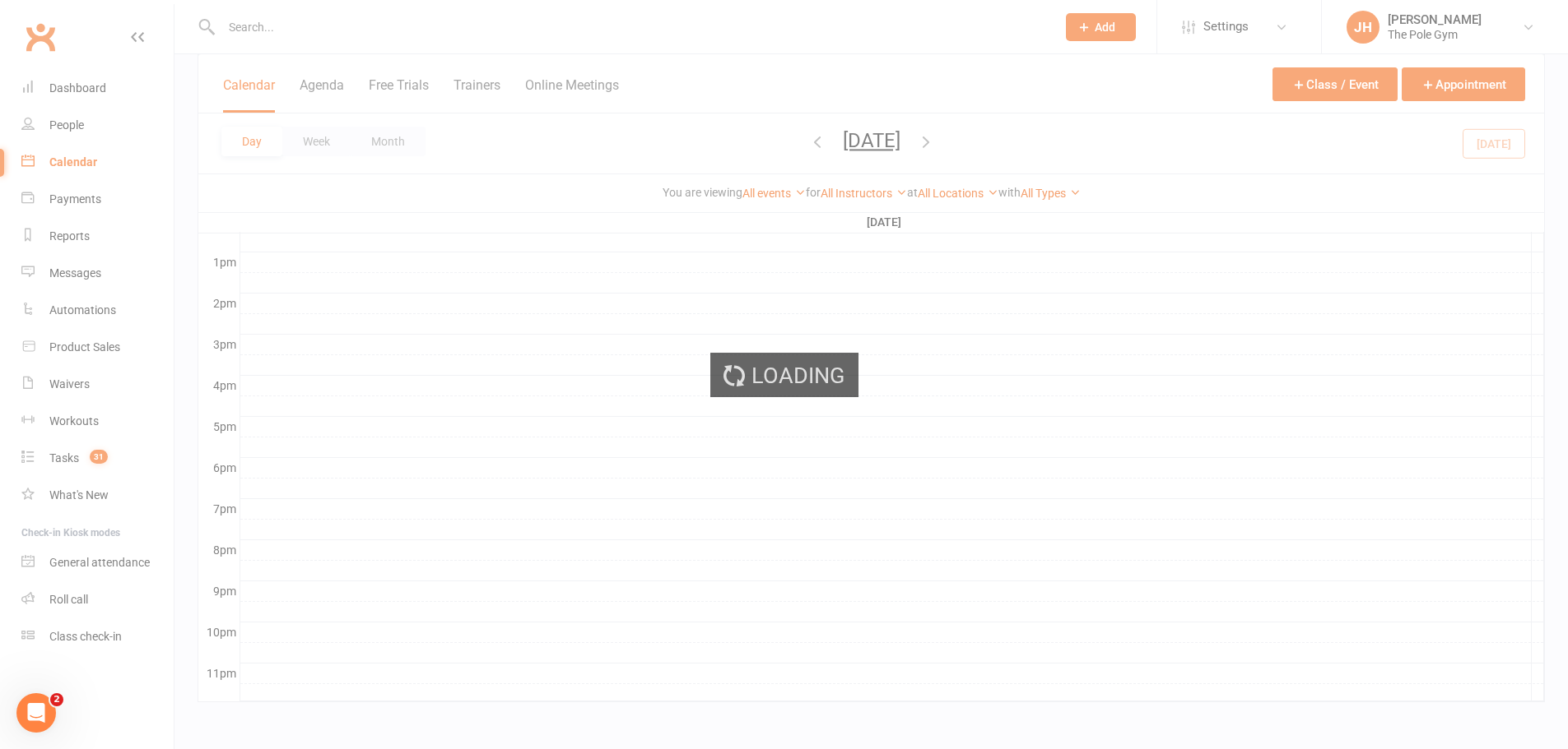
scroll to position [619, 0]
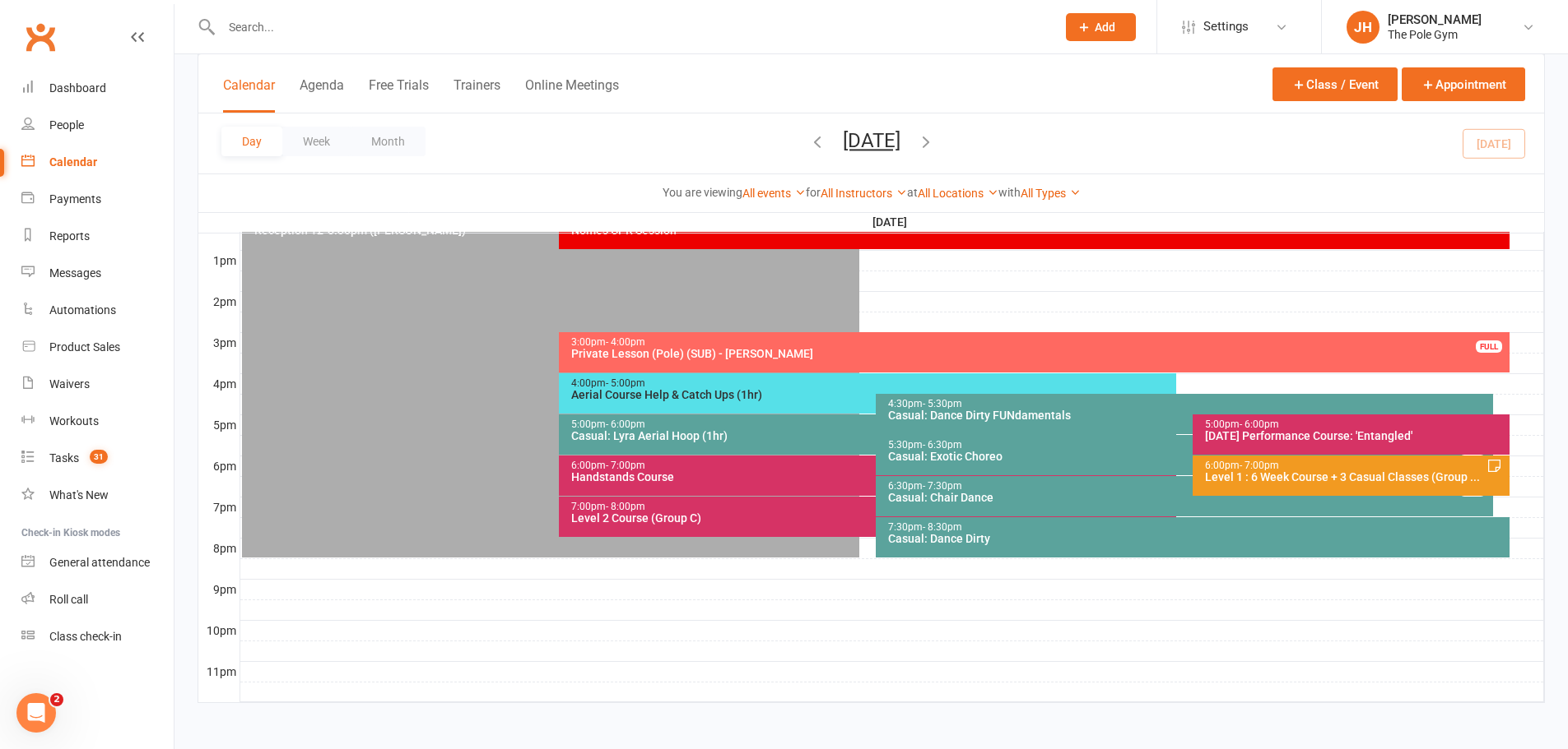
click at [867, 294] on div at bounding box center [892, 302] width 1303 height 20
click at [867, 255] on button "Add Appointment" at bounding box center [875, 258] width 96 height 20
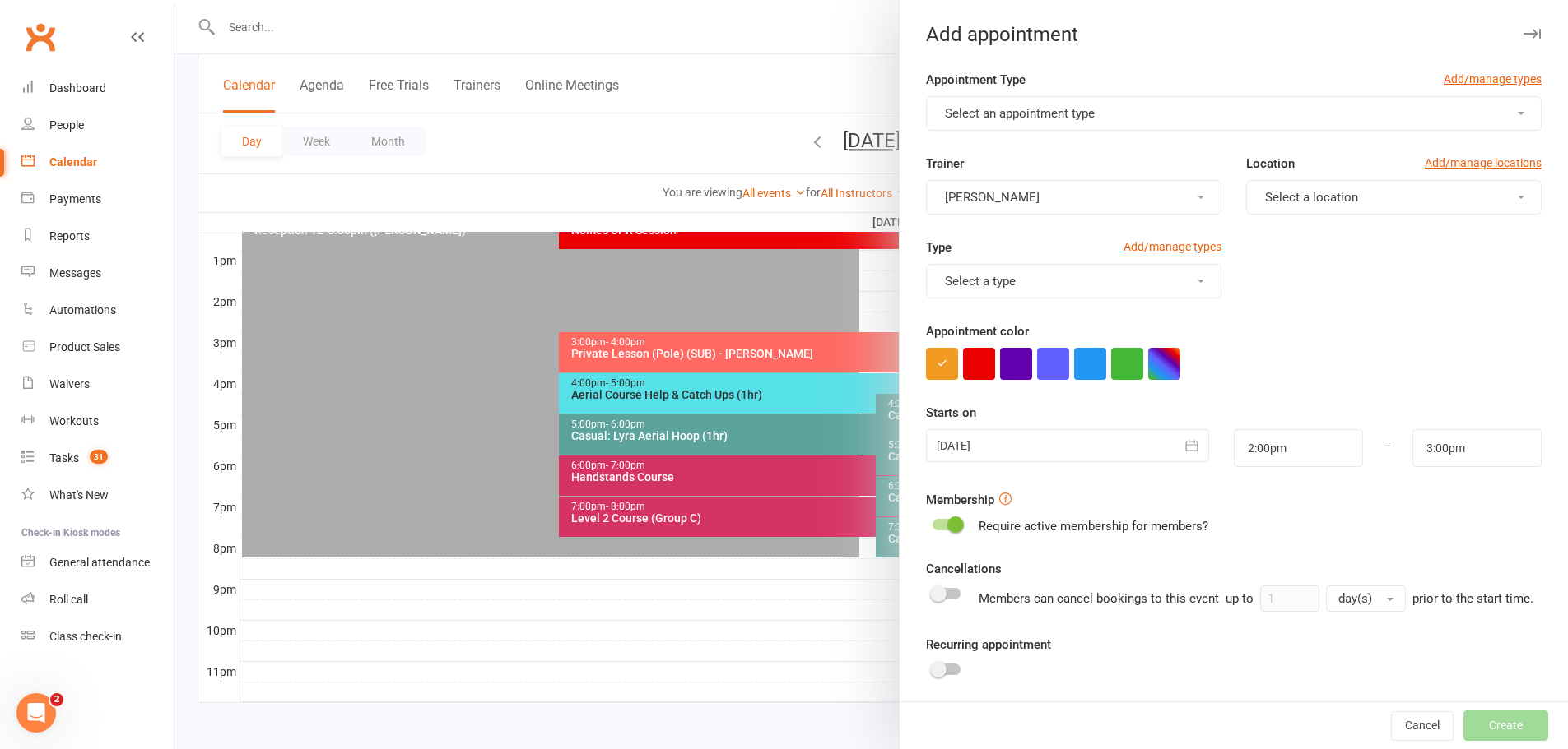
click at [1041, 116] on span "Select an appointment type" at bounding box center [1020, 113] width 150 height 15
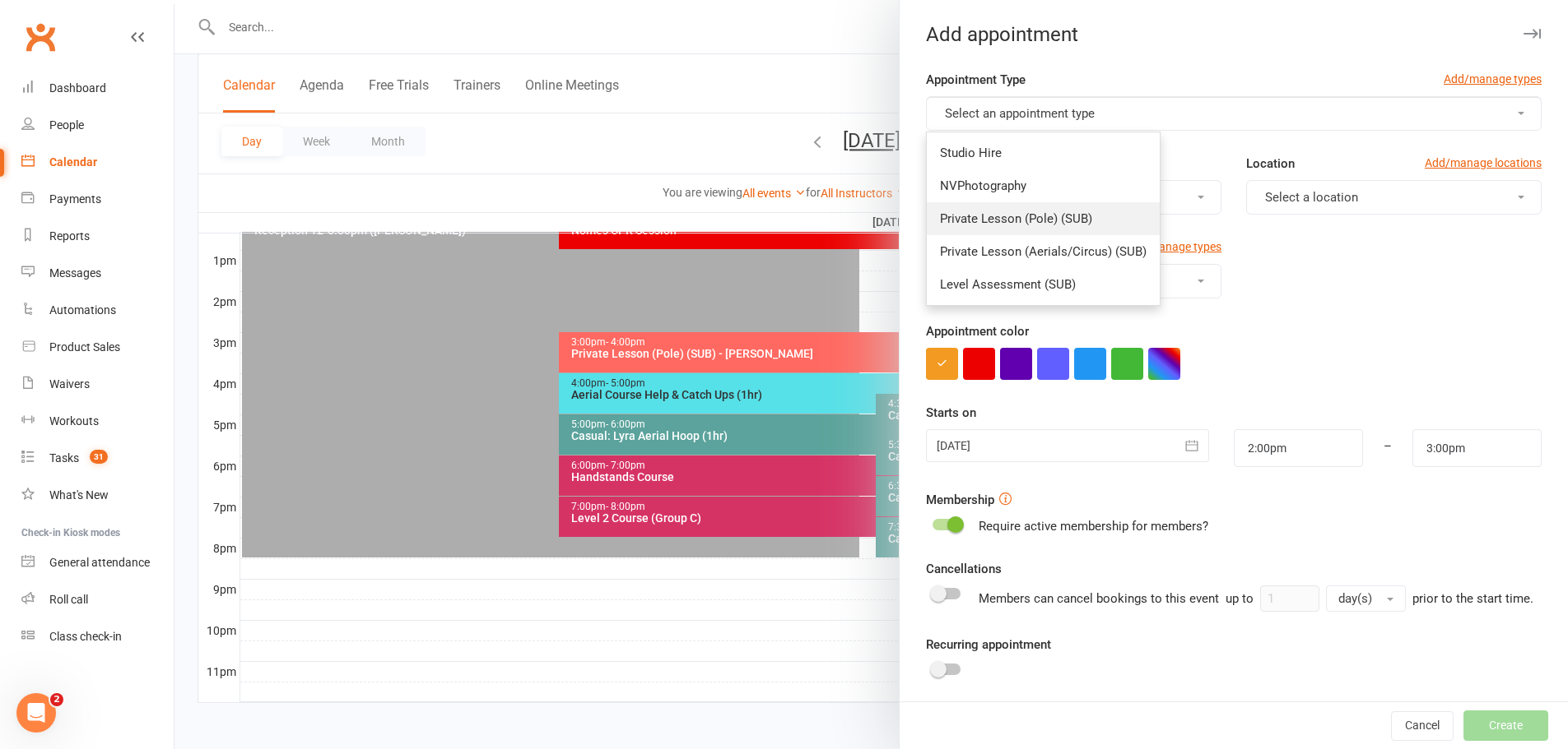
click at [1089, 218] on link "Private Lesson (Pole) (SUB)" at bounding box center [1043, 218] width 233 height 33
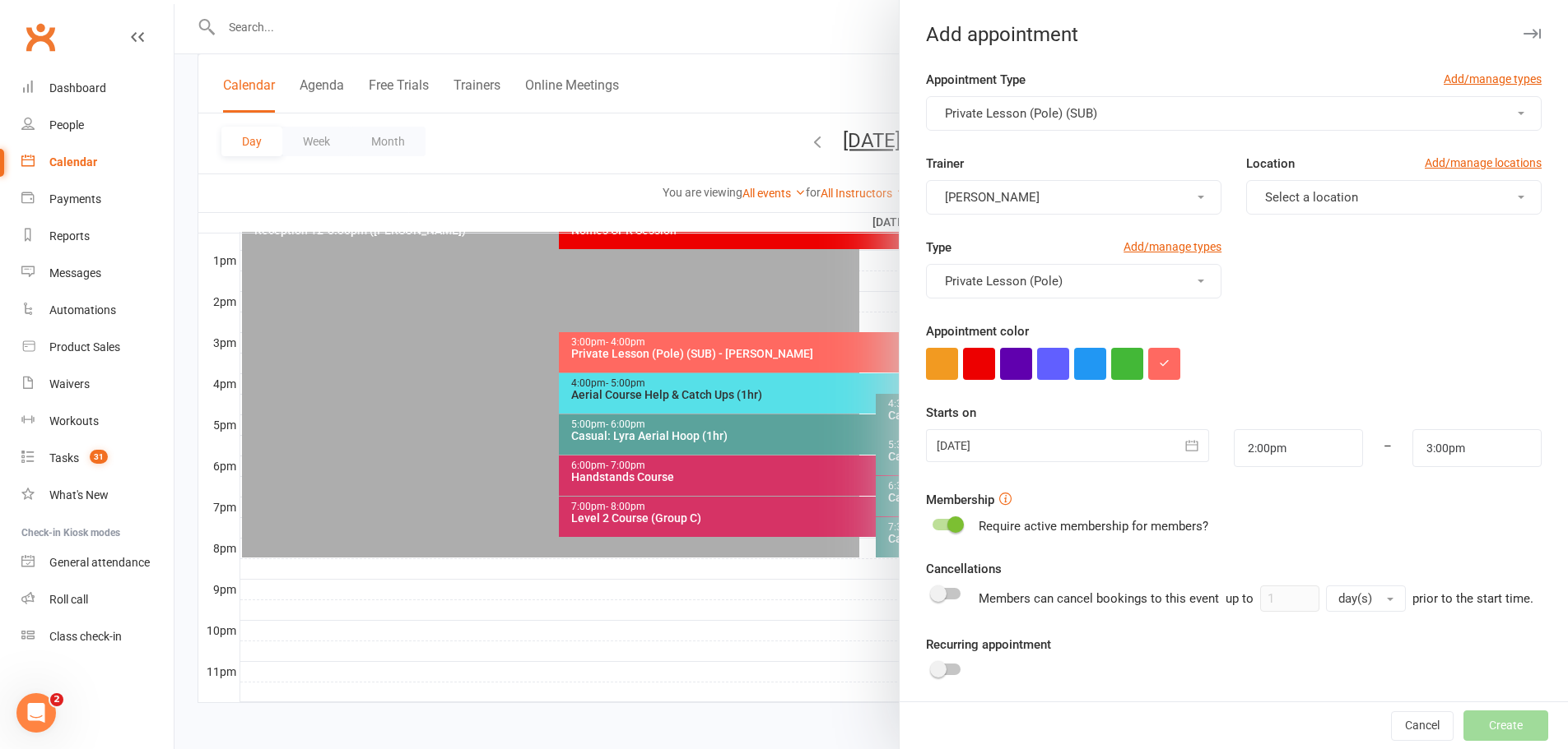
click at [1299, 196] on span "Select a location" at bounding box center [1311, 197] width 93 height 15
click at [1268, 398] on span "Studio C" at bounding box center [1284, 401] width 47 height 15
click at [987, 196] on span "[PERSON_NAME]" at bounding box center [992, 197] width 95 height 15
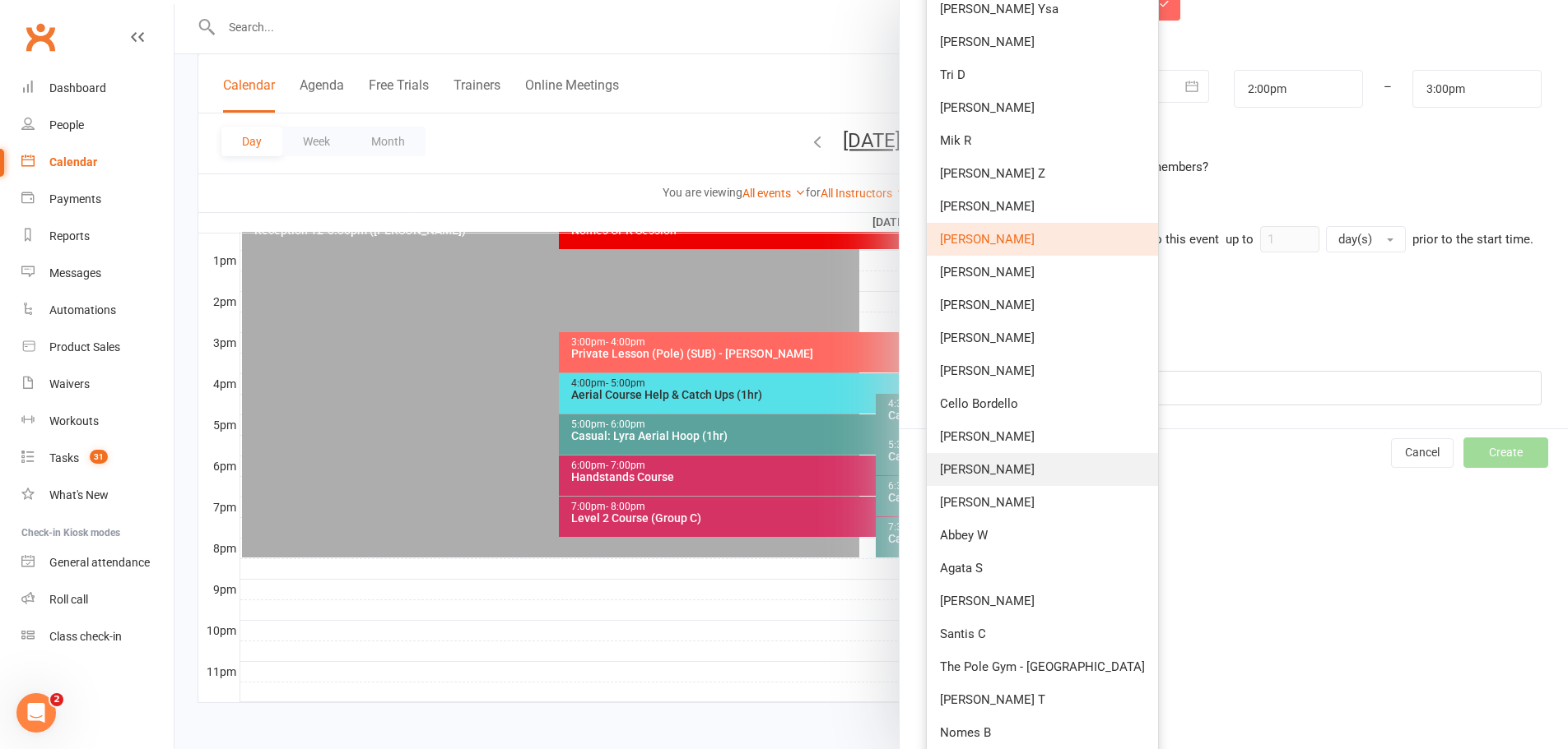
scroll to position [398, 0]
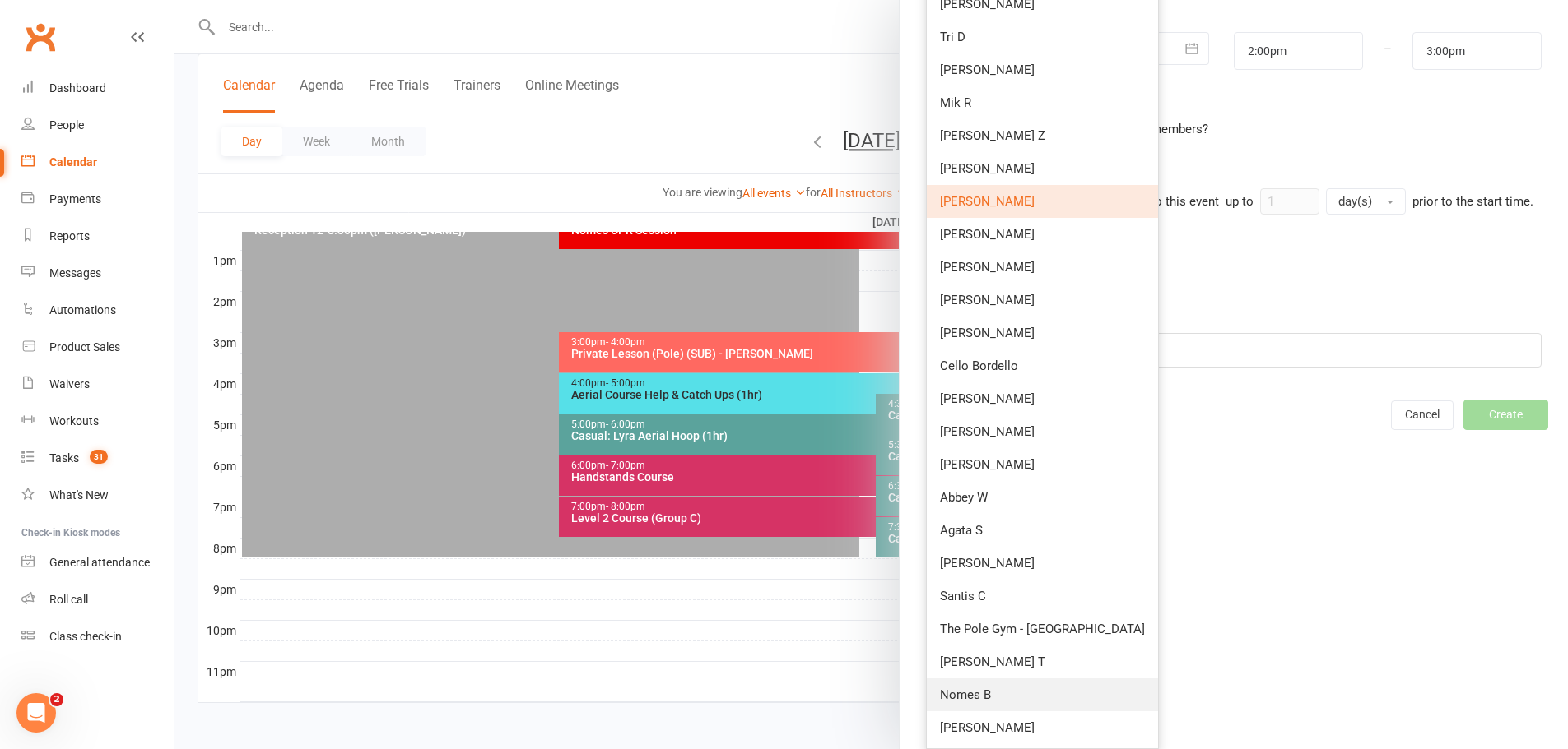
click at [993, 691] on link "Nomes B" at bounding box center [1042, 695] width 231 height 33
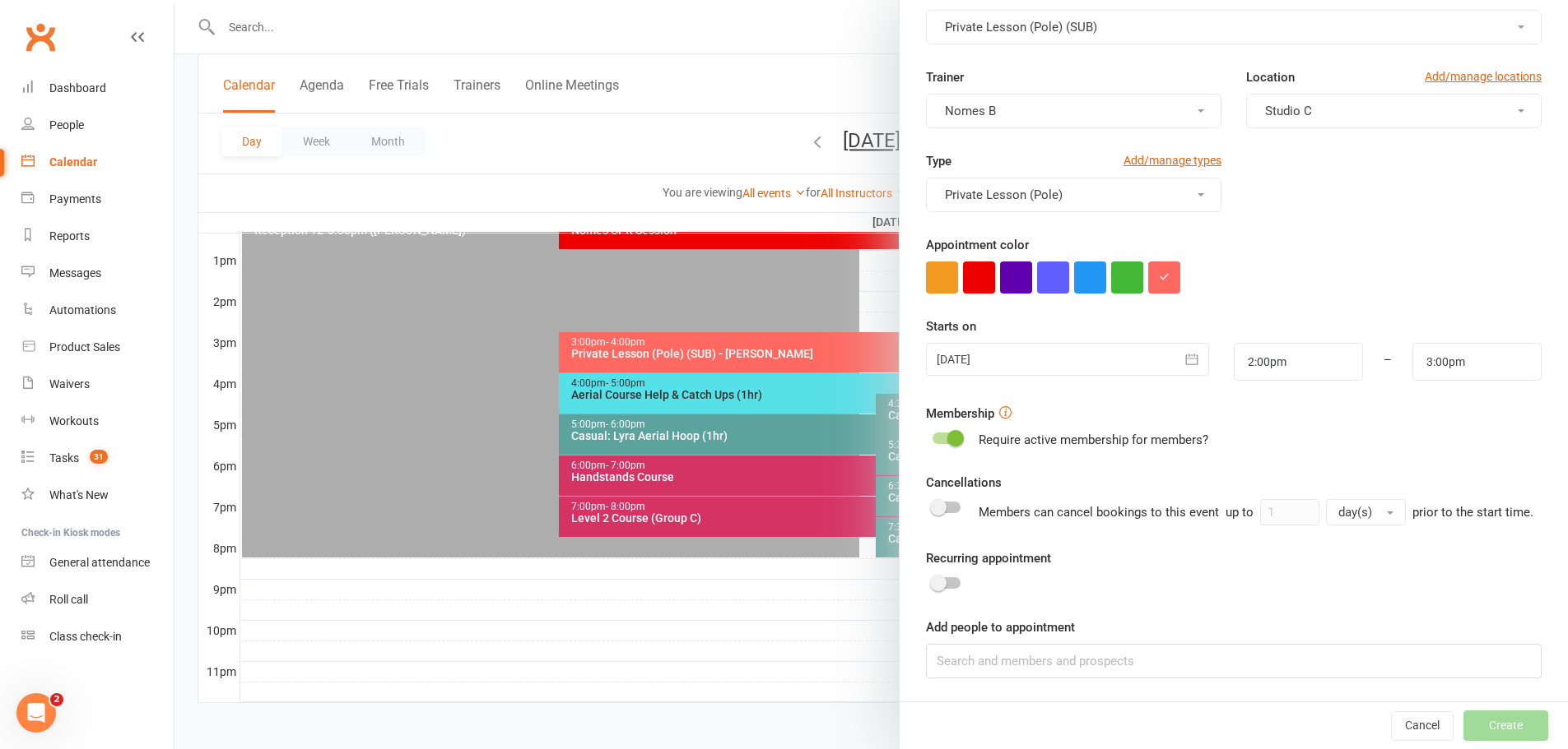
scroll to position [620, 0]
click at [1035, 646] on input at bounding box center [1233, 661] width 615 height 35
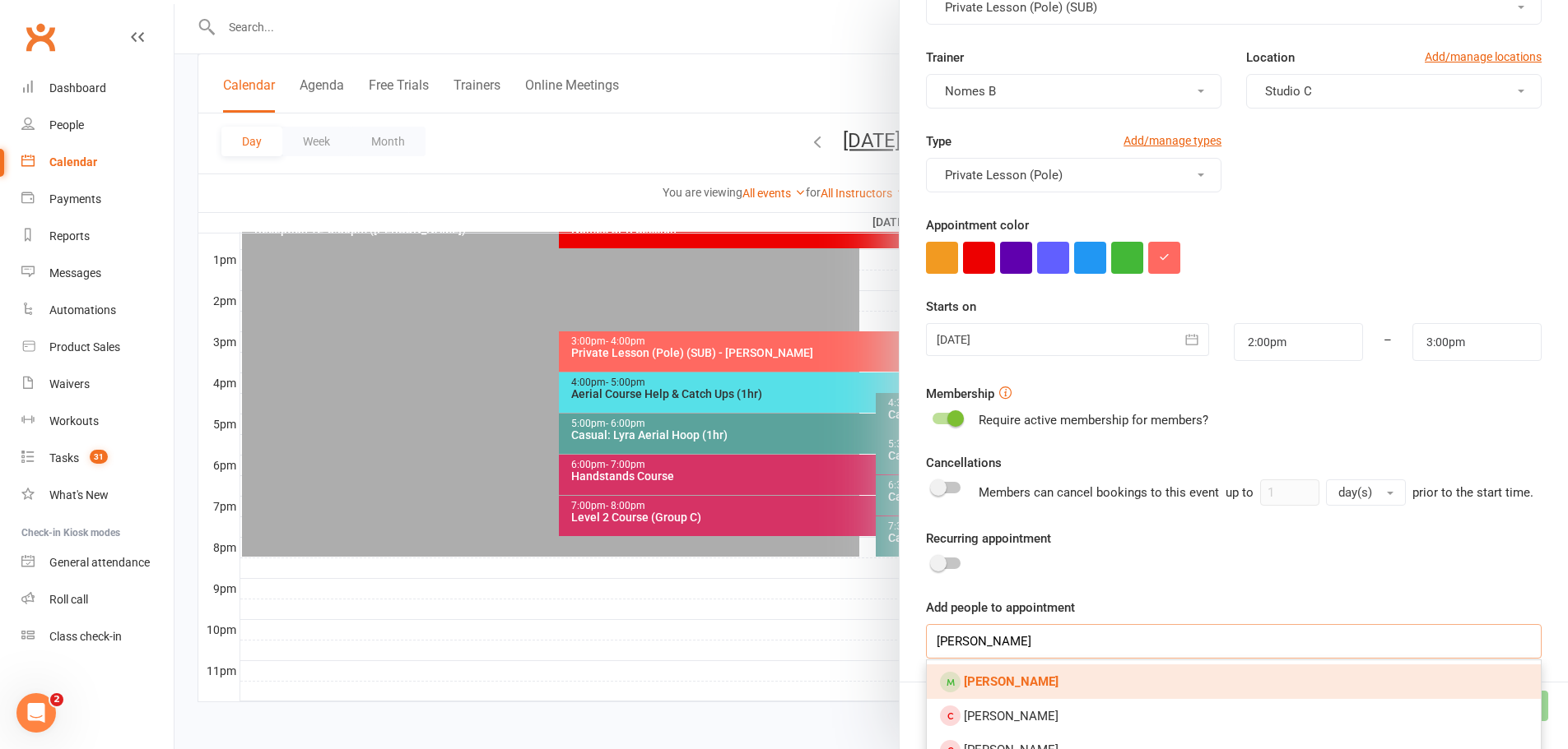
type input "melissa hartwig"
click at [1001, 699] on link "[PERSON_NAME]" at bounding box center [1233, 681] width 614 height 35
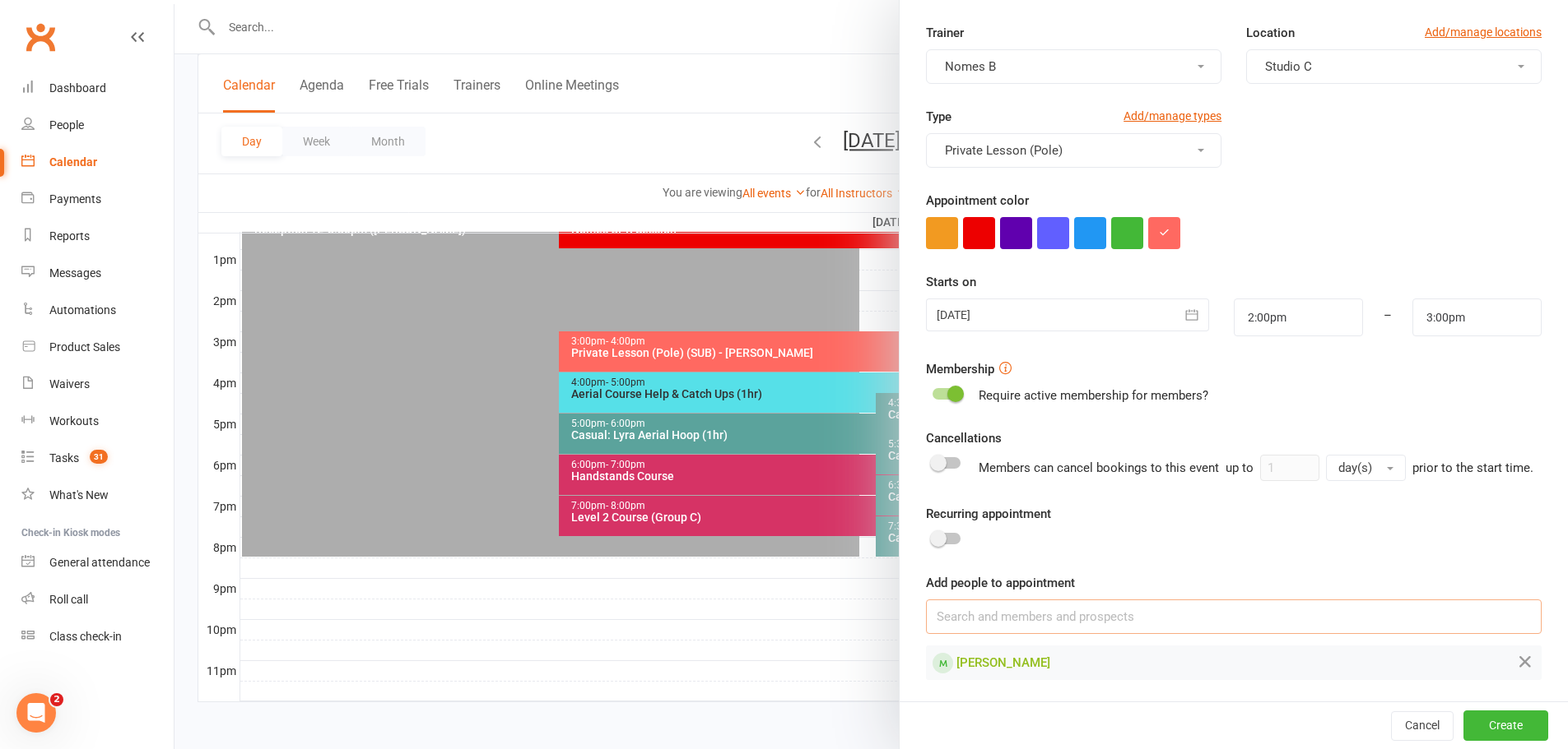
scroll to position [152, 0]
click at [1495, 723] on button "Create" at bounding box center [1506, 725] width 85 height 30
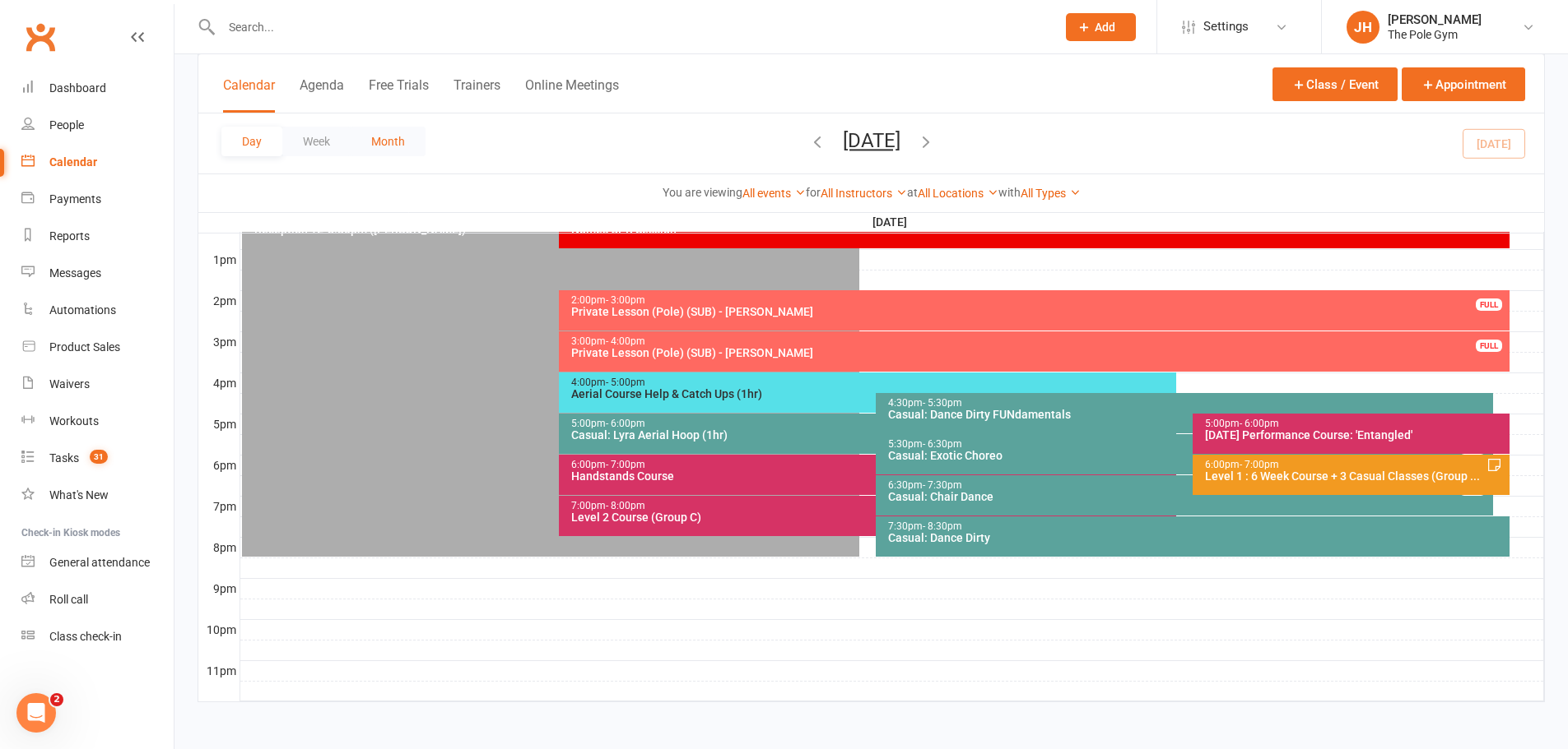
click at [389, 137] on button "Month" at bounding box center [388, 141] width 75 height 30
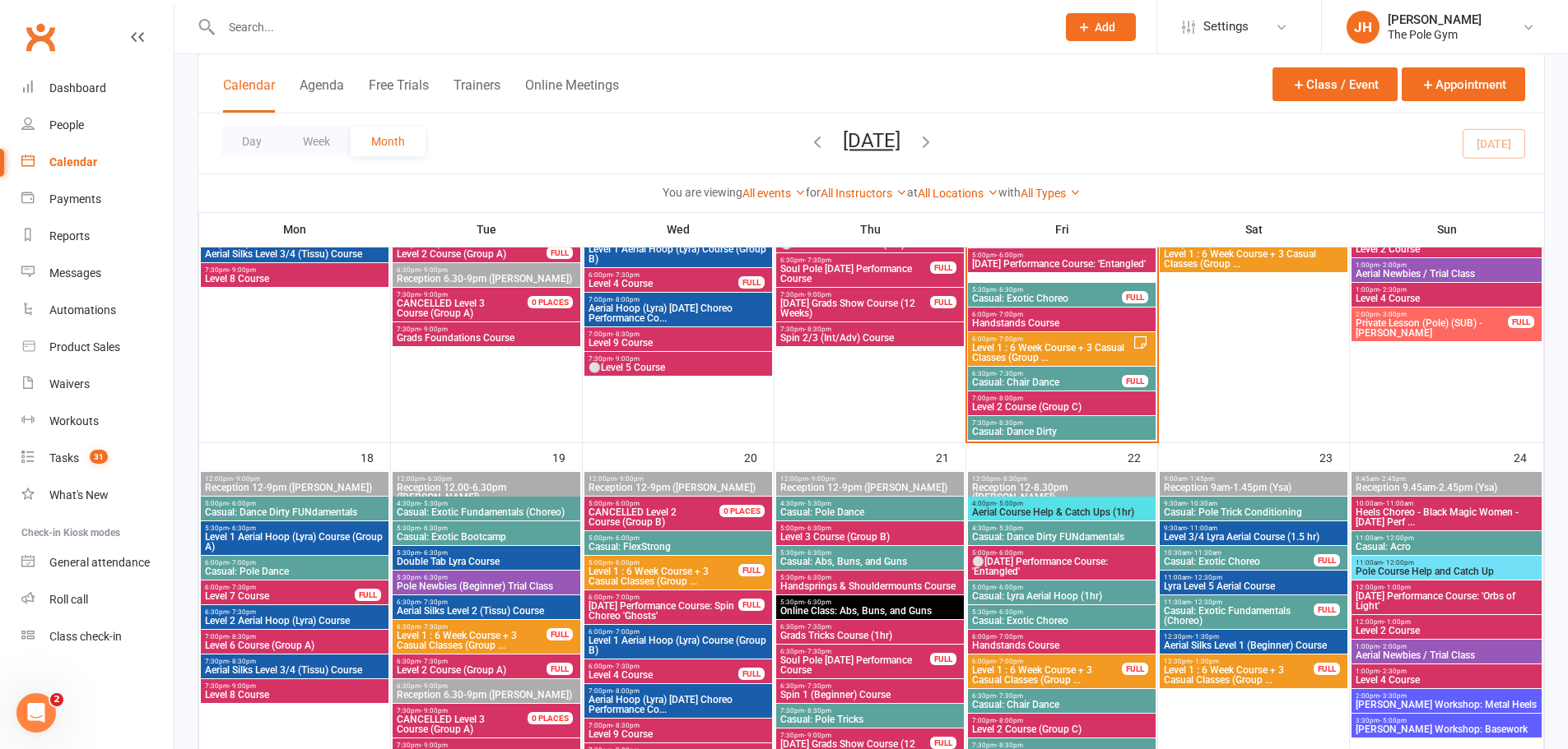
scroll to position [1113, 0]
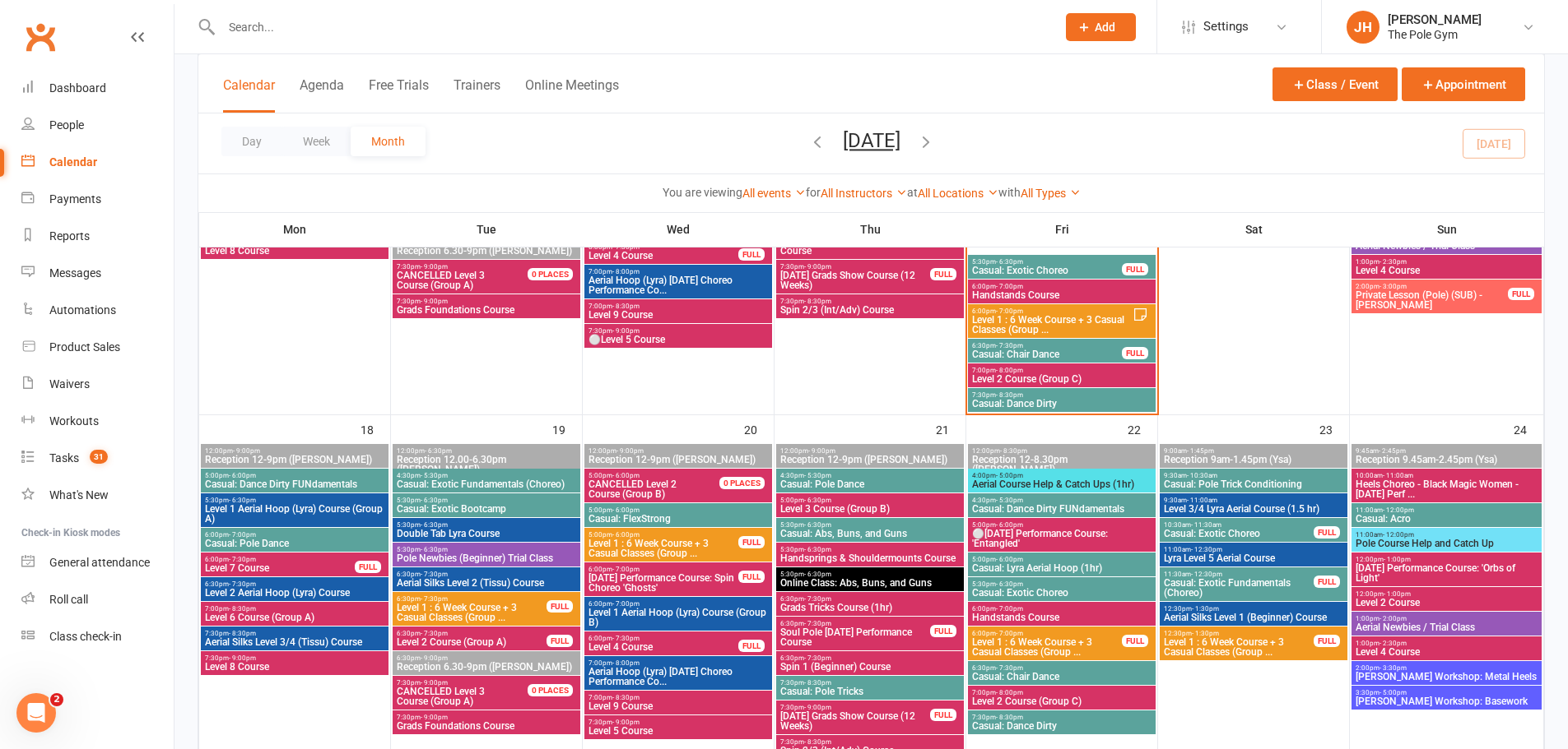
click at [279, 592] on span "Level 2 Aerial Hoop (Lyra) Course" at bounding box center [294, 593] width 181 height 10
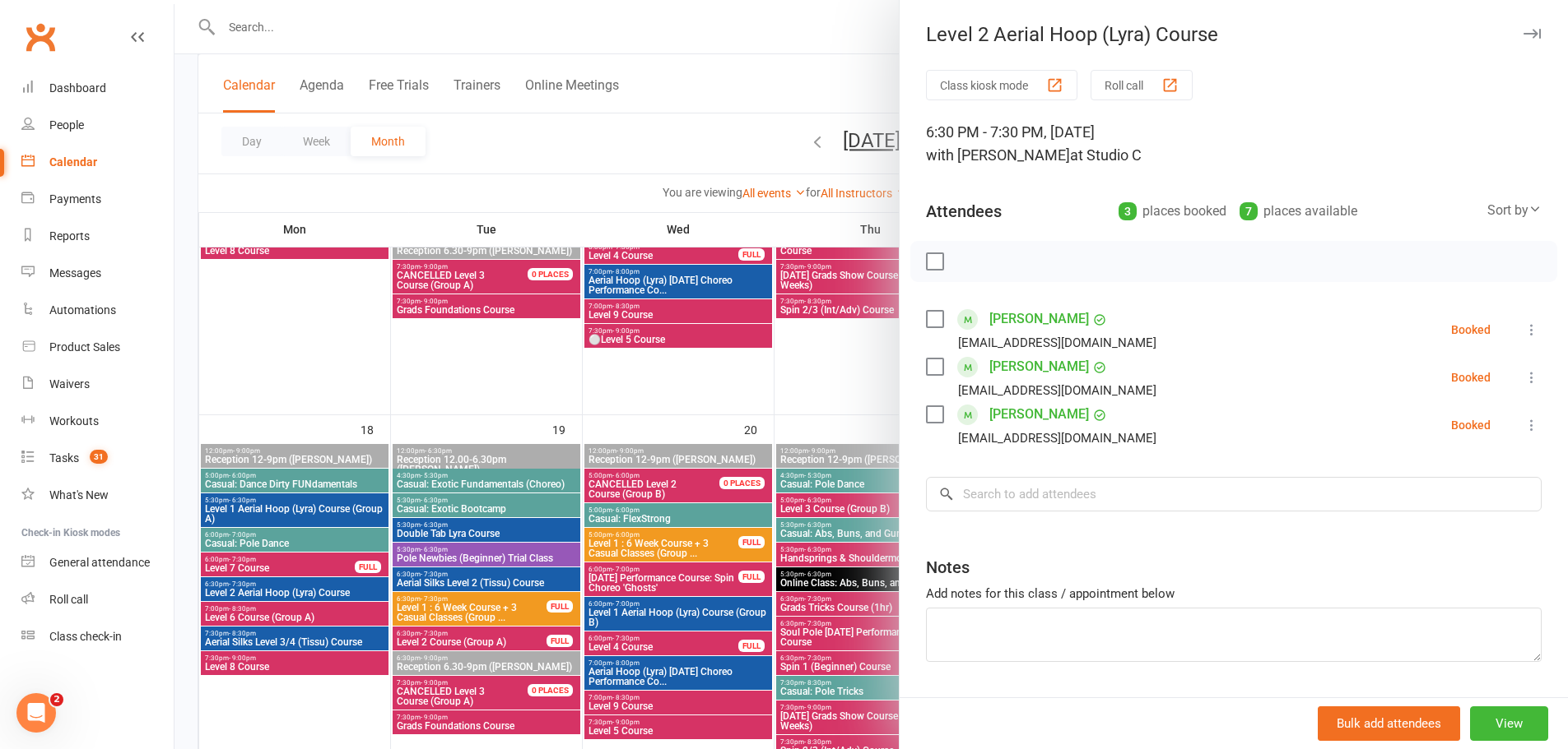
click at [279, 592] on div at bounding box center [871, 374] width 1393 height 749
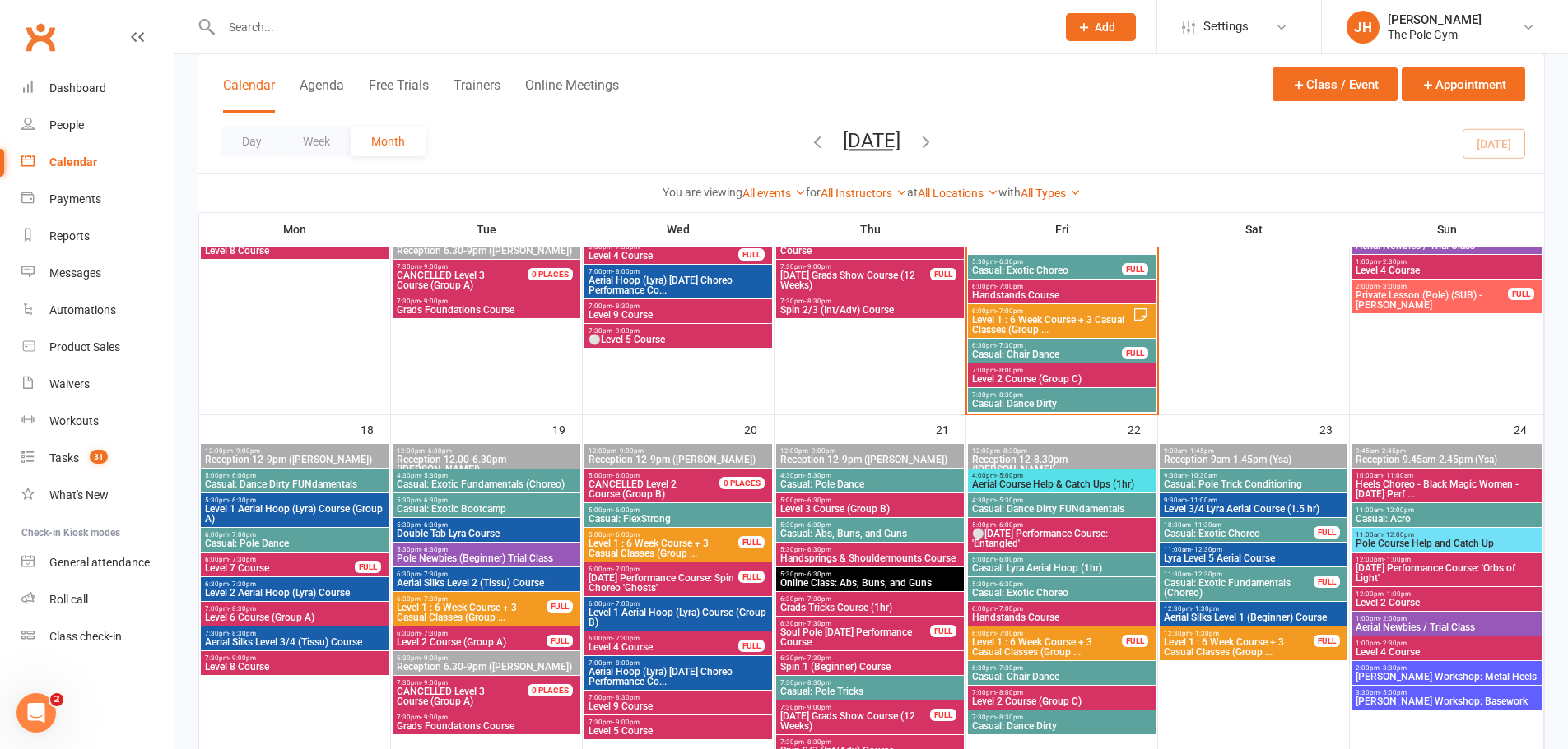
click at [271, 493] on div "5:30pm - 6:30pm Level 1 Aerial Hoop (Lyra) Course (Group A)" at bounding box center [294, 510] width 188 height 34
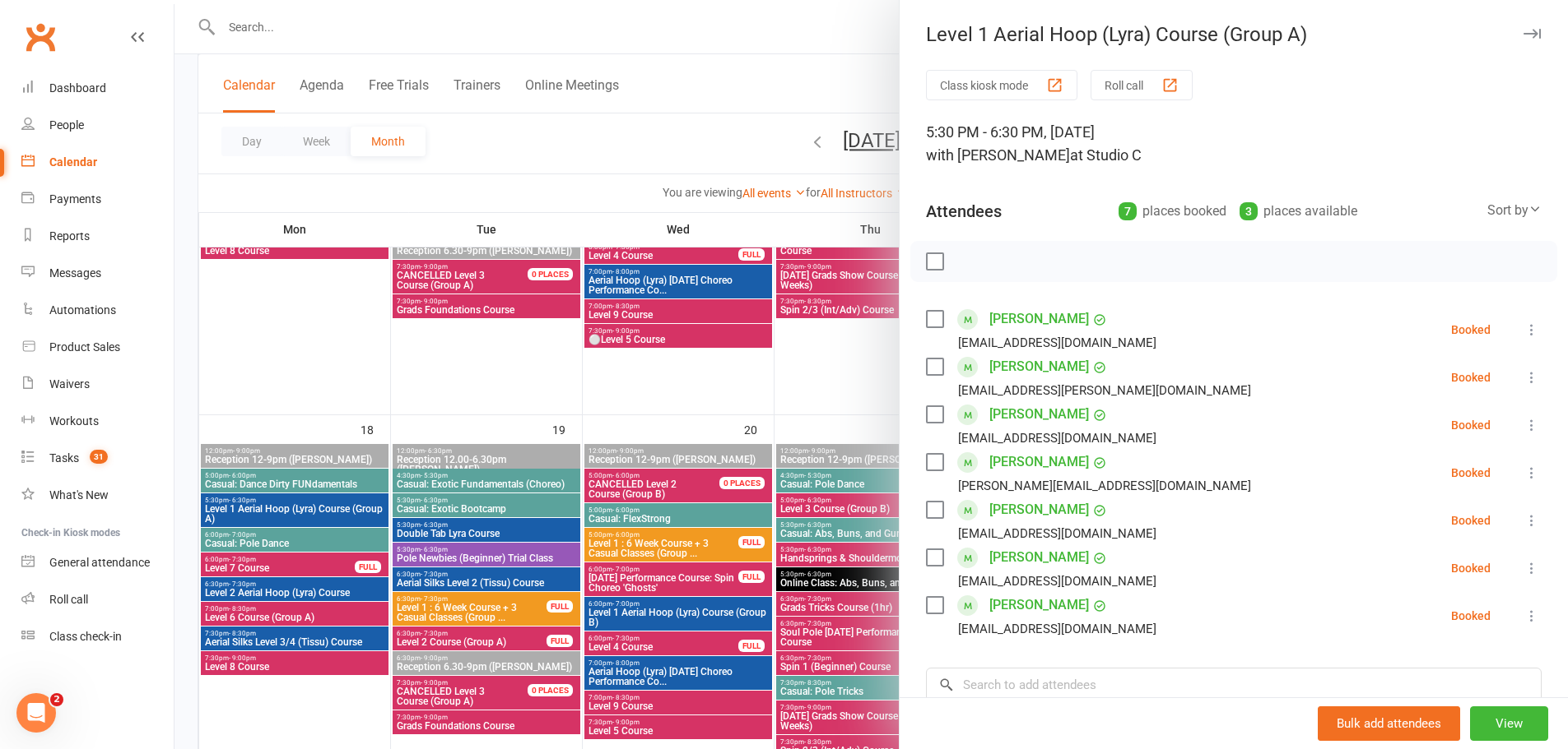
click at [291, 484] on div at bounding box center [871, 374] width 1393 height 749
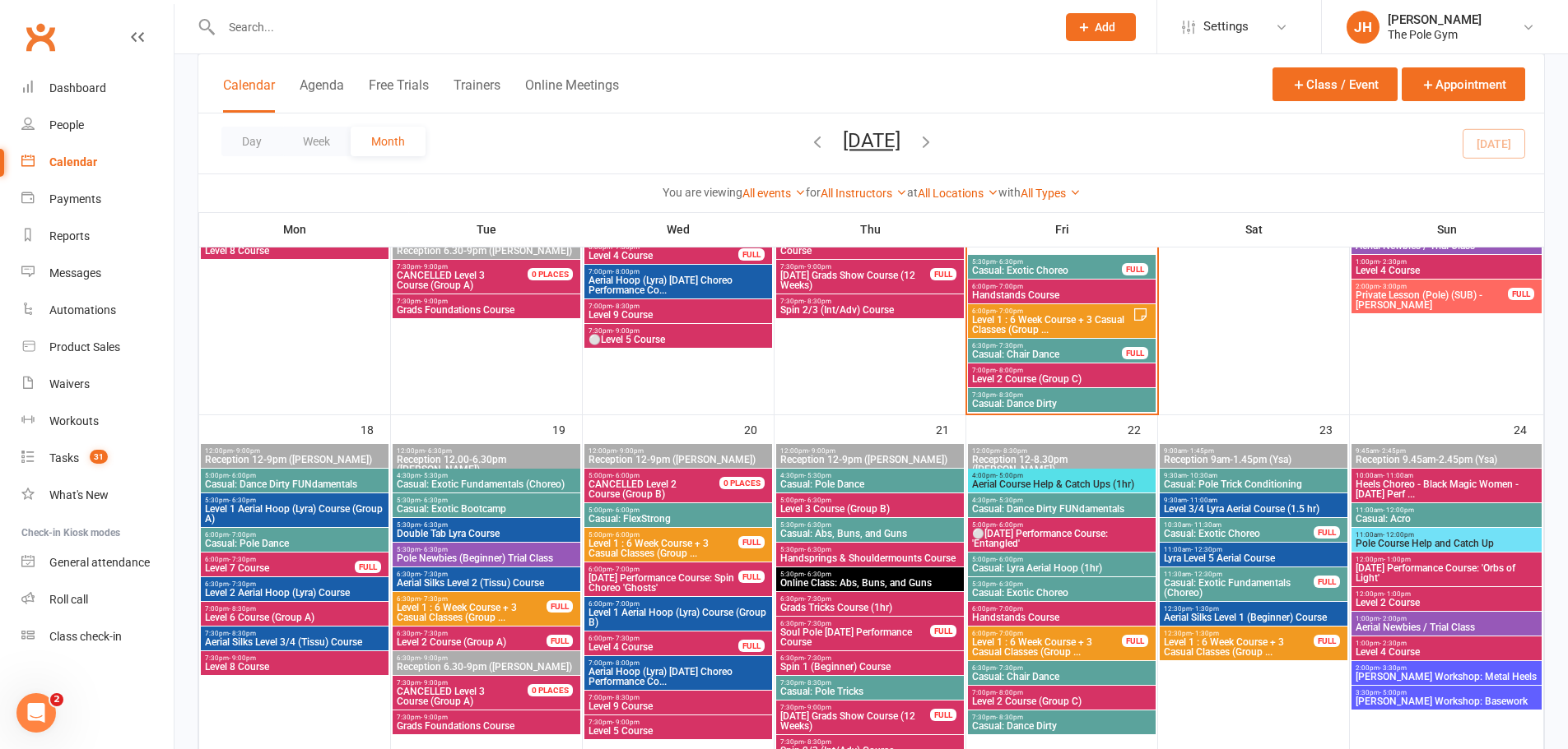
click at [296, 482] on span "Casual: Dance Dirty FUNdamentals" at bounding box center [294, 485] width 181 height 10
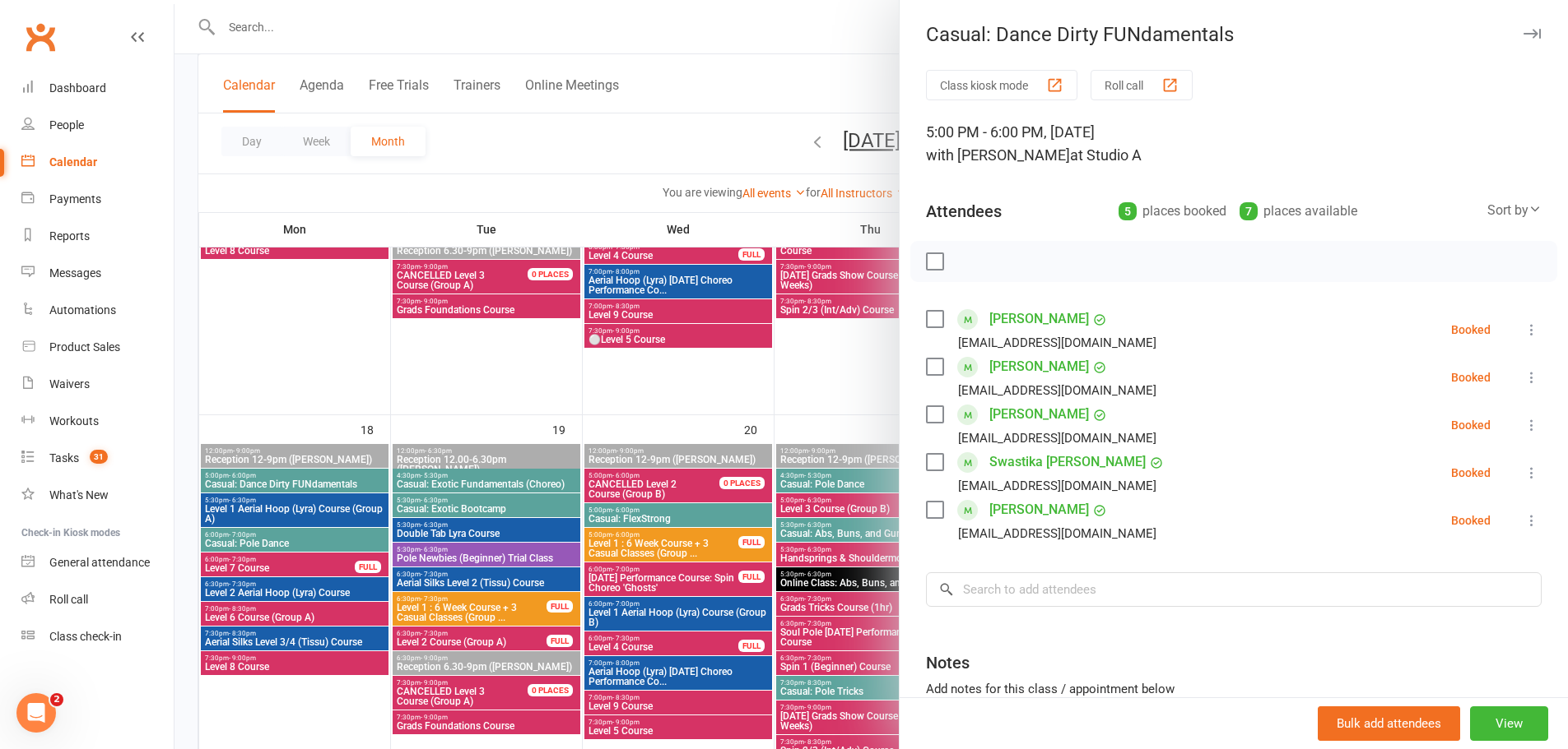
click at [296, 482] on div at bounding box center [871, 374] width 1393 height 749
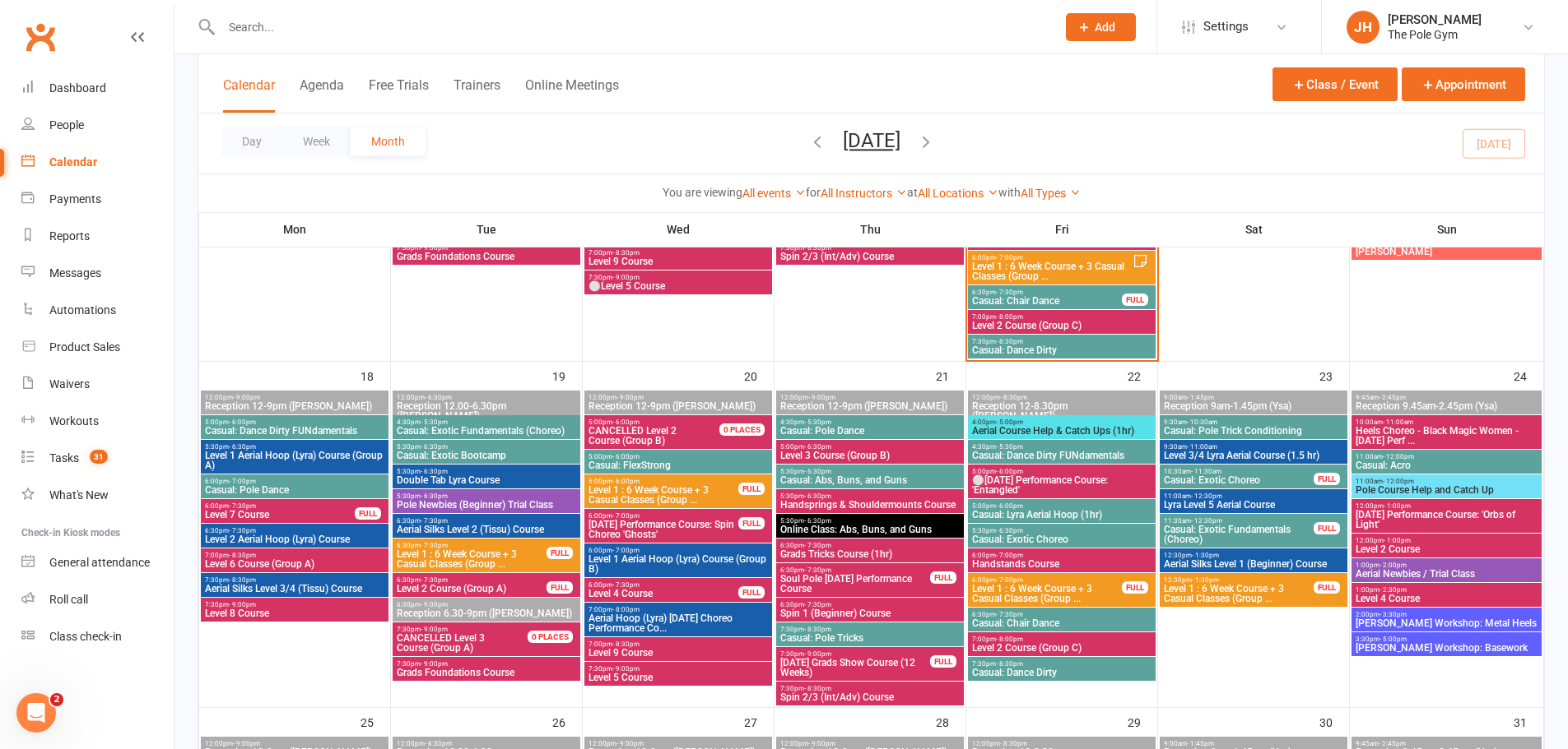
scroll to position [1195, 0]
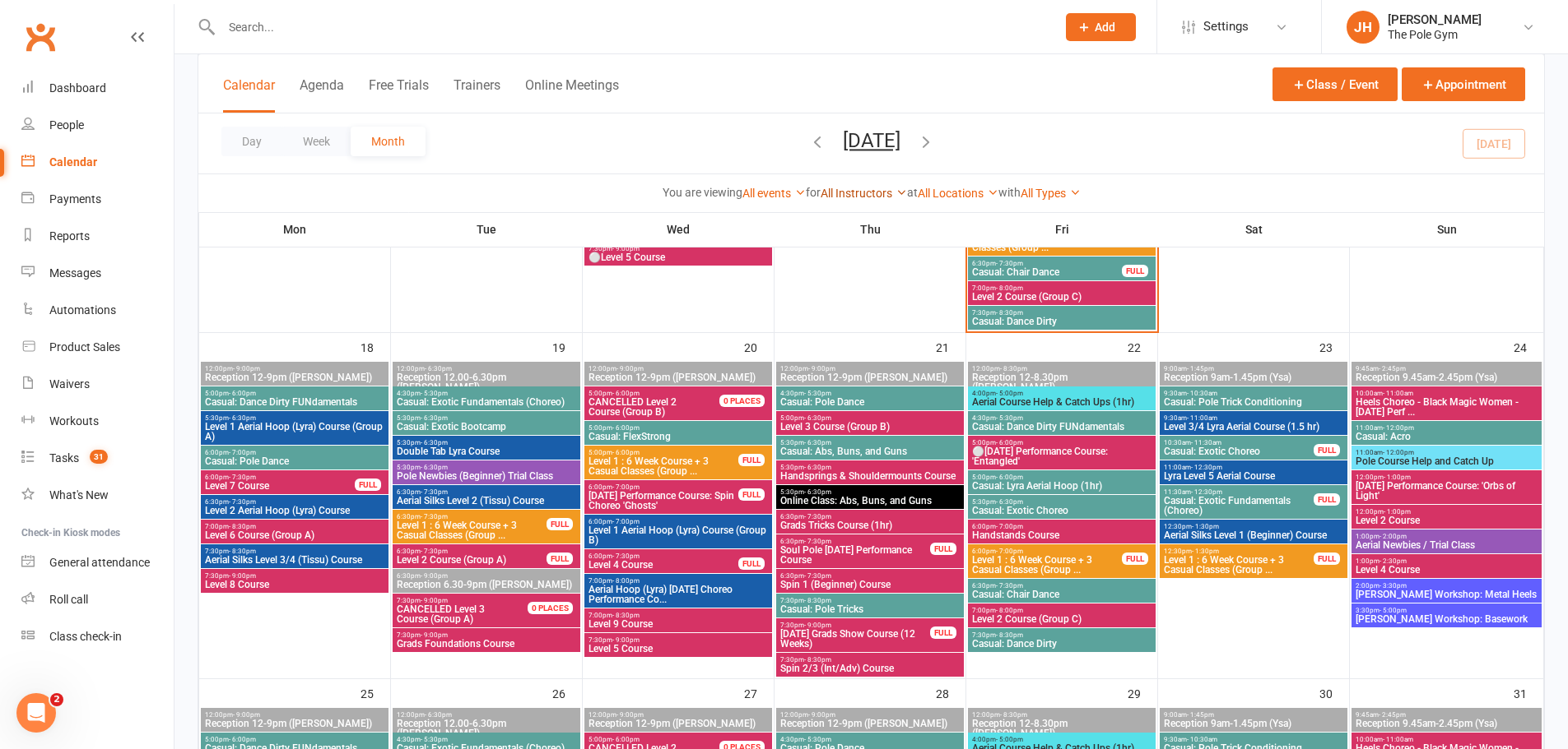
click at [872, 187] on link "All Instructors" at bounding box center [864, 192] width 87 height 13
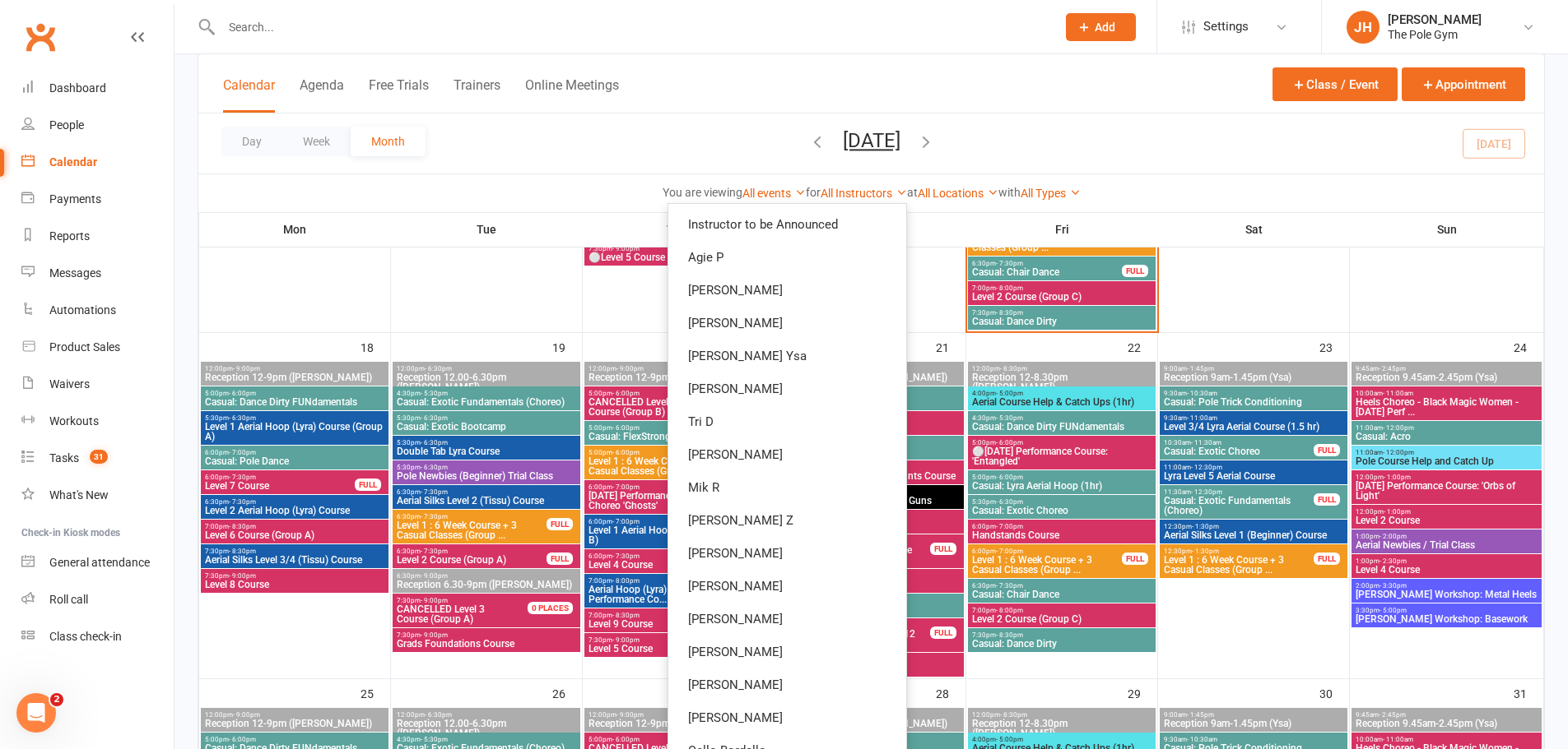
click at [1114, 144] on div "Day Week Month August 2025 August 2025 Sun Mon Tue Wed Thu Fri Sat 27 28 29 30 …" at bounding box center [871, 143] width 1346 height 60
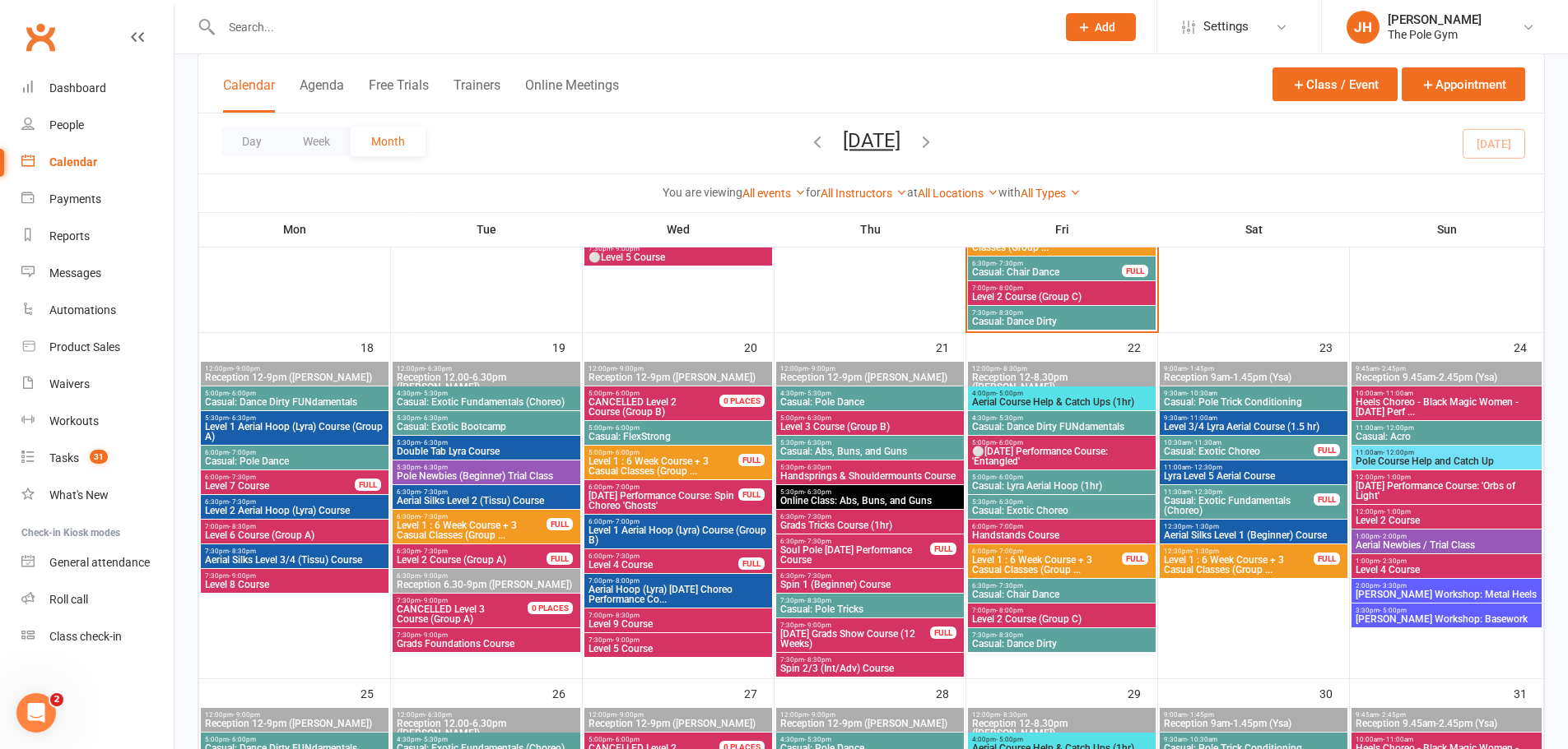
click at [1049, 480] on span "5:00pm - 6:00pm" at bounding box center [1060, 478] width 181 height 8
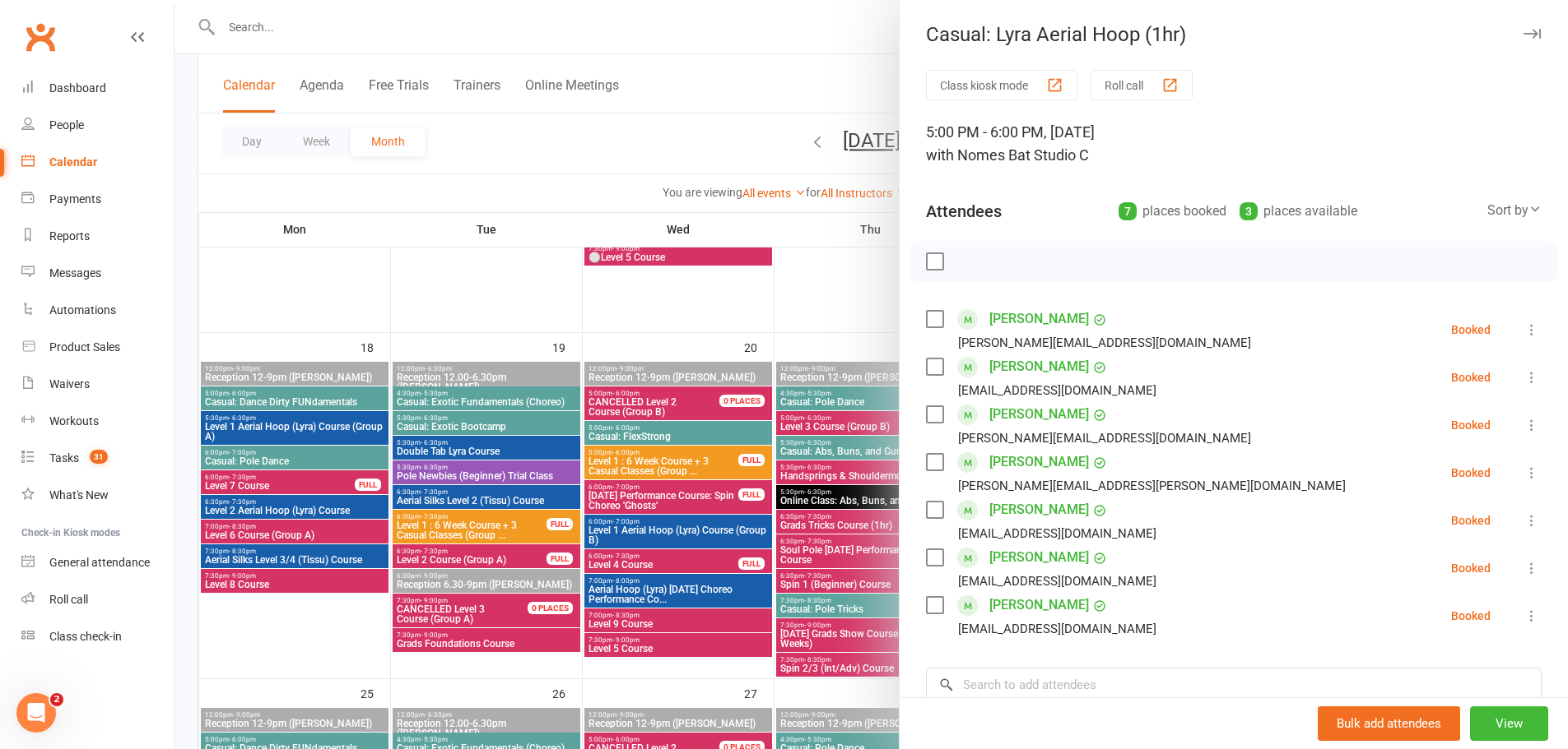
click at [869, 504] on div at bounding box center [871, 374] width 1393 height 749
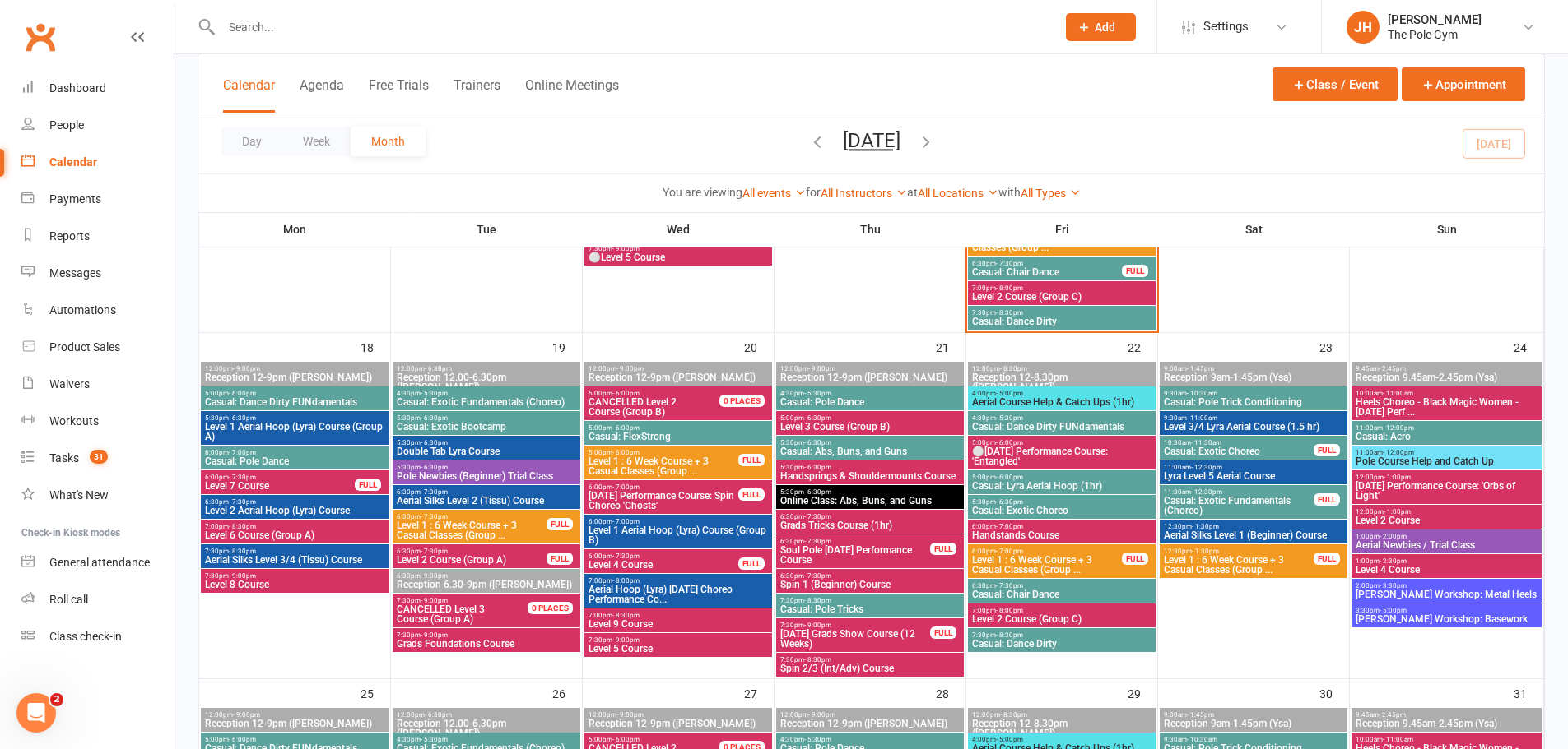
click at [1027, 563] on span "Level 1 : 6 Week Course + 3 Casual Classes (Group ..." at bounding box center [1046, 565] width 151 height 20
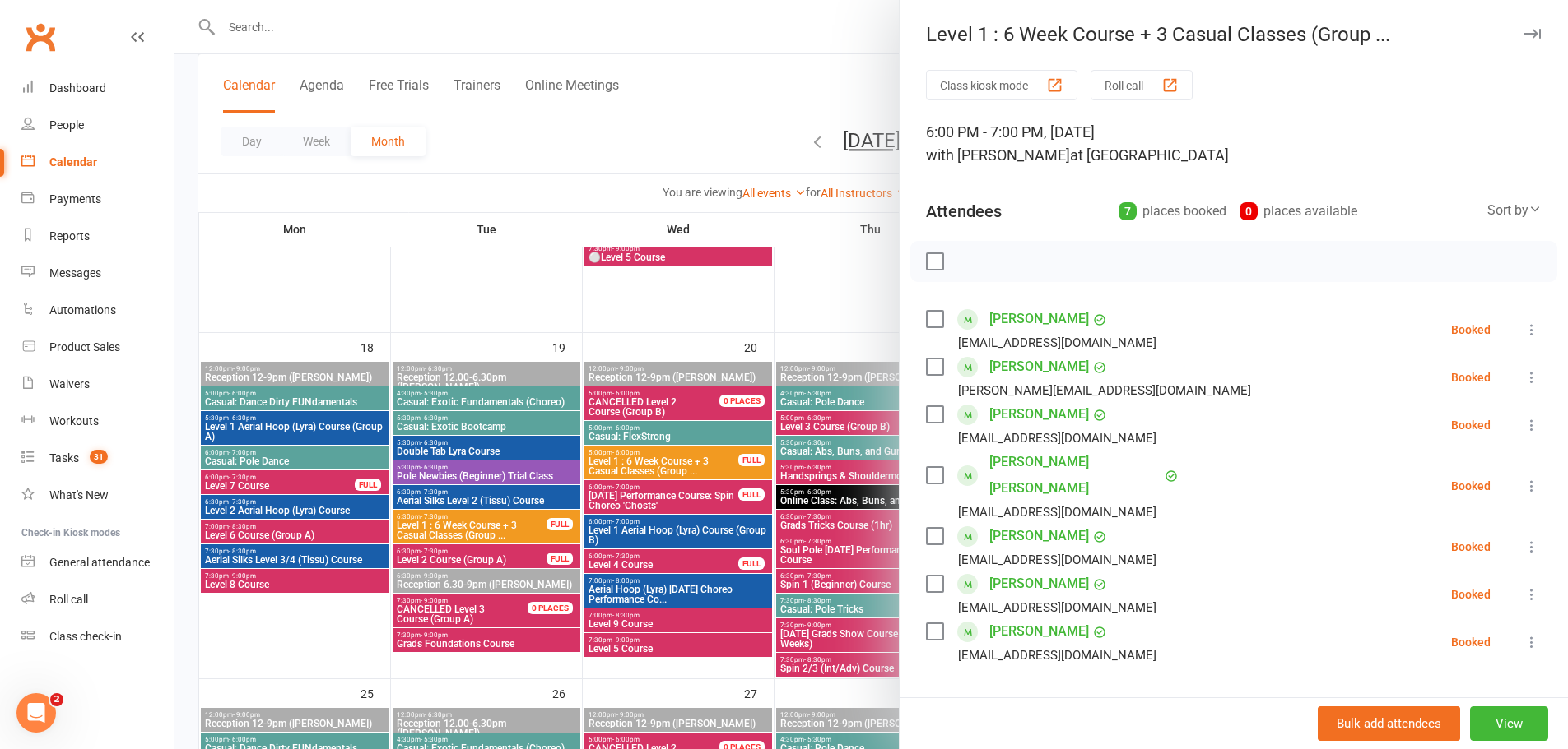
click at [845, 565] on div at bounding box center [871, 374] width 1393 height 749
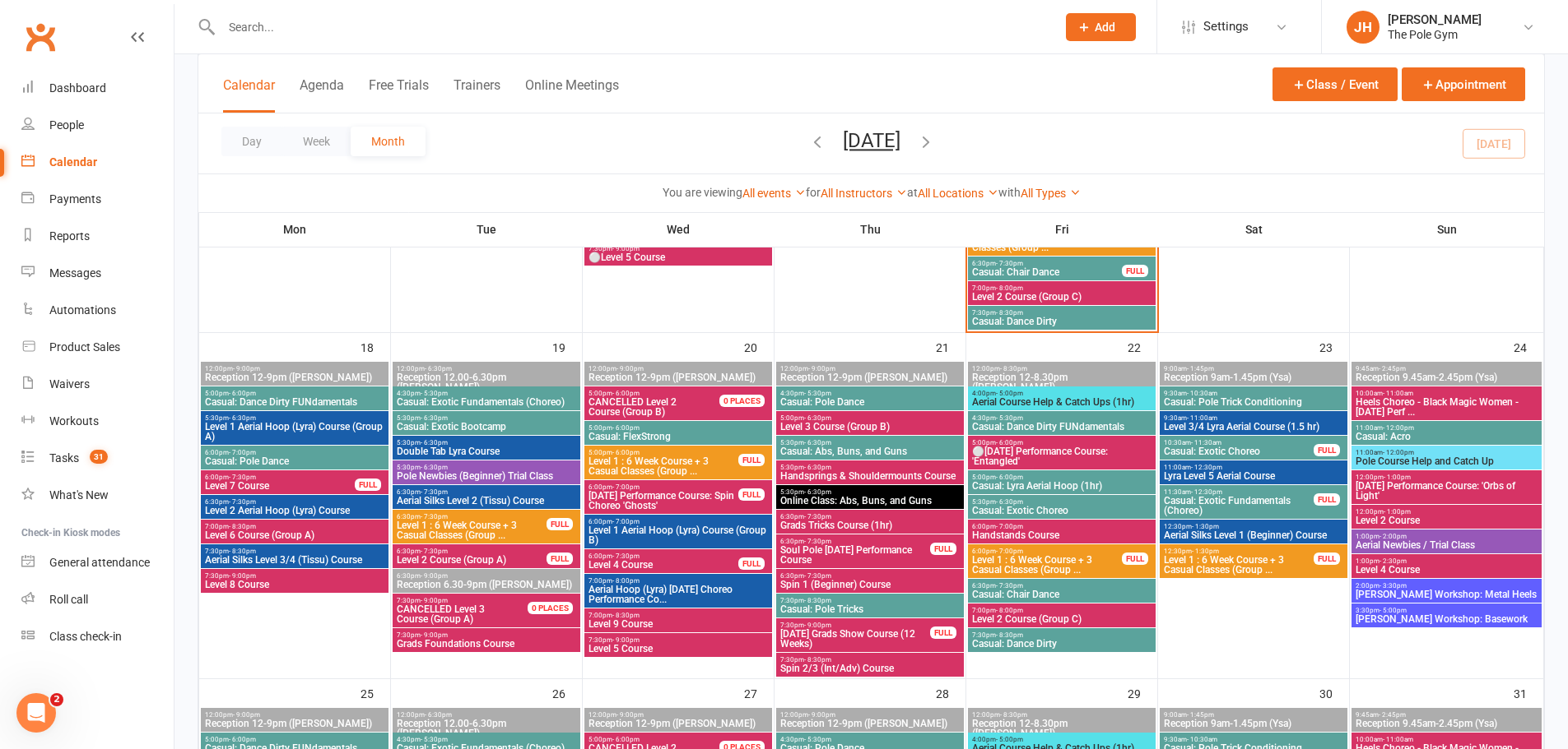
click at [1054, 586] on span "6:30pm - 7:30pm" at bounding box center [1060, 586] width 181 height 8
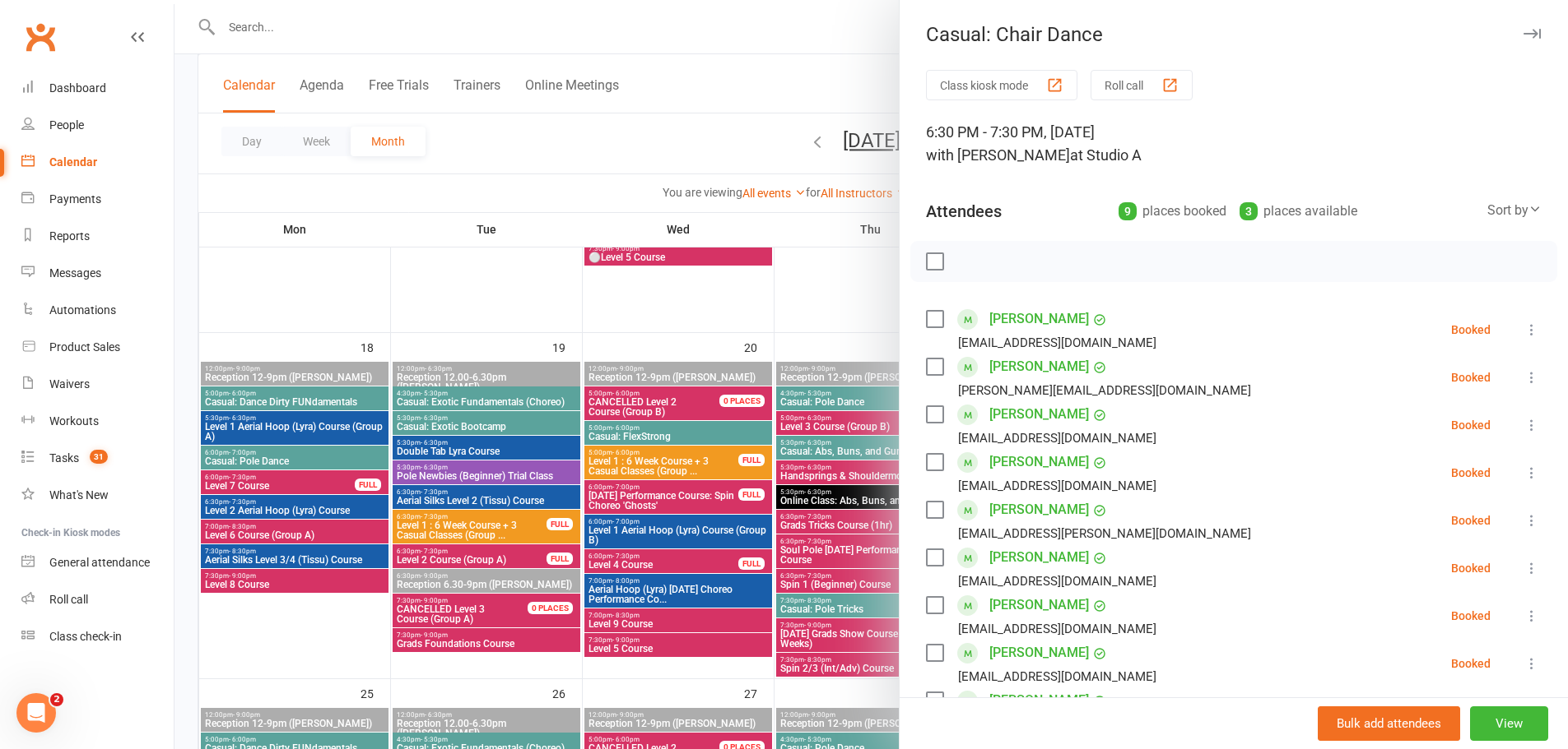
click at [813, 562] on div at bounding box center [871, 374] width 1393 height 749
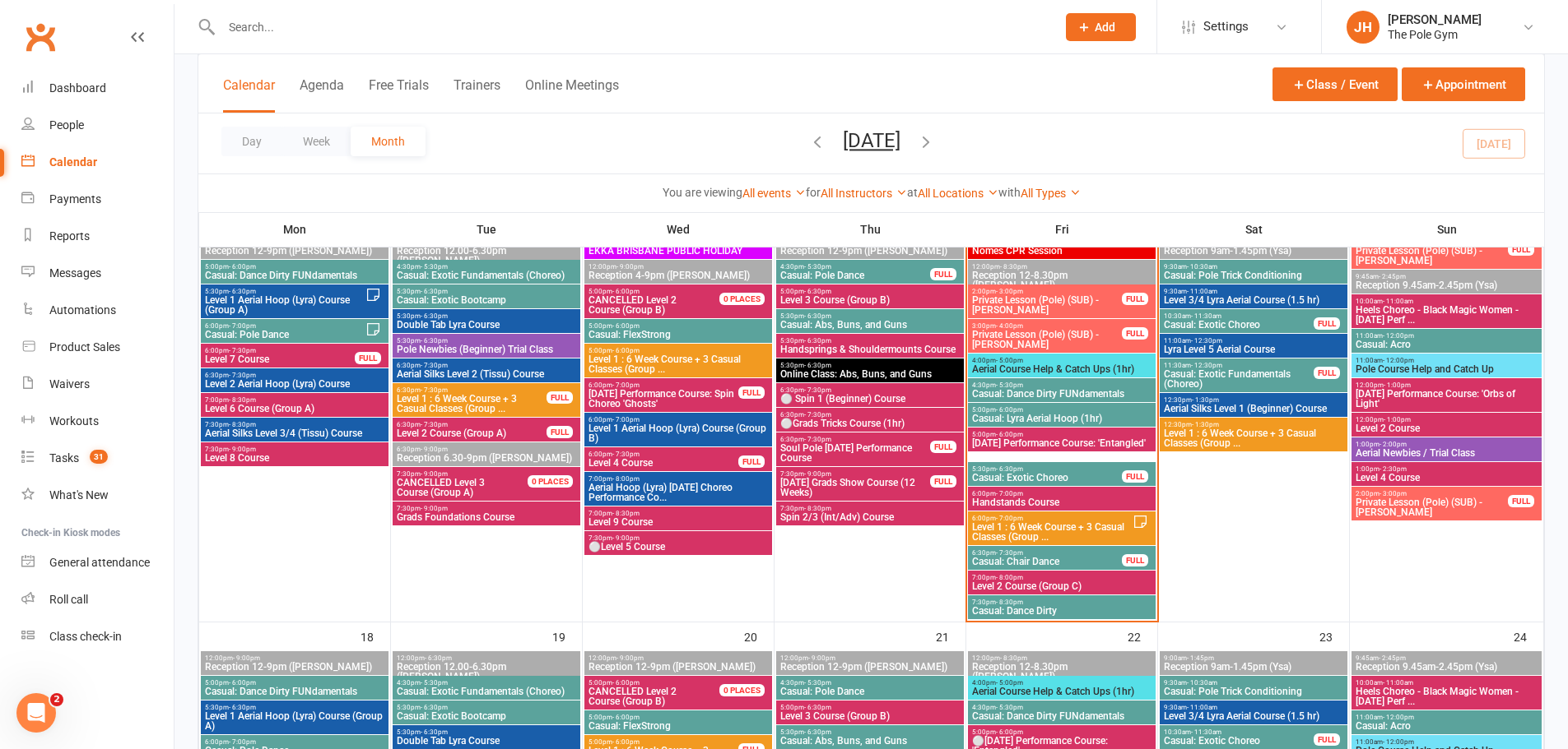
scroll to position [866, 0]
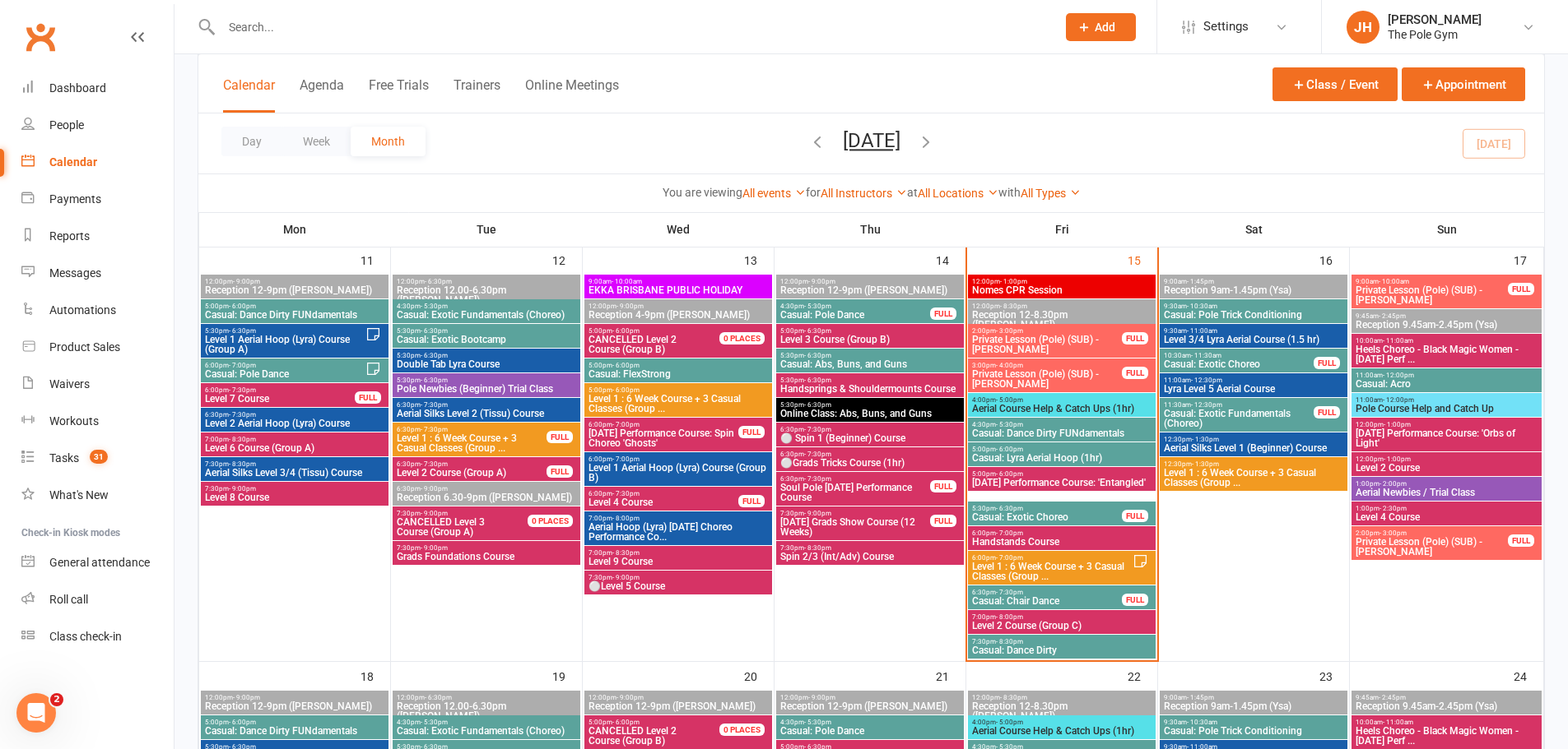
click at [1273, 308] on span "9:30am - 10:30am" at bounding box center [1253, 307] width 181 height 8
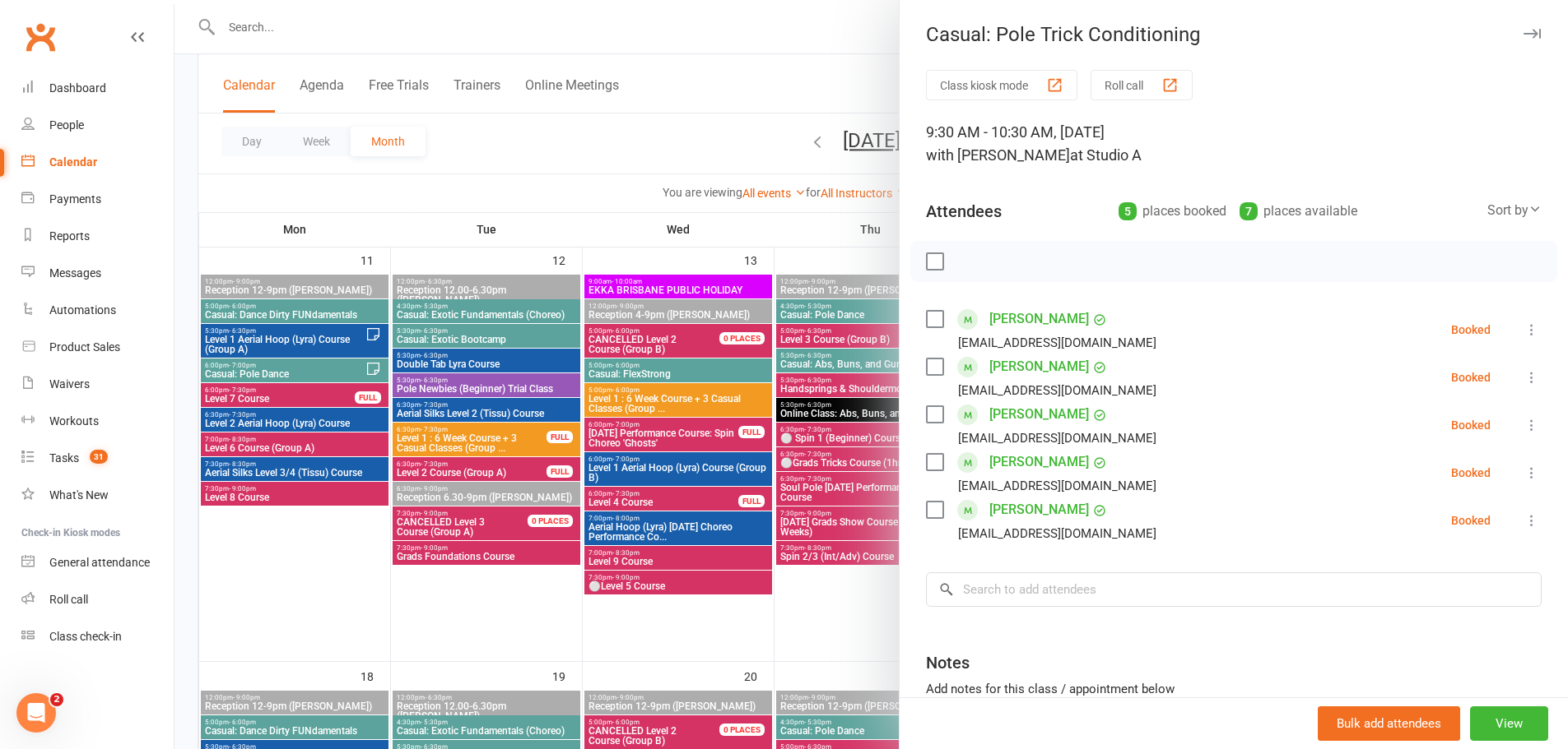
click at [768, 422] on div at bounding box center [871, 374] width 1393 height 749
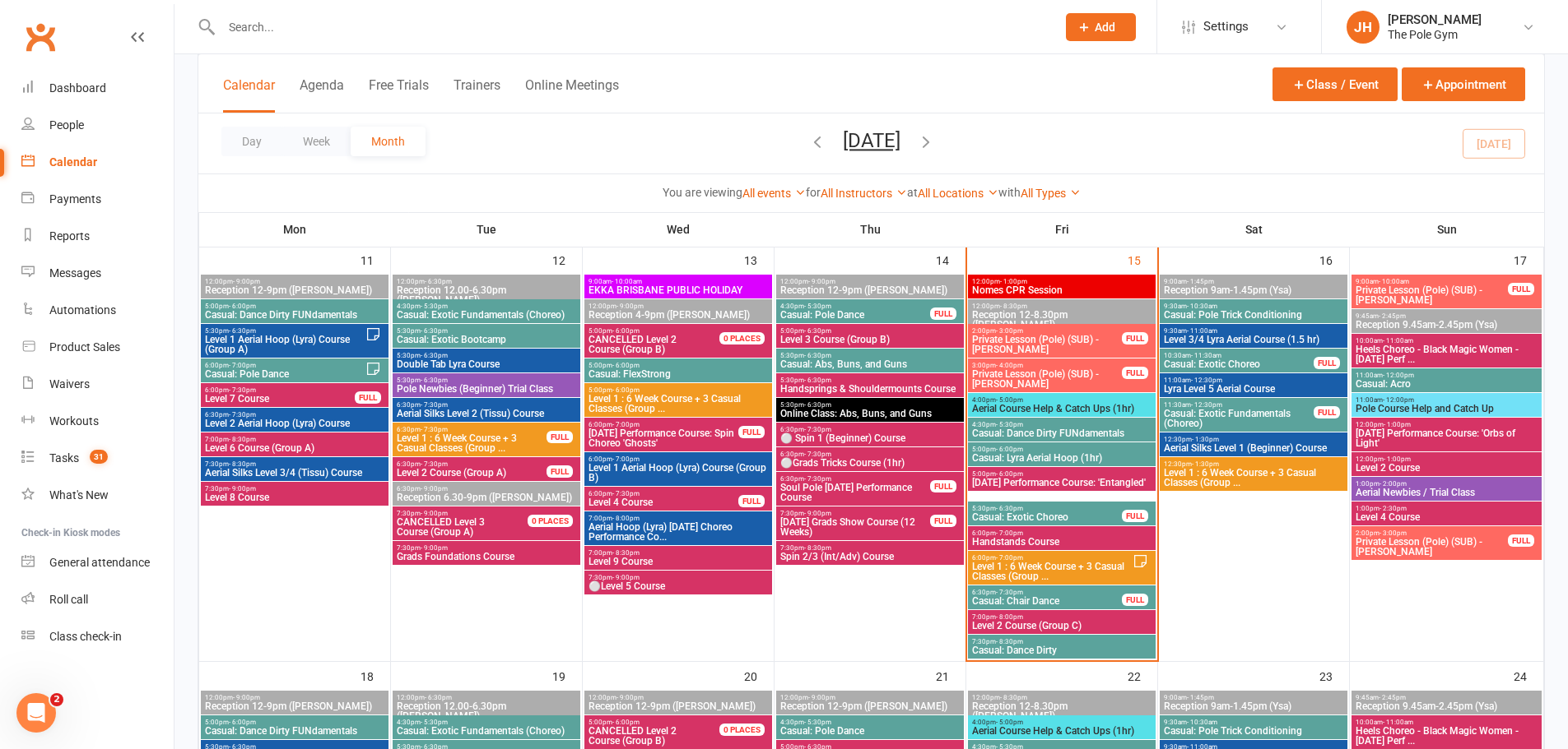
click at [1269, 359] on span "Casual: Exotic Choreo" at bounding box center [1238, 364] width 151 height 10
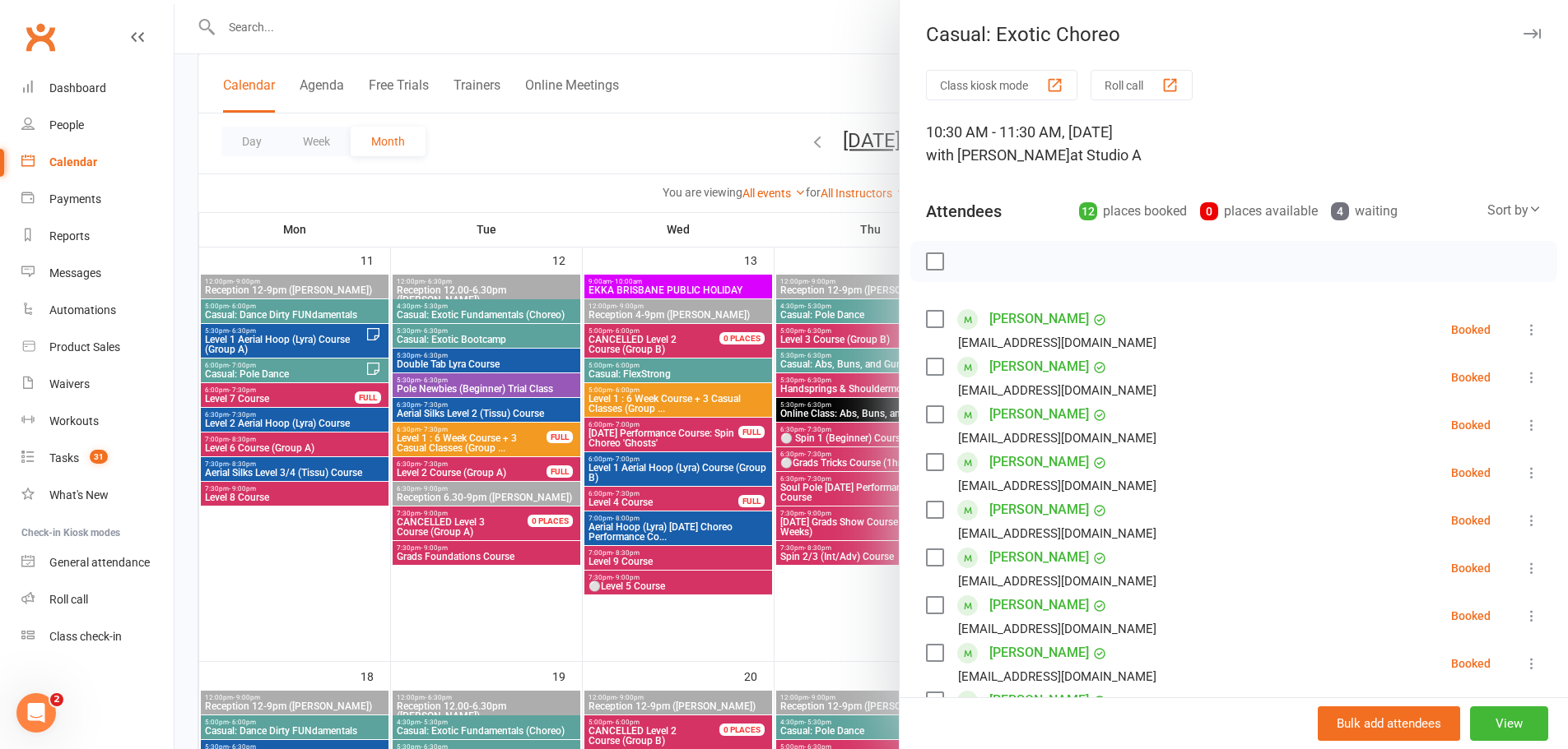
click at [805, 420] on div at bounding box center [871, 374] width 1393 height 749
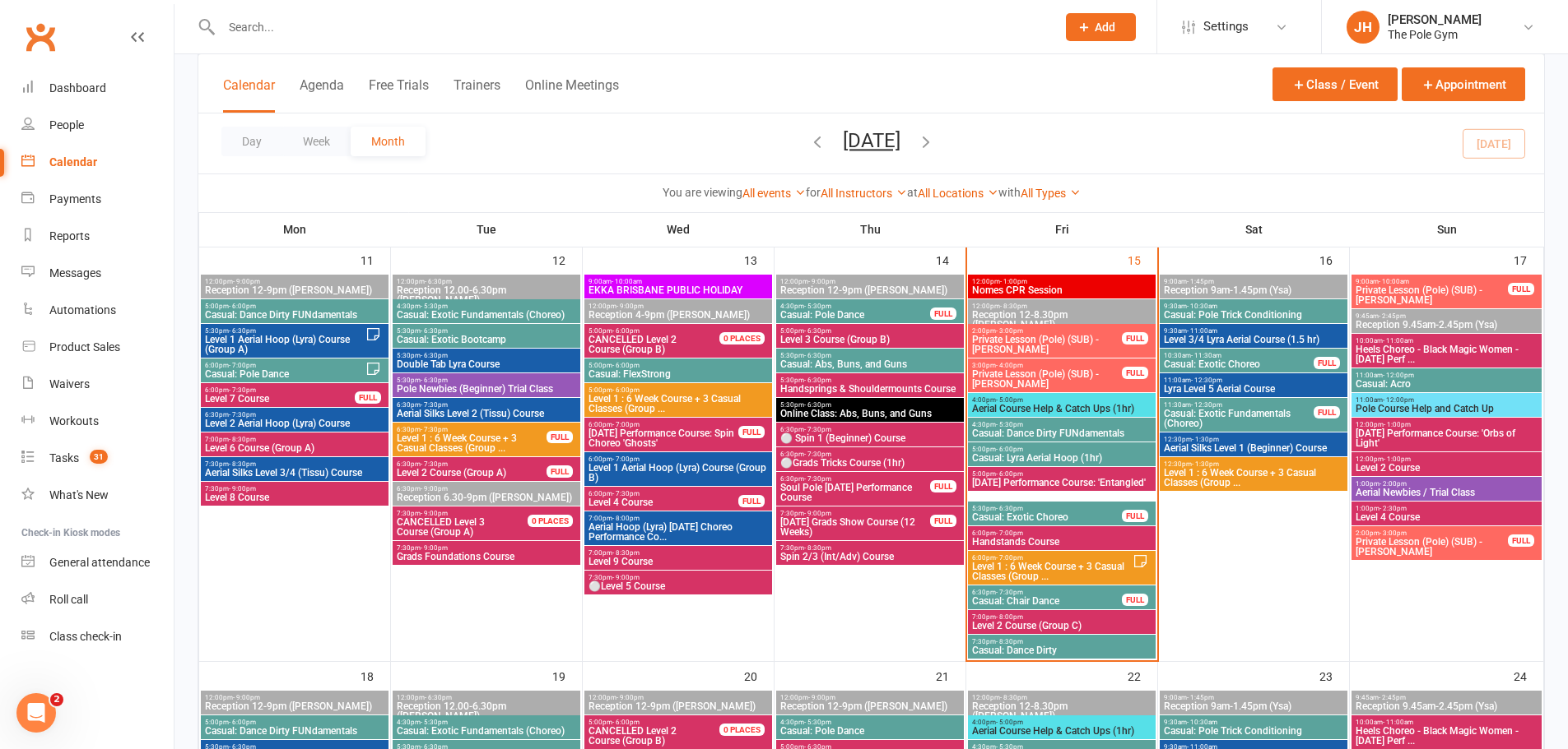
click at [1290, 418] on span "Casual: Exotic Fundamentals (Choreo)" at bounding box center [1238, 418] width 151 height 20
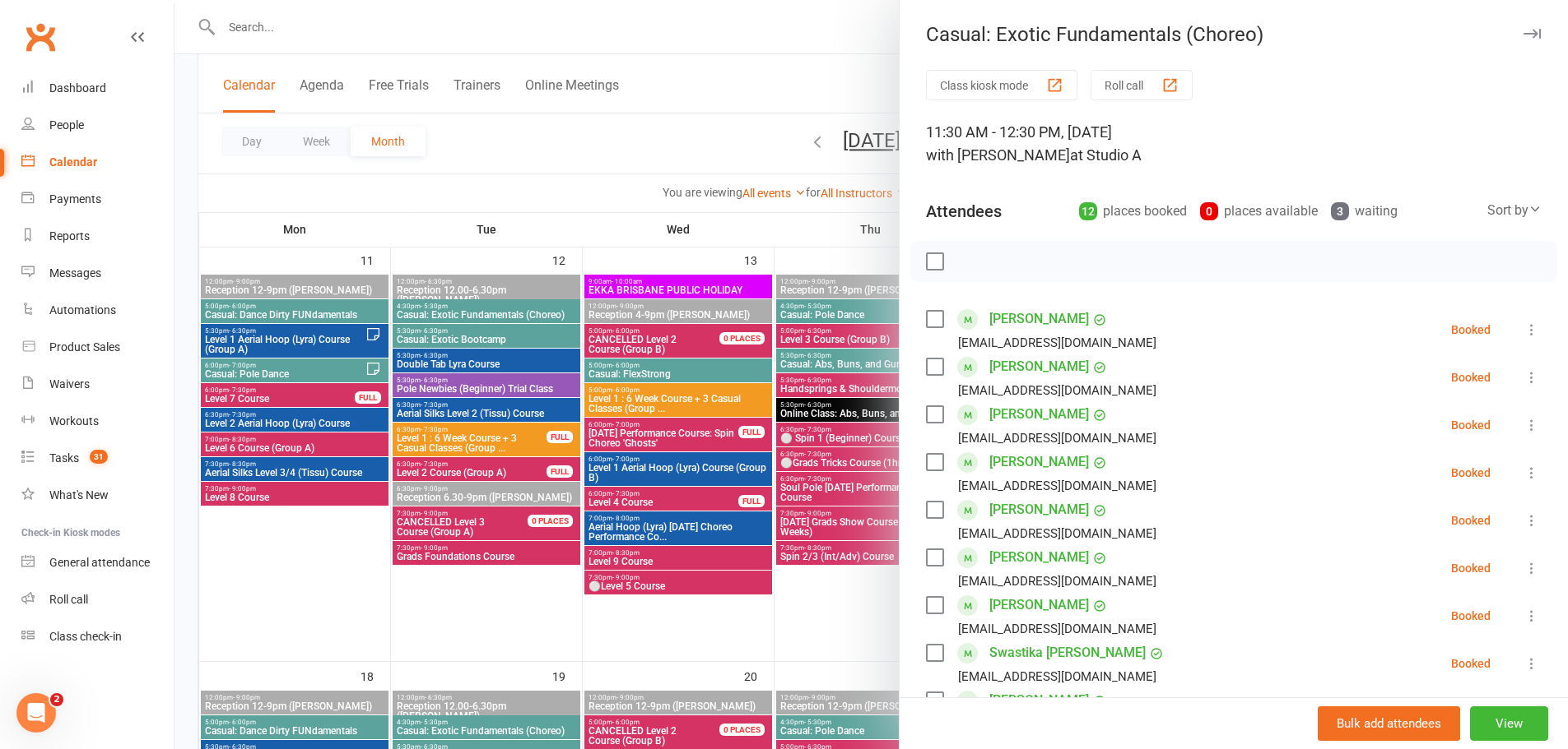
click at [785, 412] on div at bounding box center [871, 374] width 1393 height 749
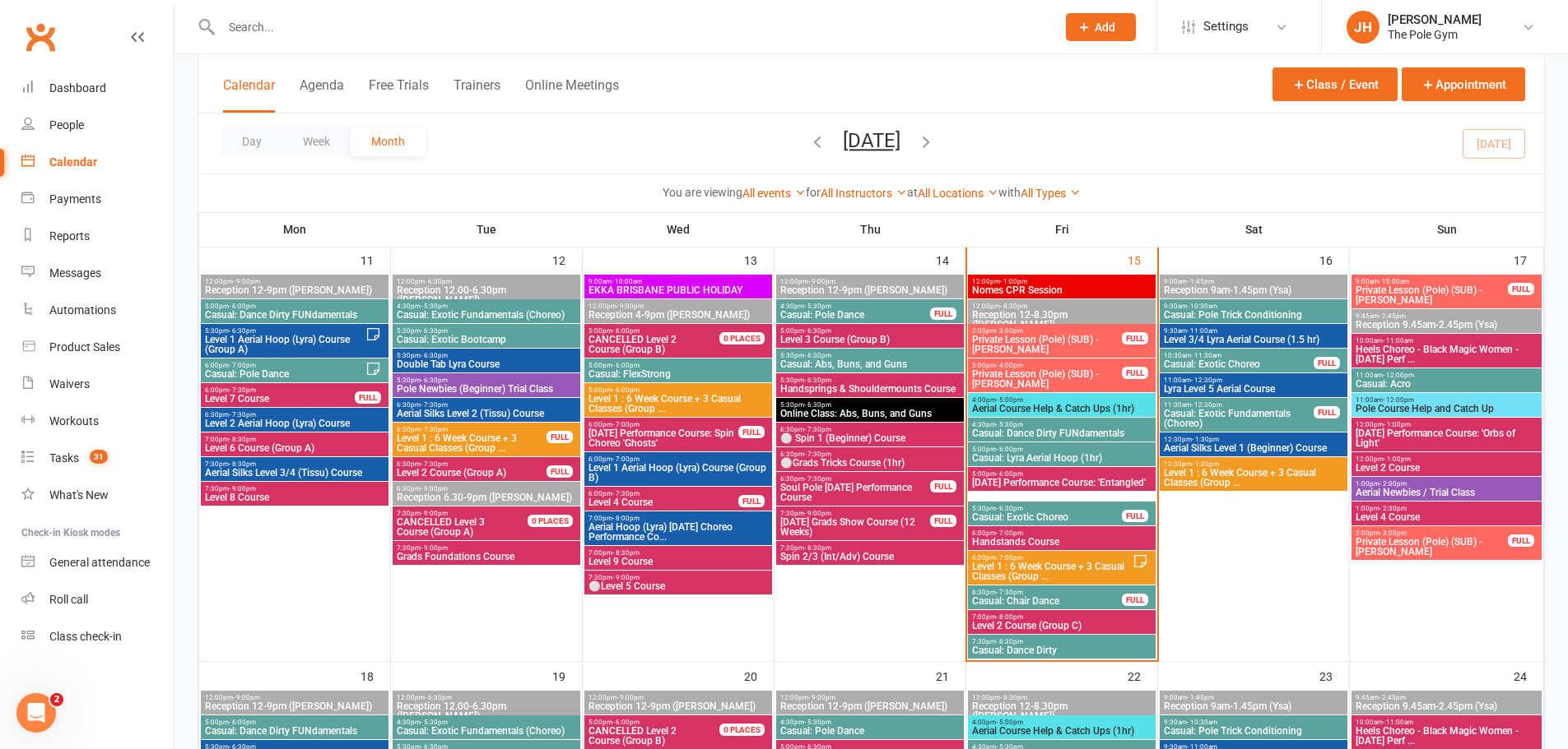
click at [1450, 379] on span "Casual: Acro" at bounding box center [1447, 384] width 184 height 10
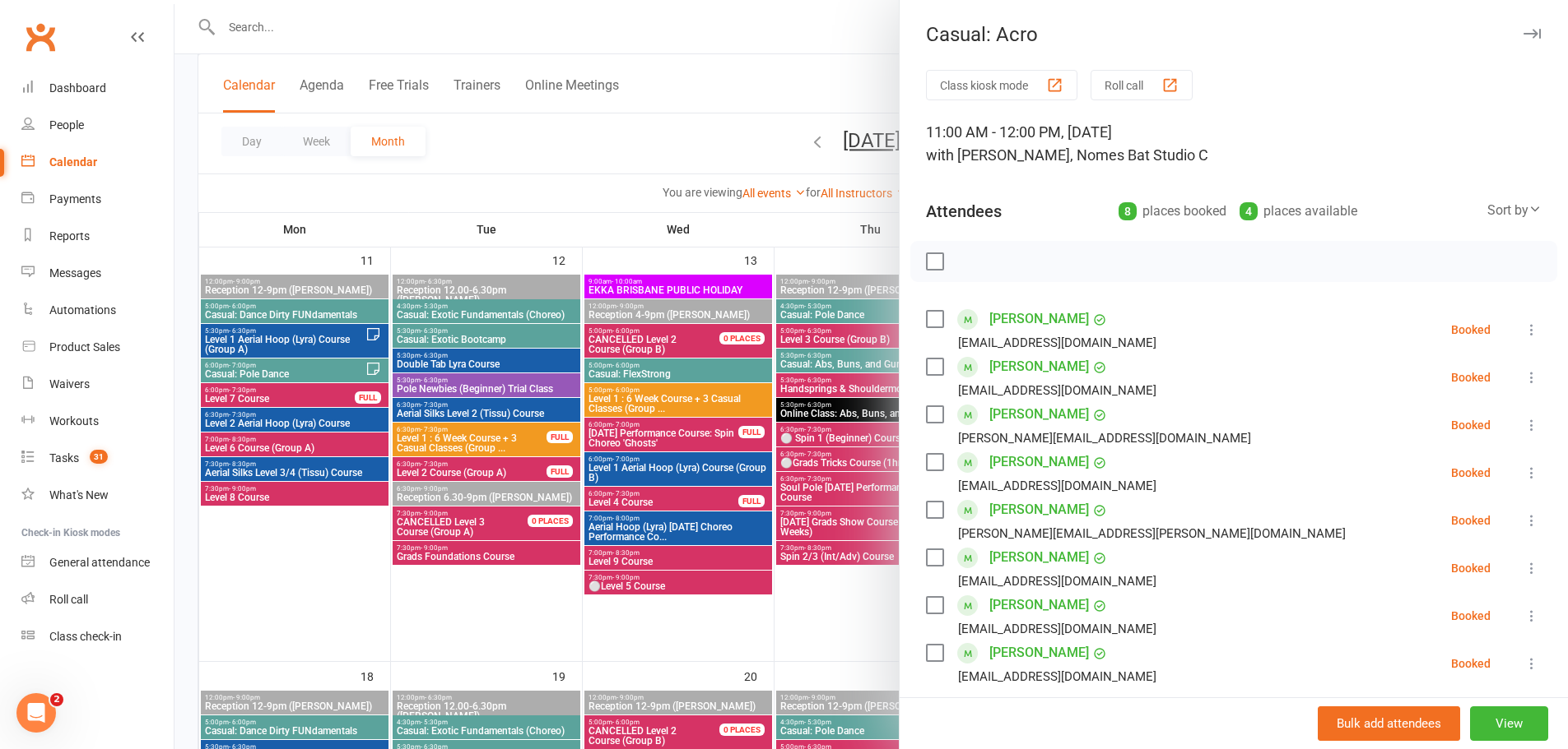
click at [754, 421] on div at bounding box center [871, 374] width 1393 height 749
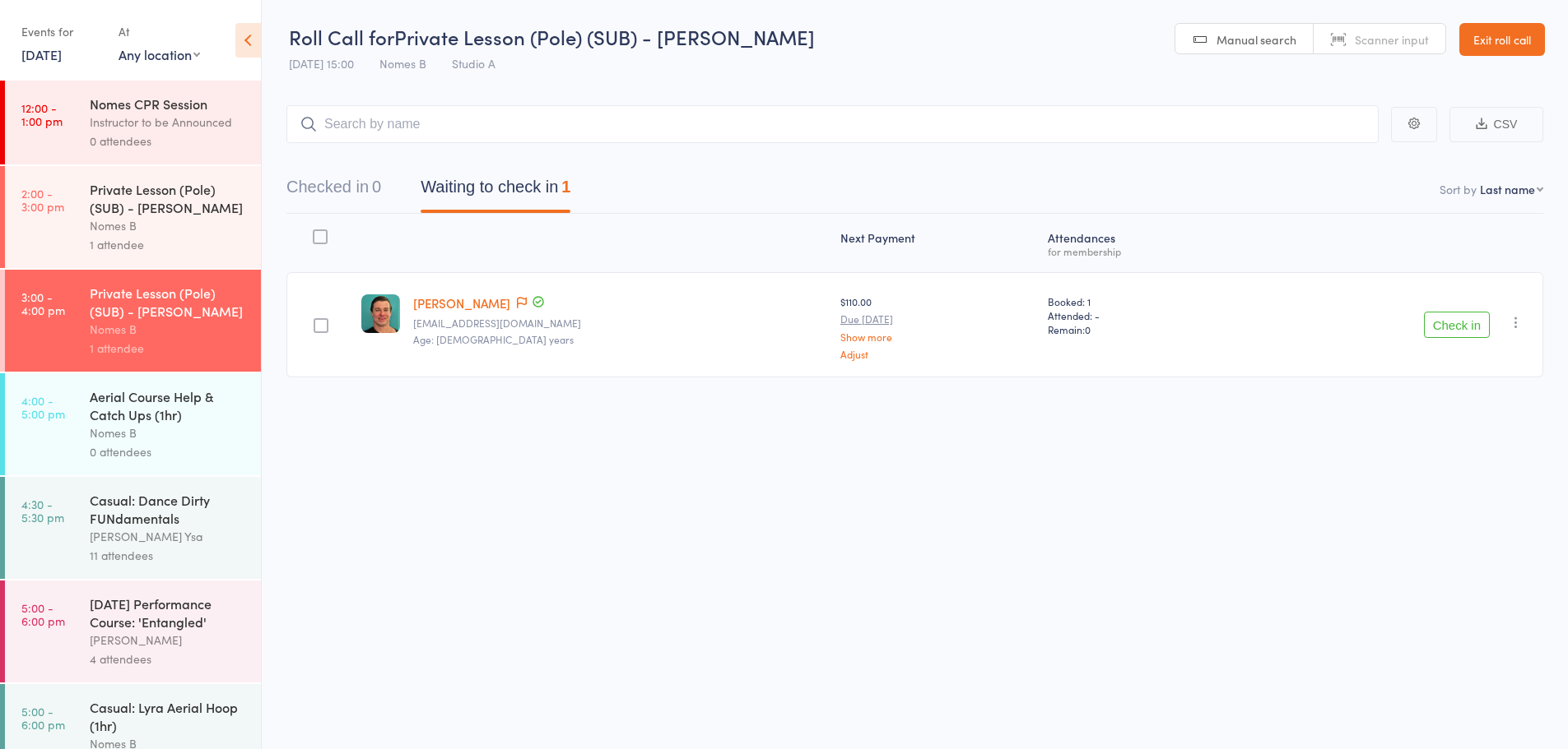
click at [205, 128] on div "Instructor to be Announced" at bounding box center [168, 121] width 157 height 19
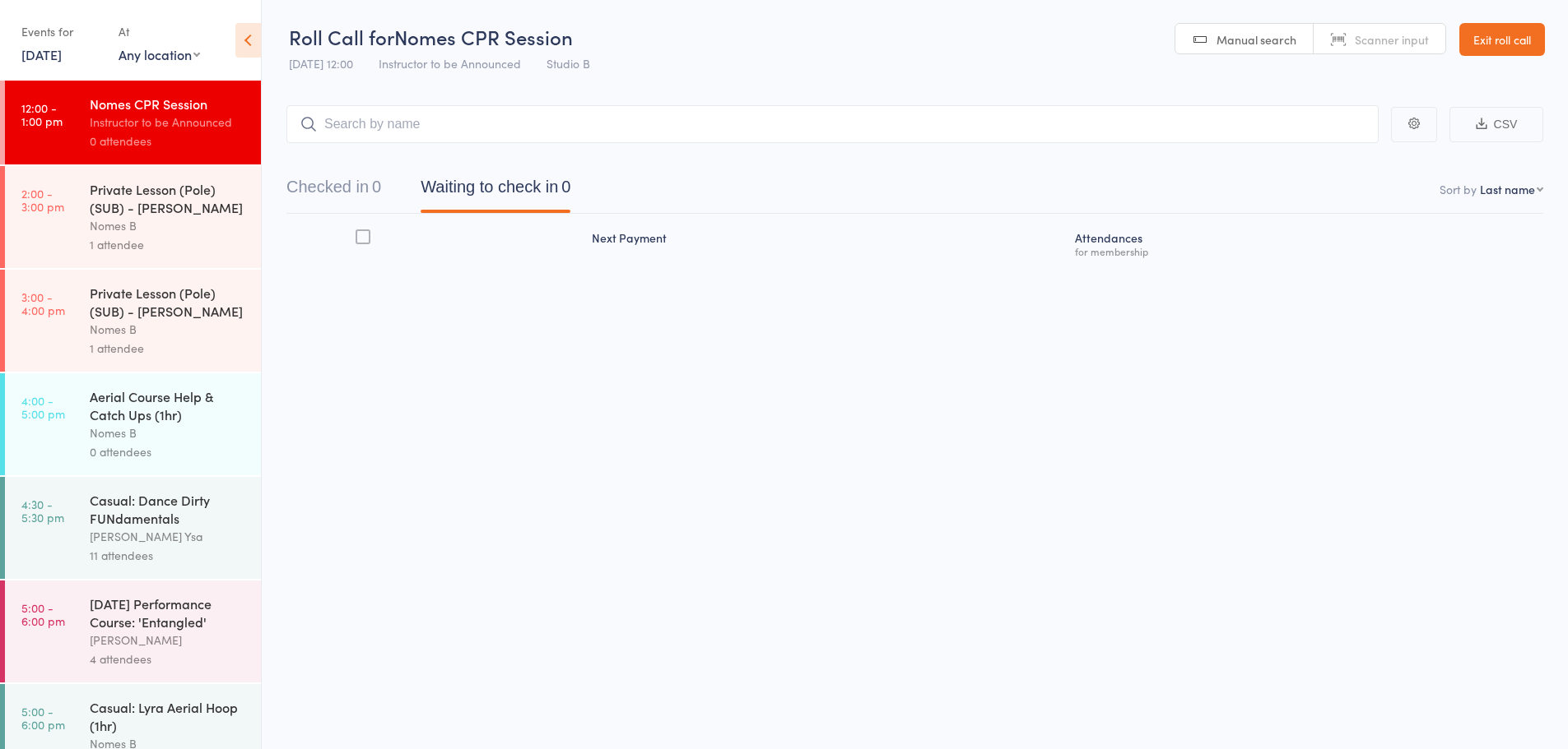
click at [187, 203] on div "Private Lesson (Pole) (SUB) - [PERSON_NAME]" at bounding box center [168, 198] width 157 height 37
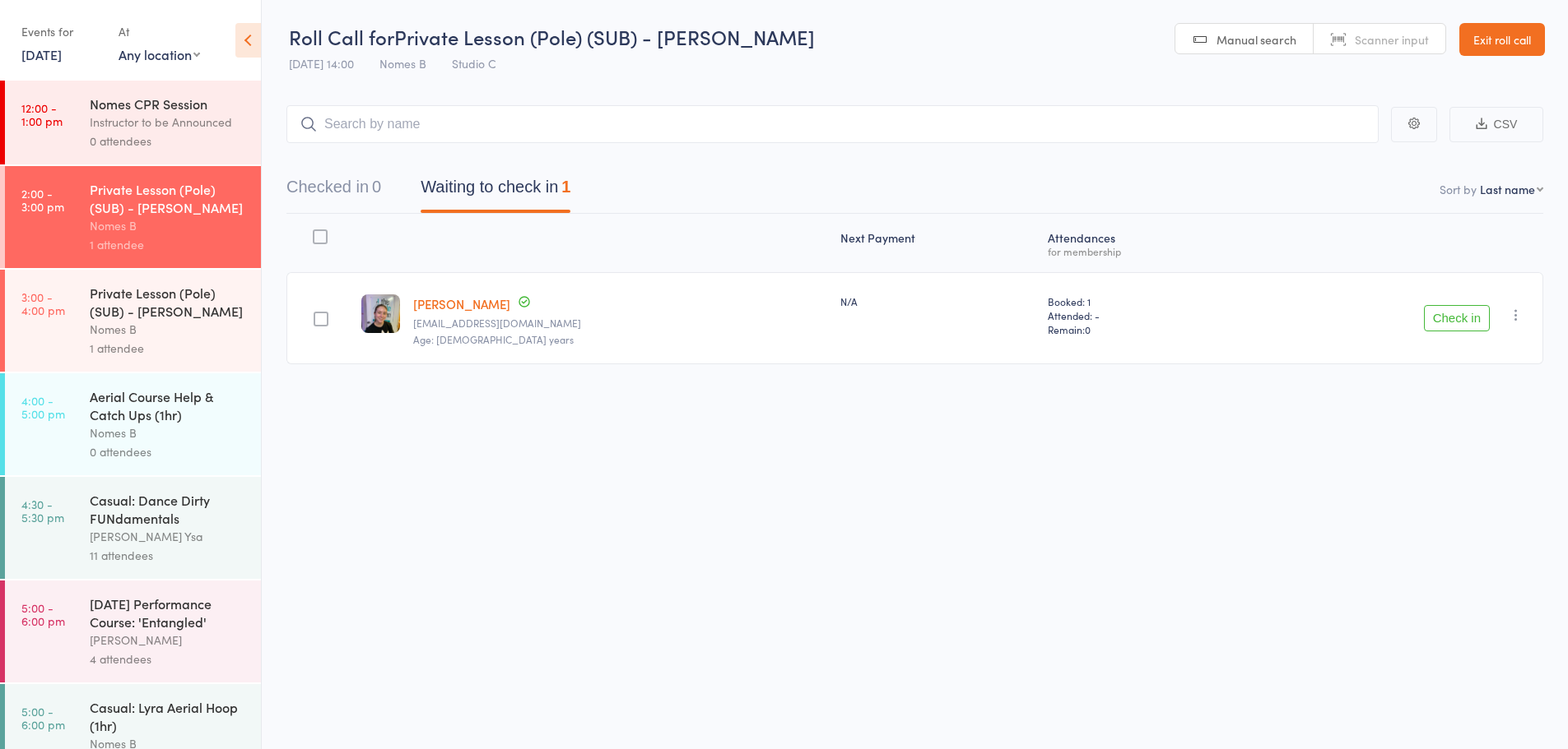
drag, startPoint x: 1494, startPoint y: 302, endPoint x: 1476, endPoint y: 309, distance: 19.3
click at [1492, 302] on div "Check in Check in Send message Add Note Add Task Add Flag Remove Mark absent" at bounding box center [1394, 318] width 298 height 92
click at [1451, 322] on button "Check in" at bounding box center [1456, 318] width 66 height 27
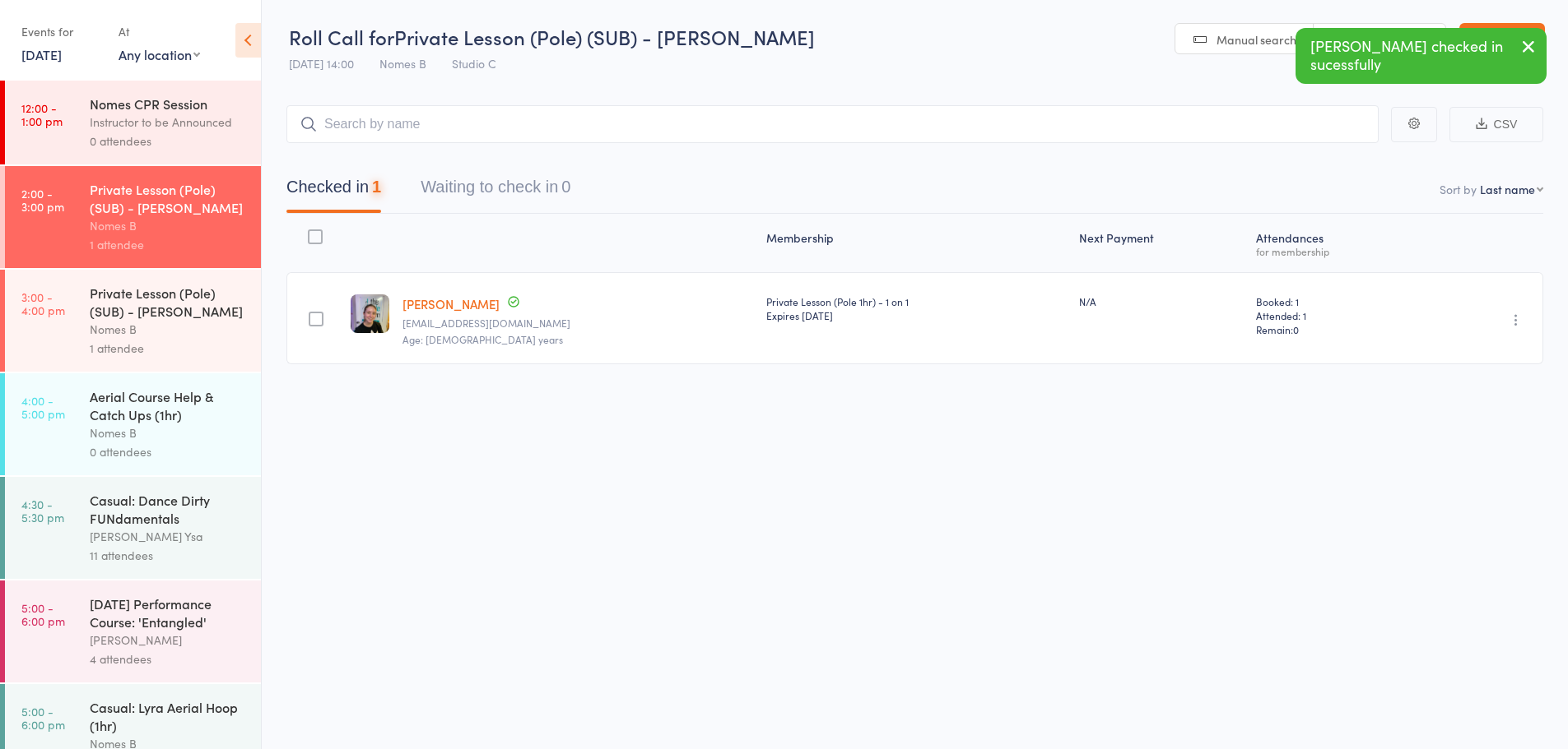
click at [193, 337] on div "Nomes B" at bounding box center [168, 329] width 157 height 19
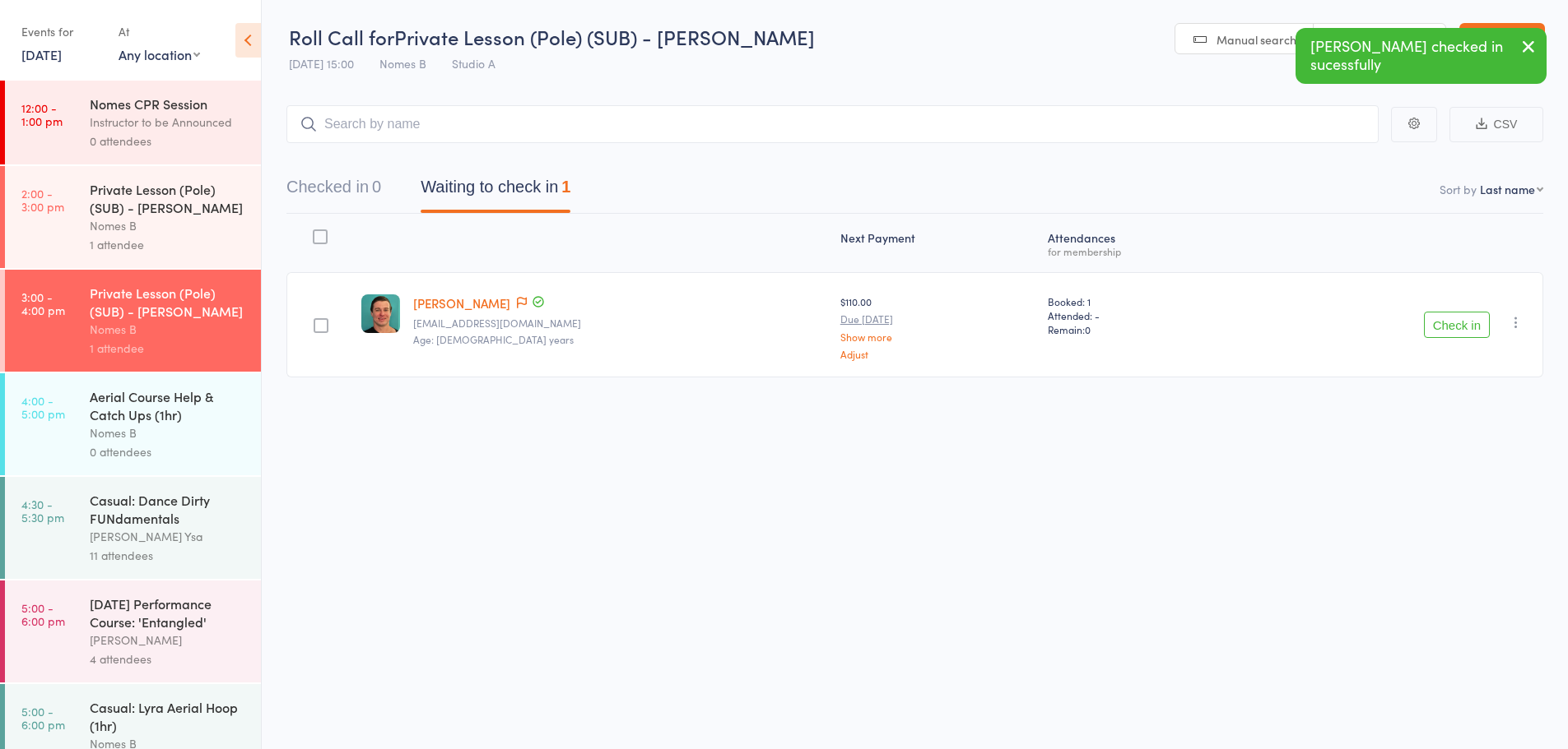
scroll to position [82, 0]
